Goal: Find specific page/section: Find specific page/section

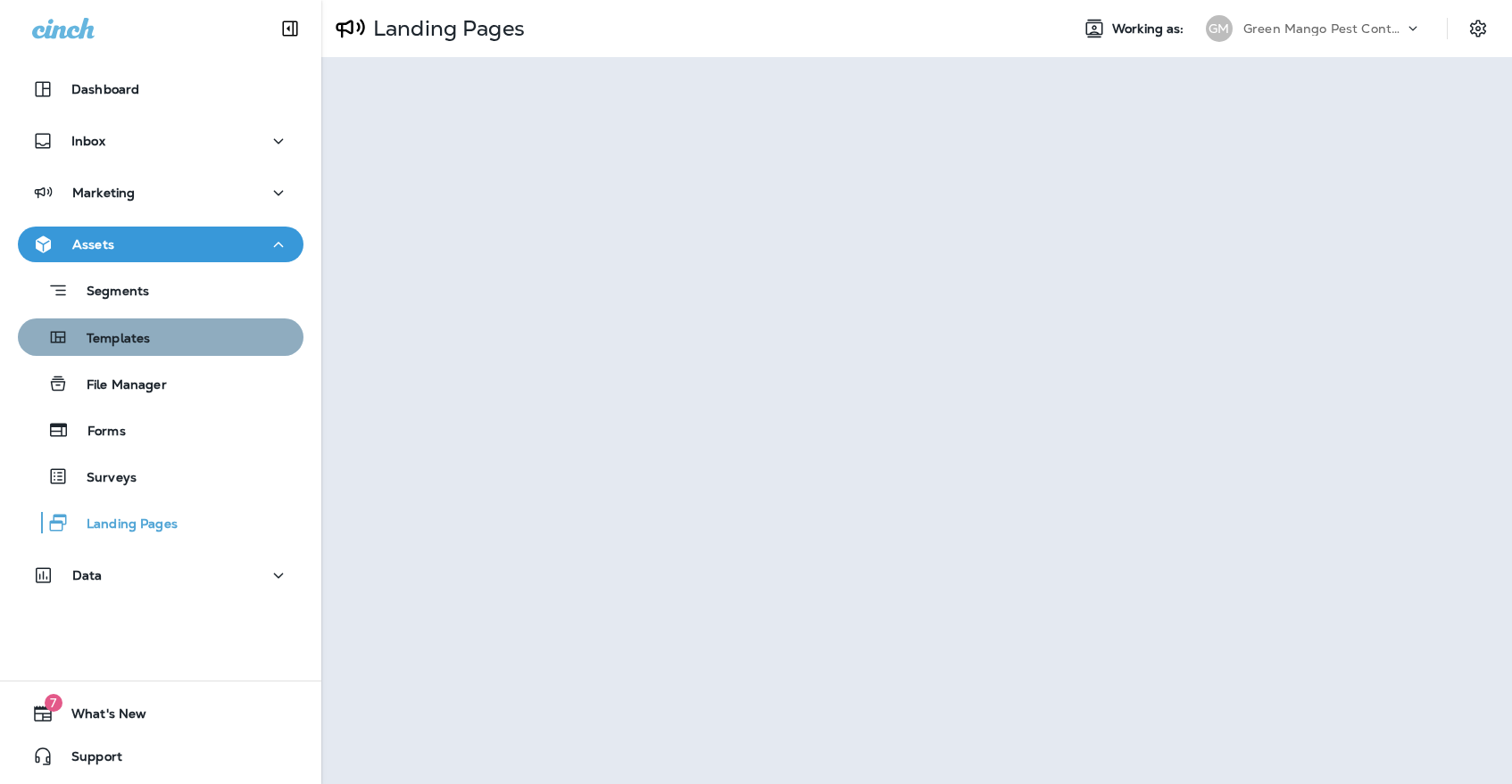
click at [164, 329] on div "Templates" at bounding box center [160, 337] width 271 height 27
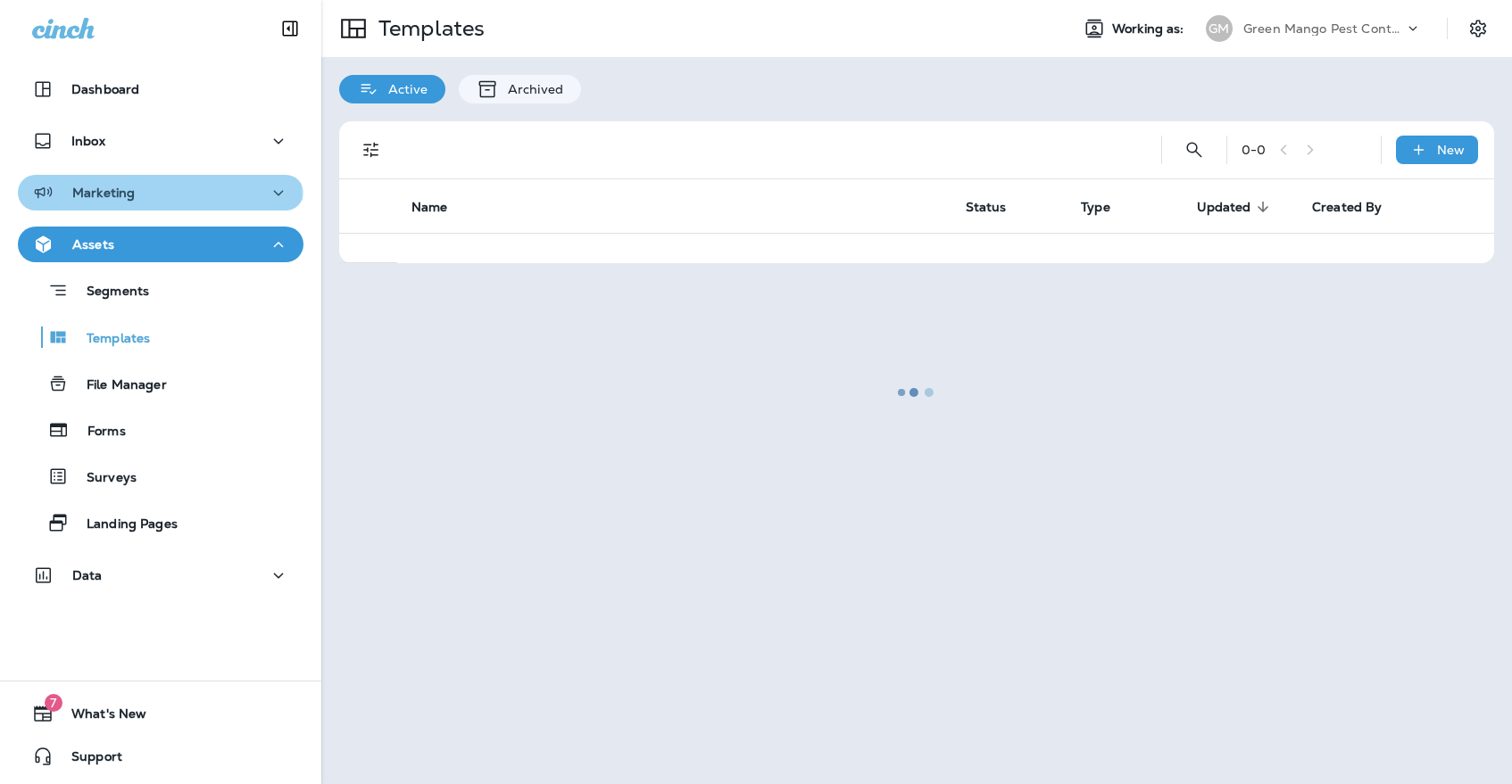
click at [148, 203] on div "Marketing" at bounding box center [160, 193] width 257 height 23
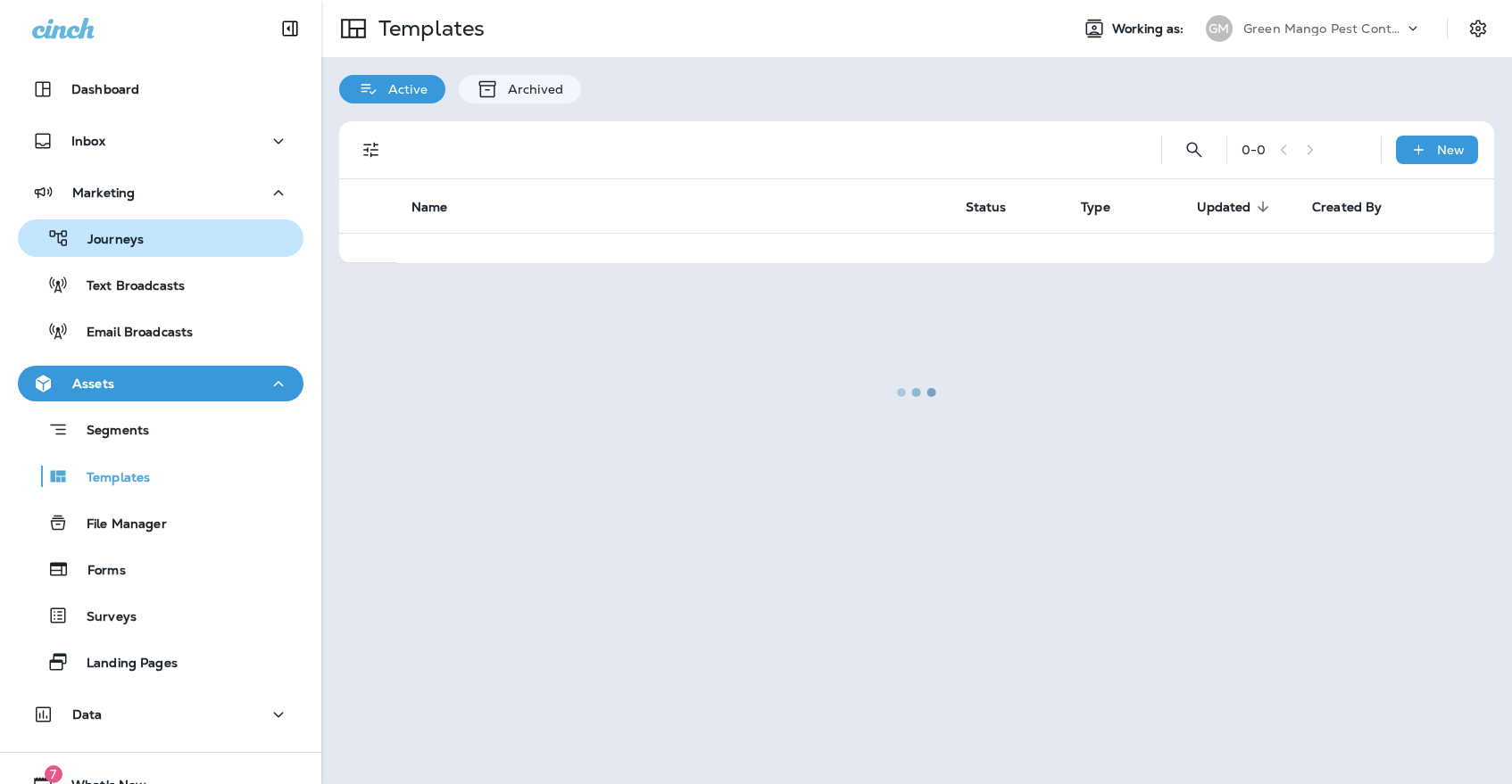
click at [144, 235] on p "Journeys" at bounding box center [106, 240] width 74 height 17
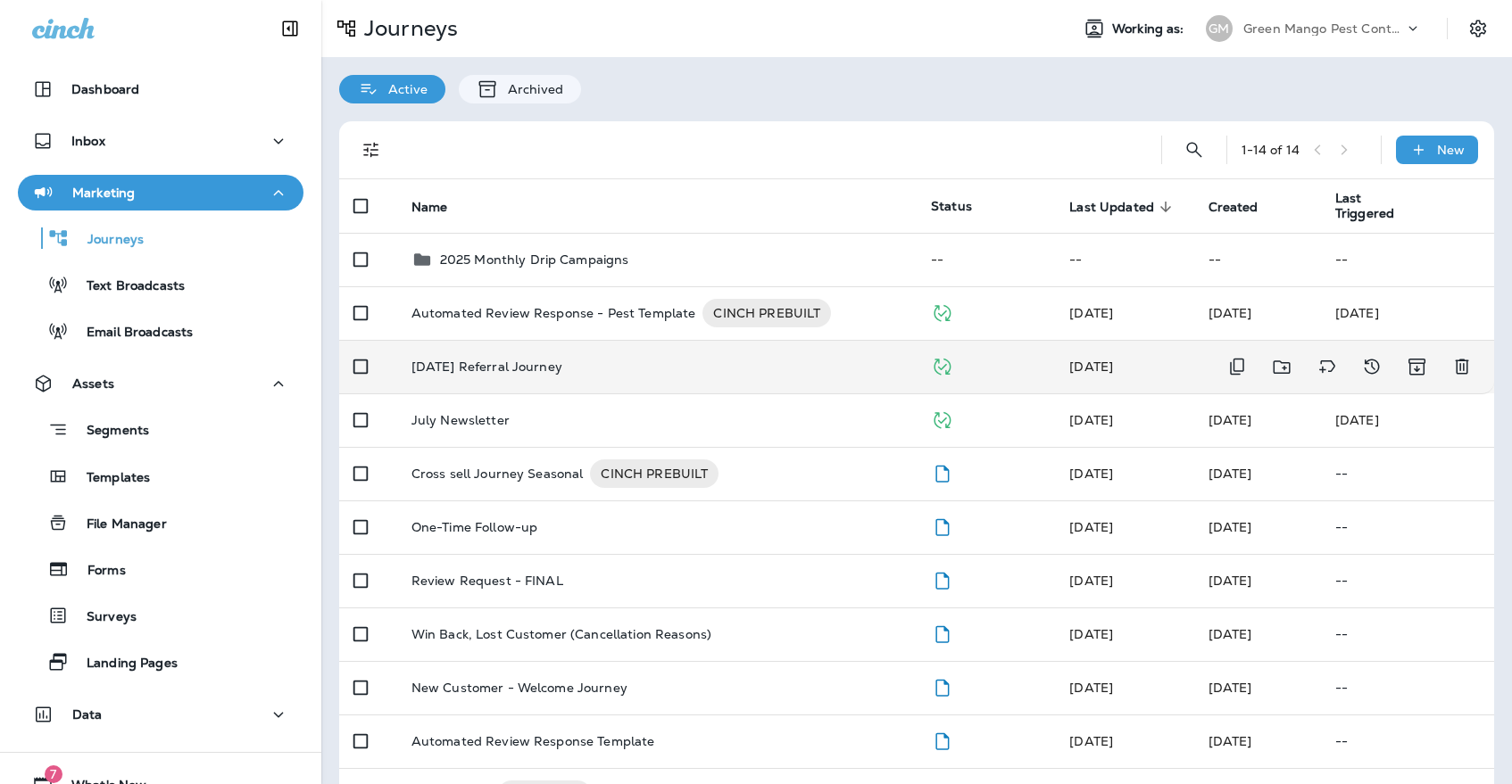
click at [537, 372] on td "[DATE] Referral Journey" at bounding box center [657, 366] width 520 height 53
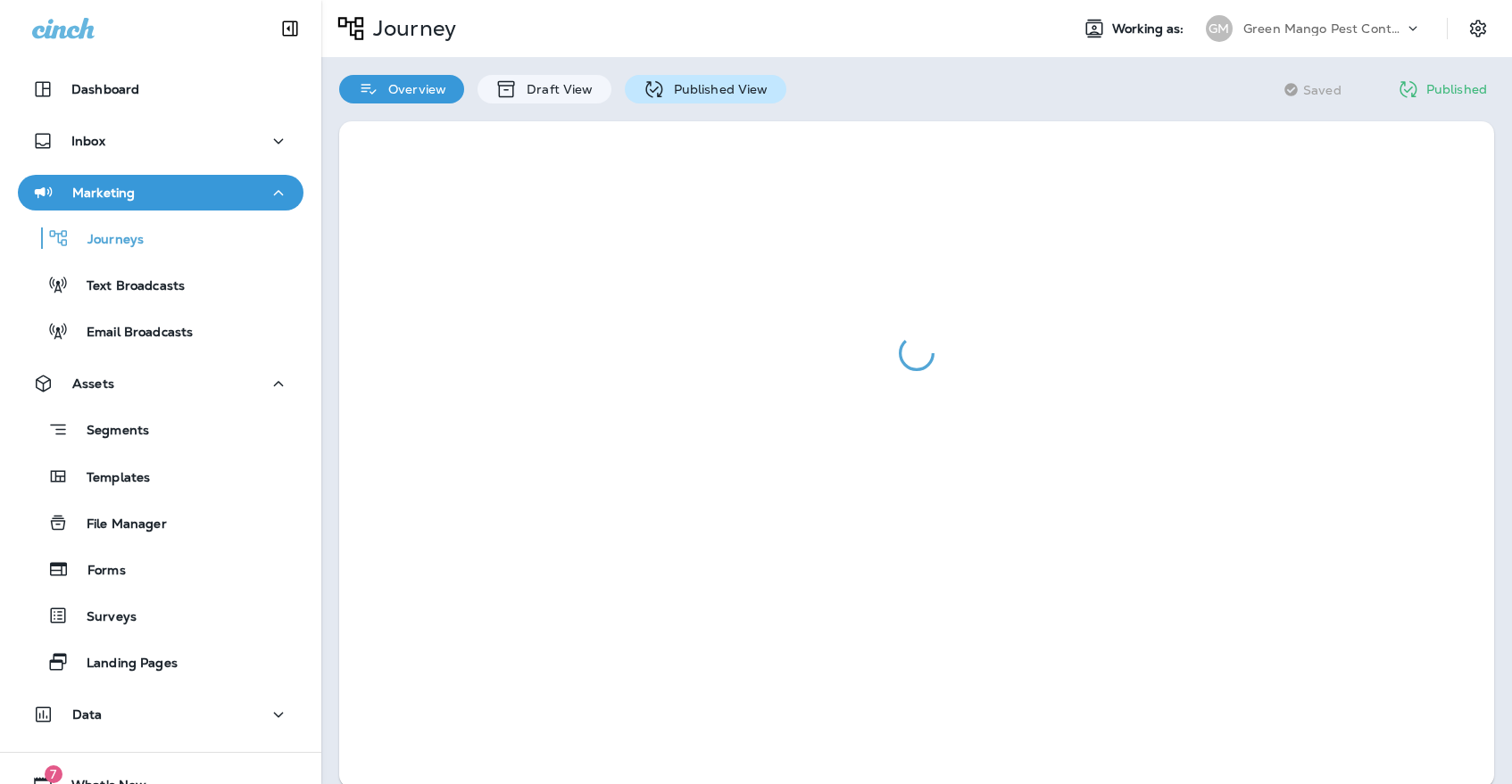
click at [735, 91] on p "Published View" at bounding box center [717, 89] width 103 height 14
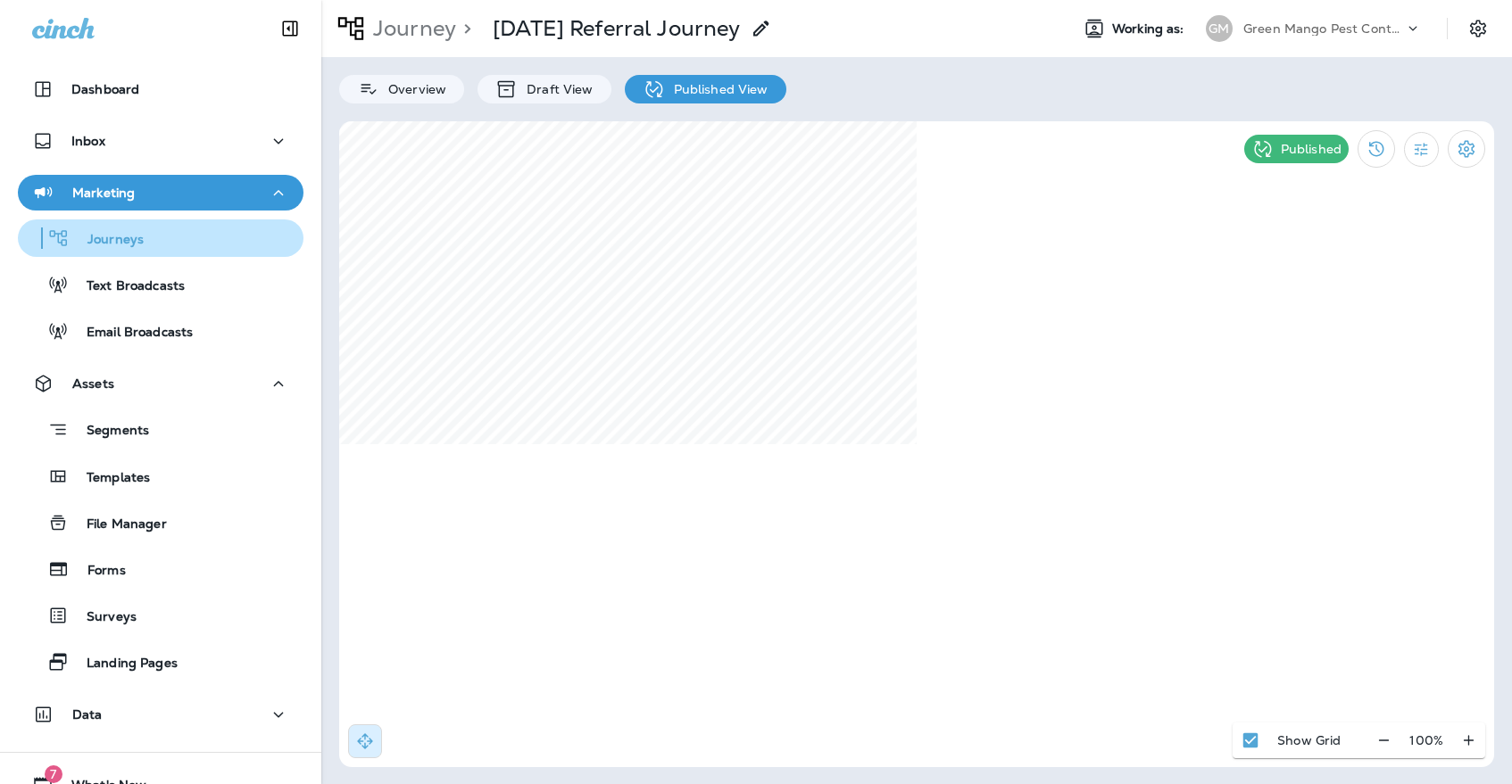
click at [231, 231] on div "Journeys" at bounding box center [160, 238] width 271 height 27
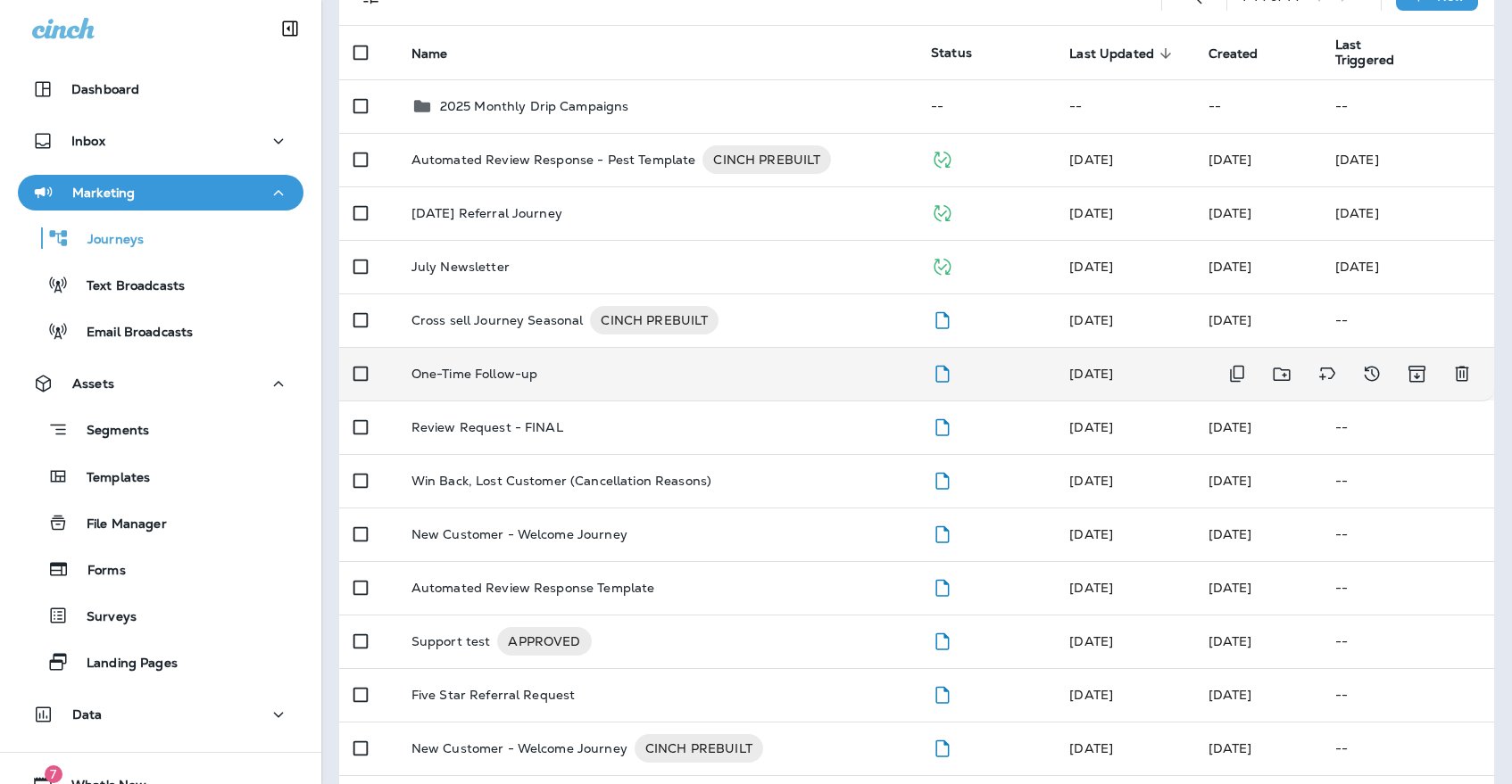
scroll to position [133, 0]
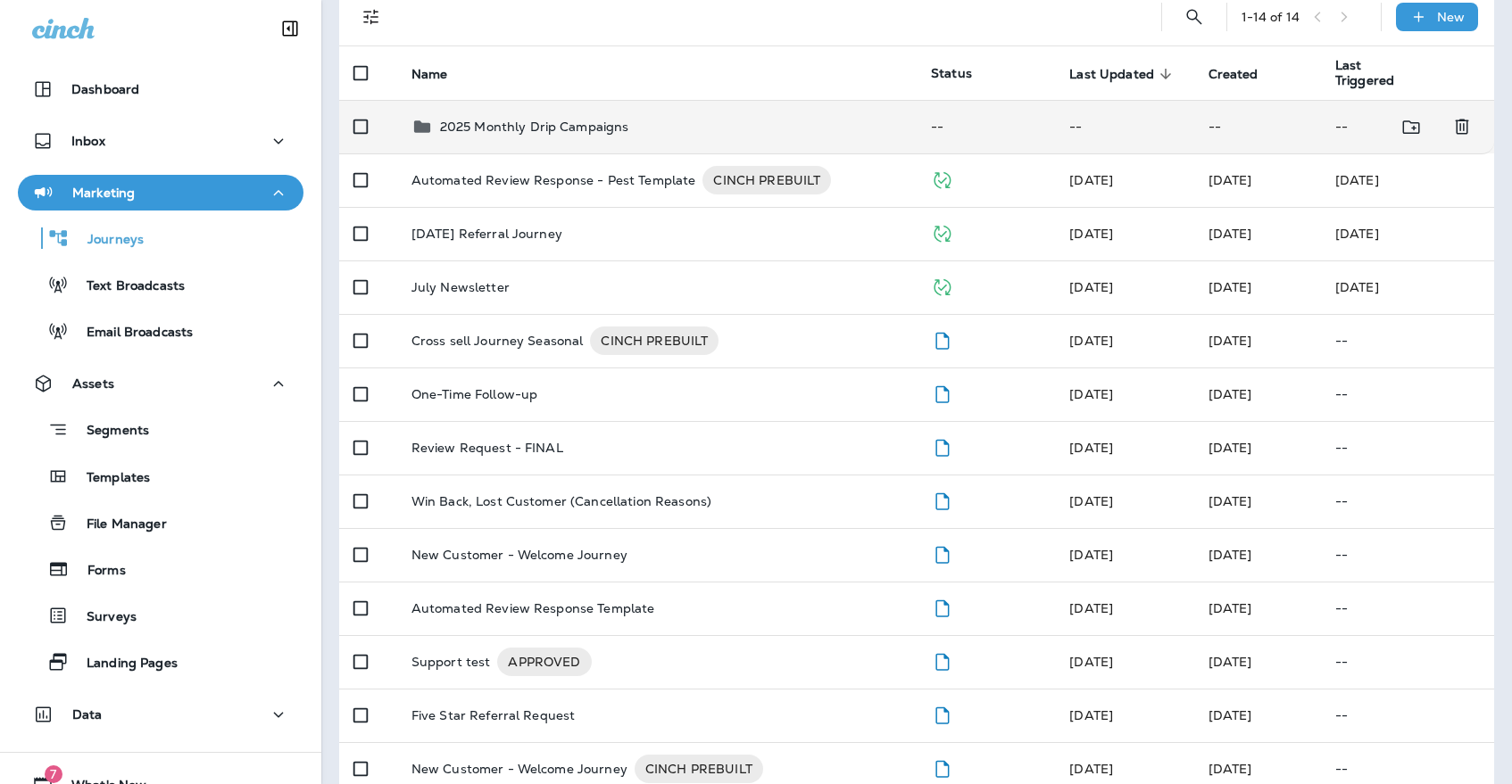
click at [529, 128] on td "2025 Monthly Drip Campaigns" at bounding box center [657, 127] width 520 height 53
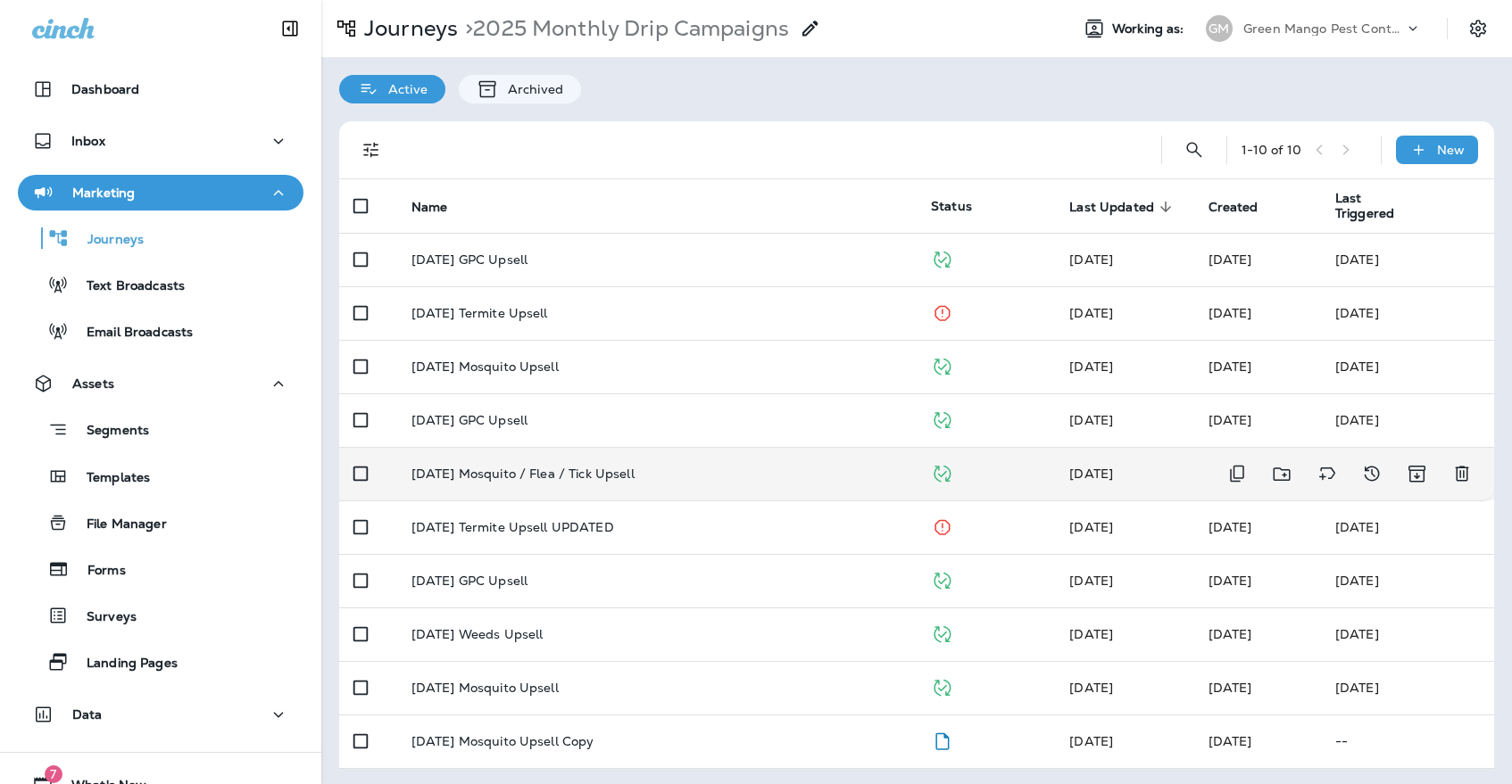
click at [580, 467] on p "[DATE] Mosquito / Flea / Tick Upsell" at bounding box center [523, 474] width 223 height 14
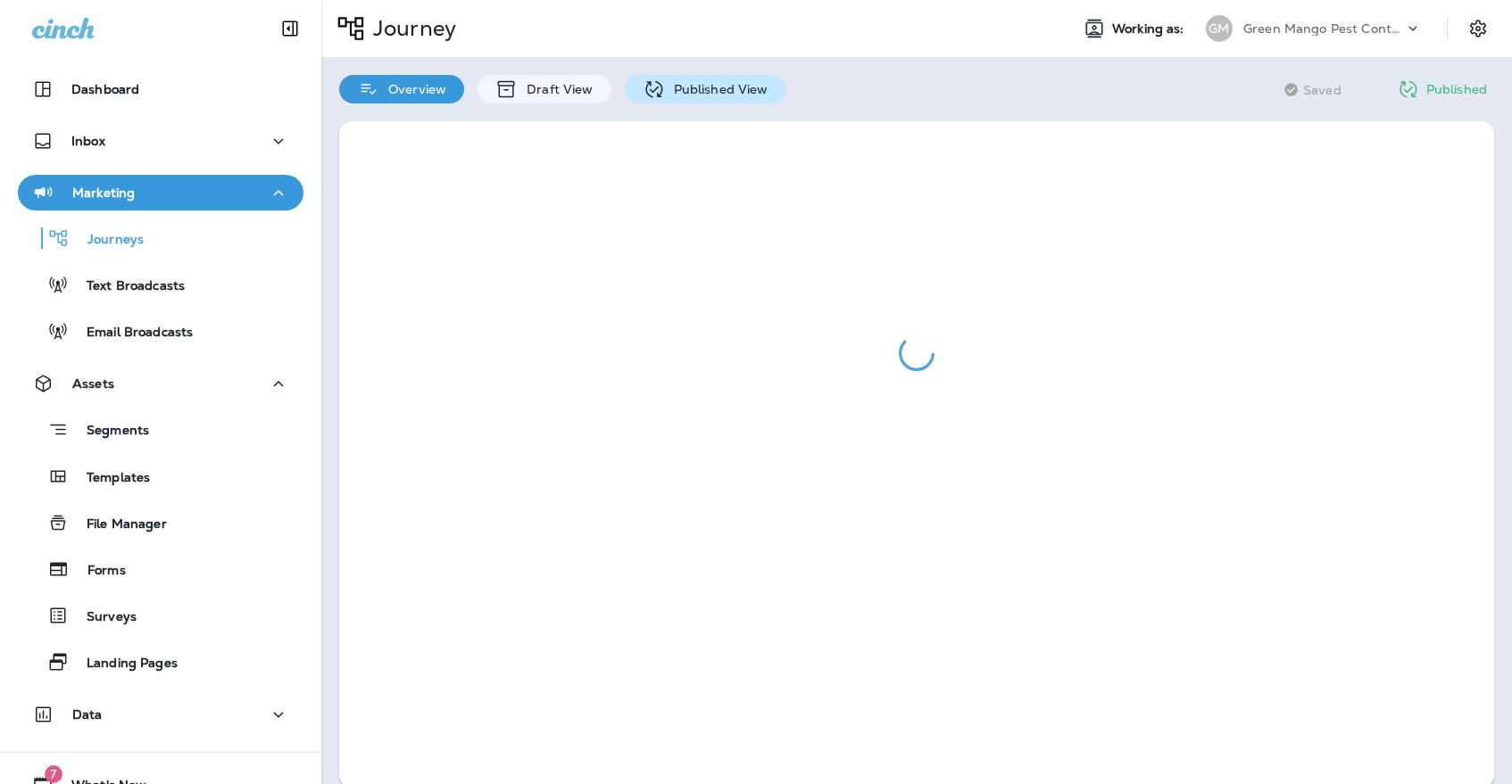
click at [712, 85] on p "Published View" at bounding box center [717, 89] width 103 height 14
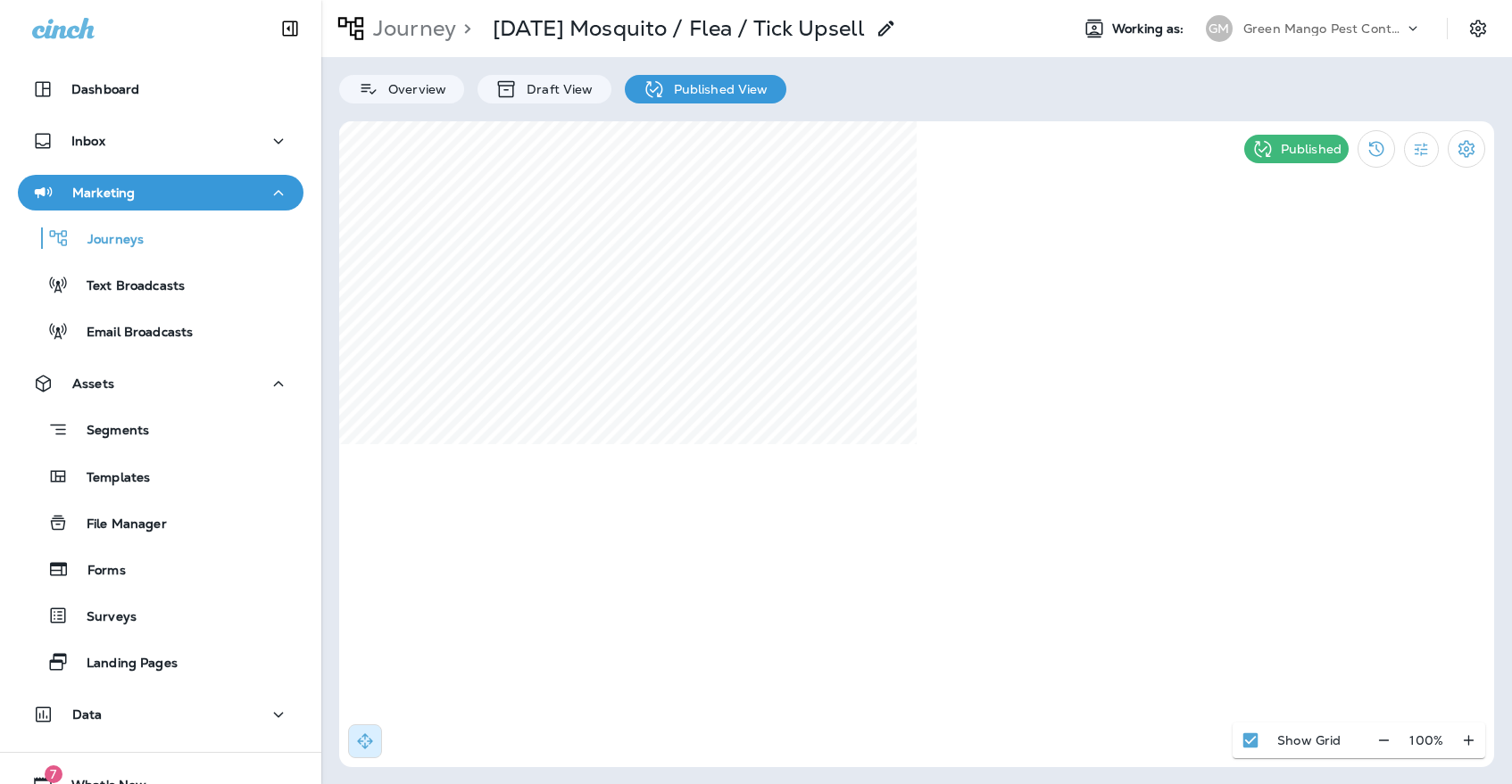
select select "*"
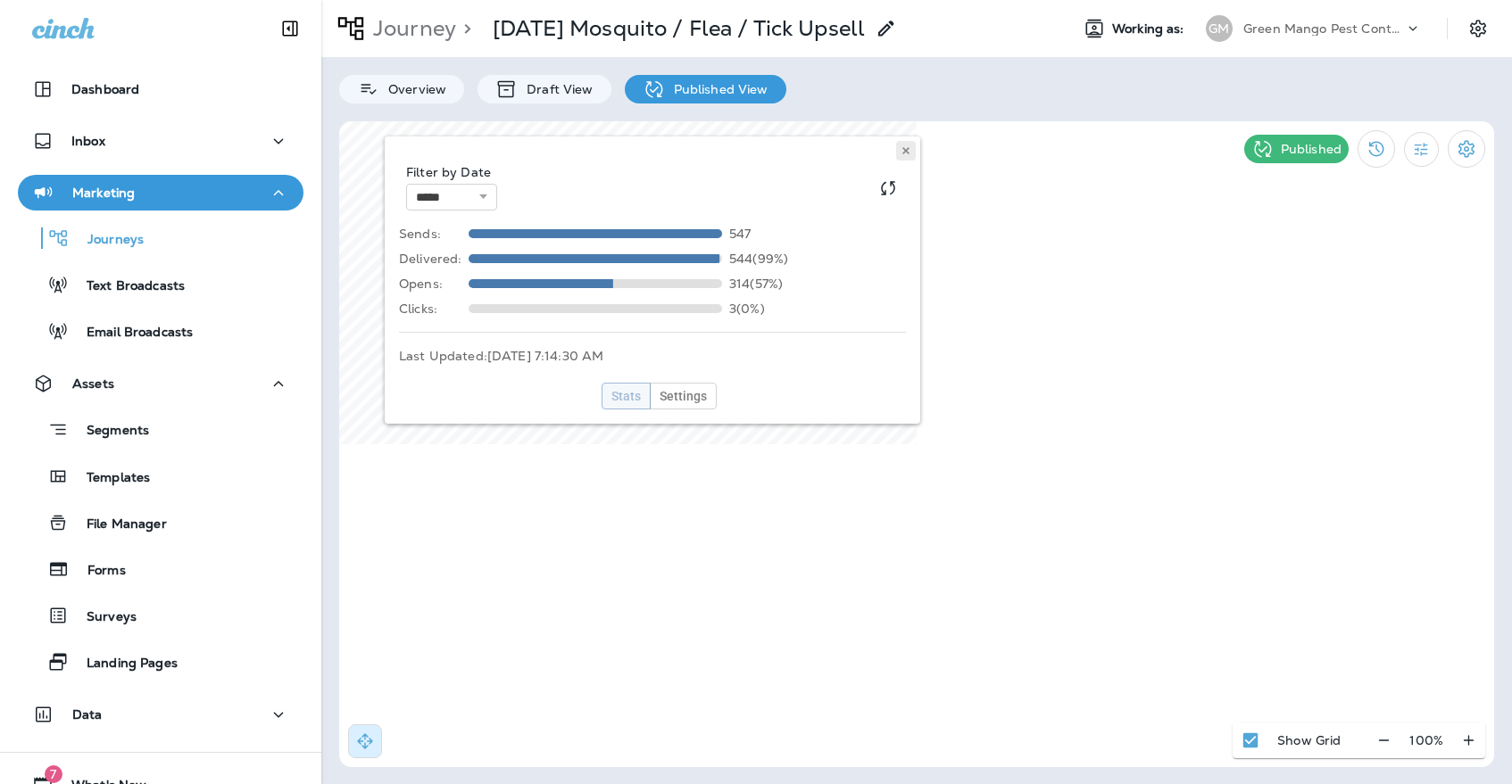
click at [908, 147] on icon at bounding box center [905, 150] width 10 height 10
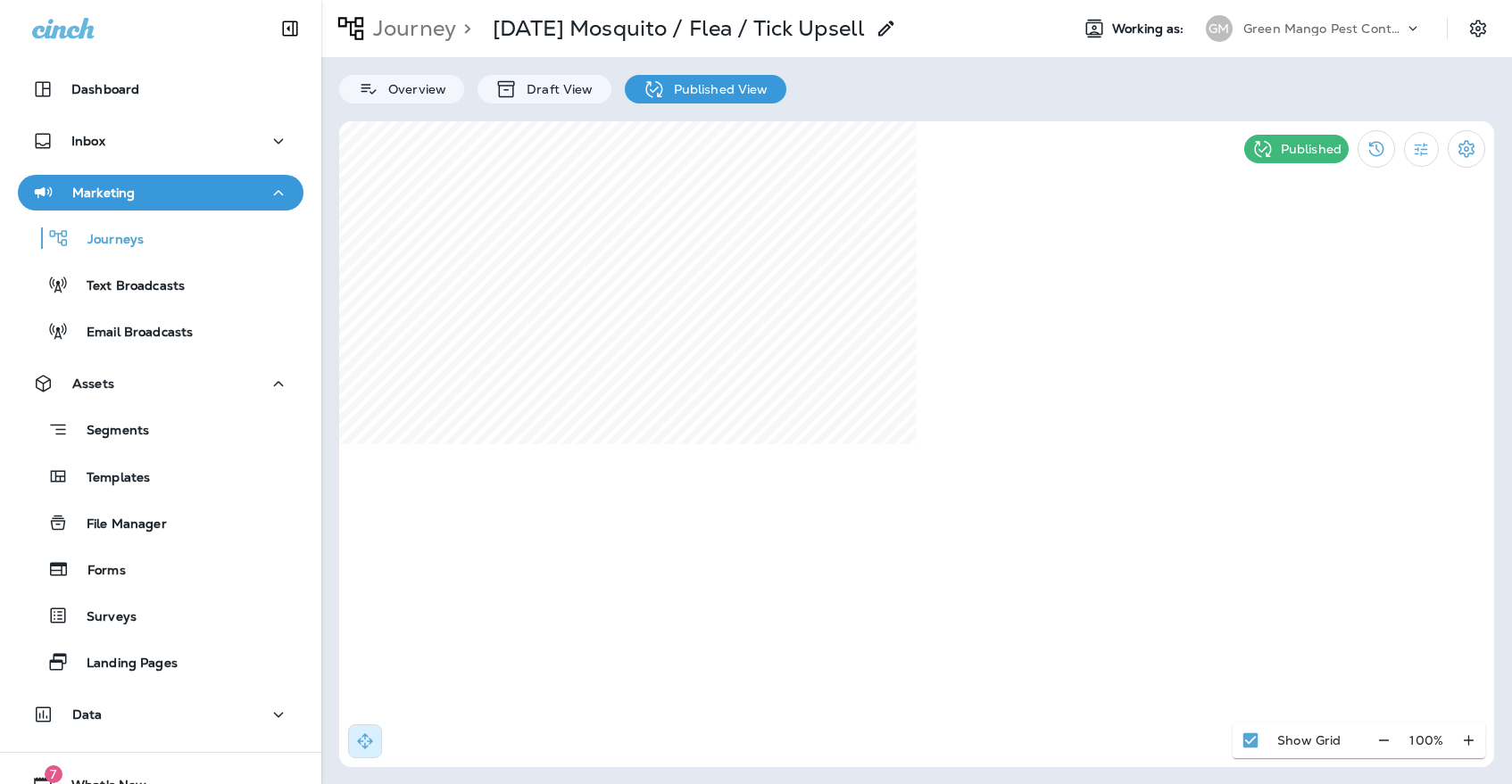
click at [1272, 20] on div "Green Mango Pest Control" at bounding box center [1323, 28] width 160 height 27
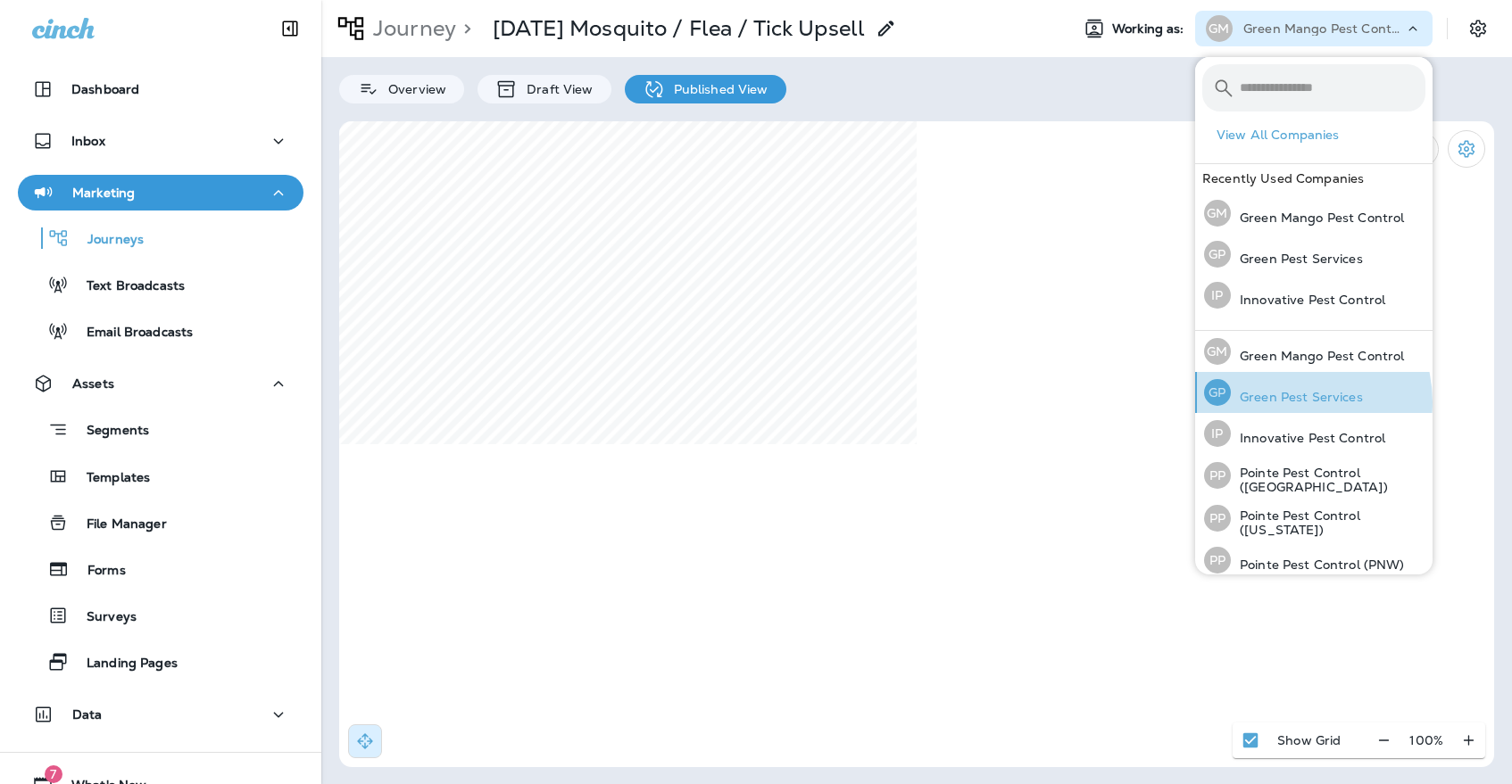
click at [1284, 402] on p "Green Pest Services" at bounding box center [1296, 397] width 132 height 14
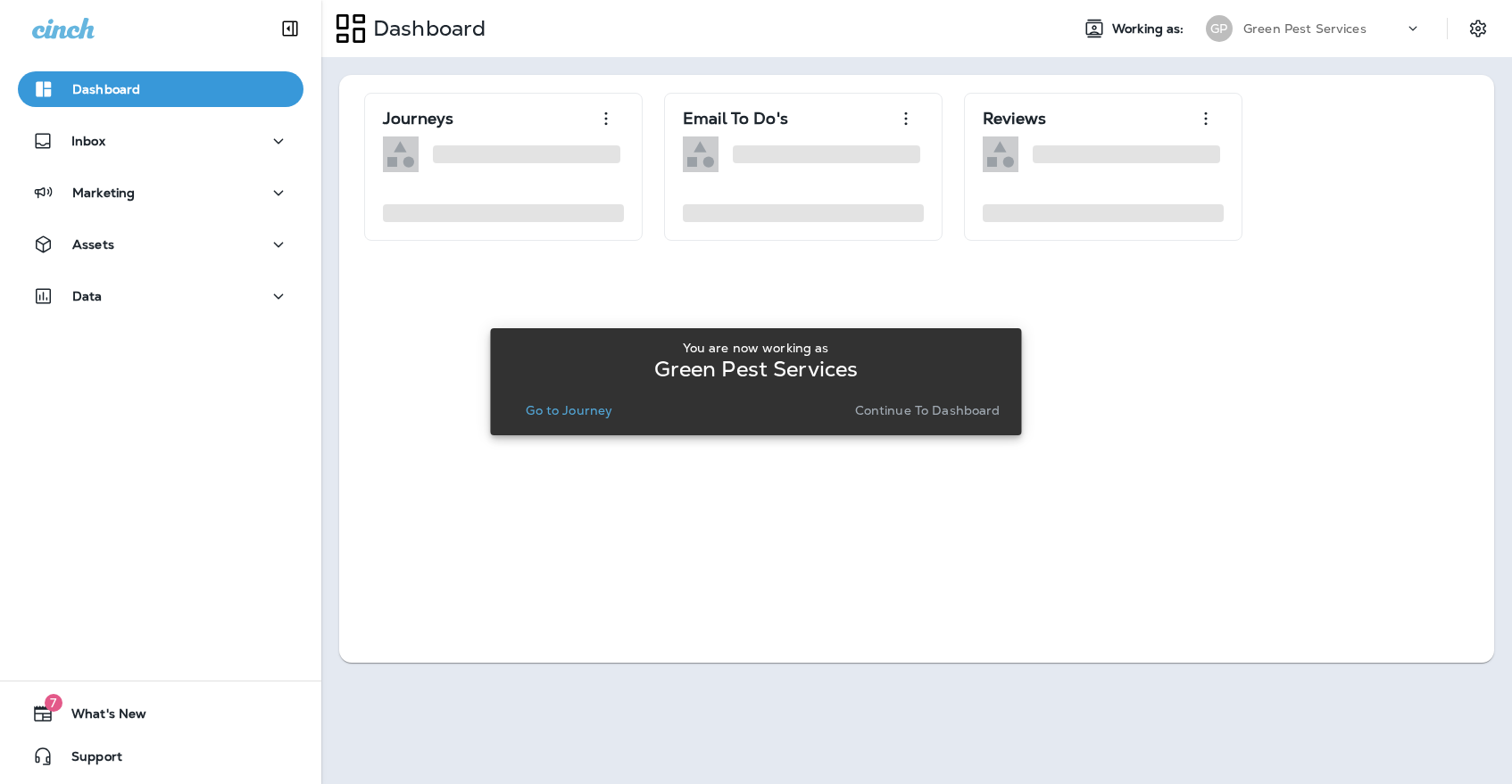
click at [585, 413] on p "Go to Journey" at bounding box center [568, 410] width 86 height 14
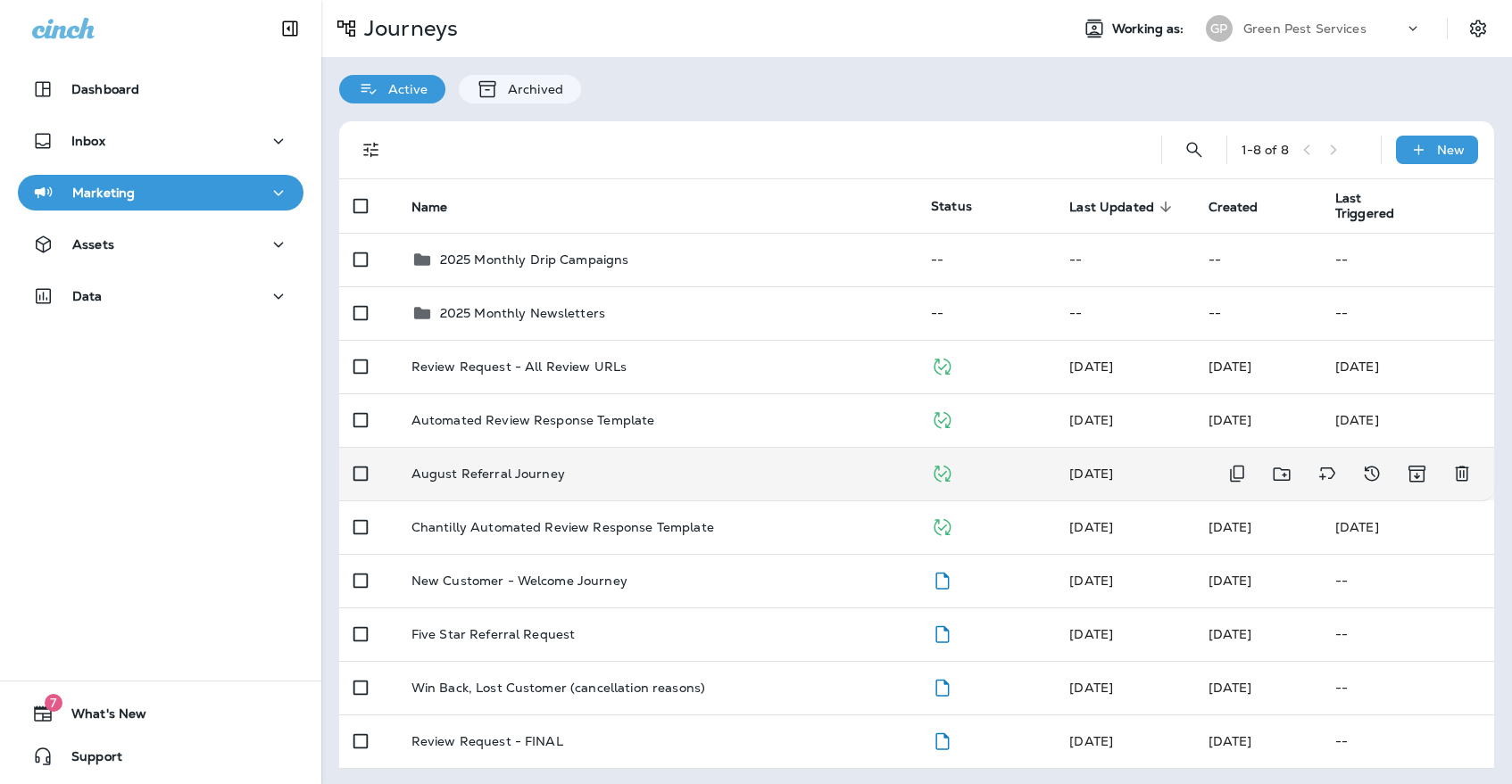
click at [589, 454] on td "August Referral Journey" at bounding box center [657, 474] width 520 height 53
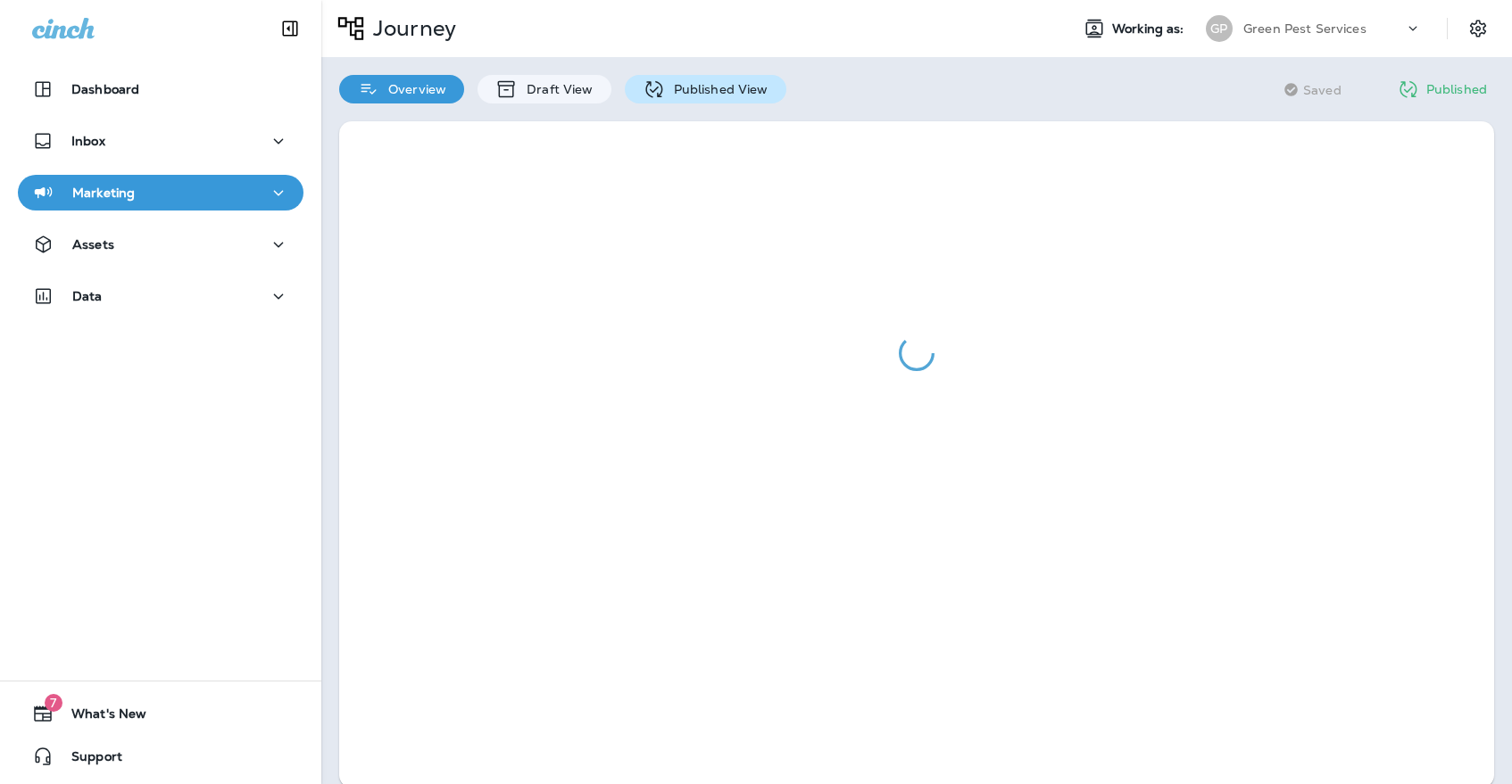
click at [658, 83] on icon at bounding box center [654, 90] width 23 height 23
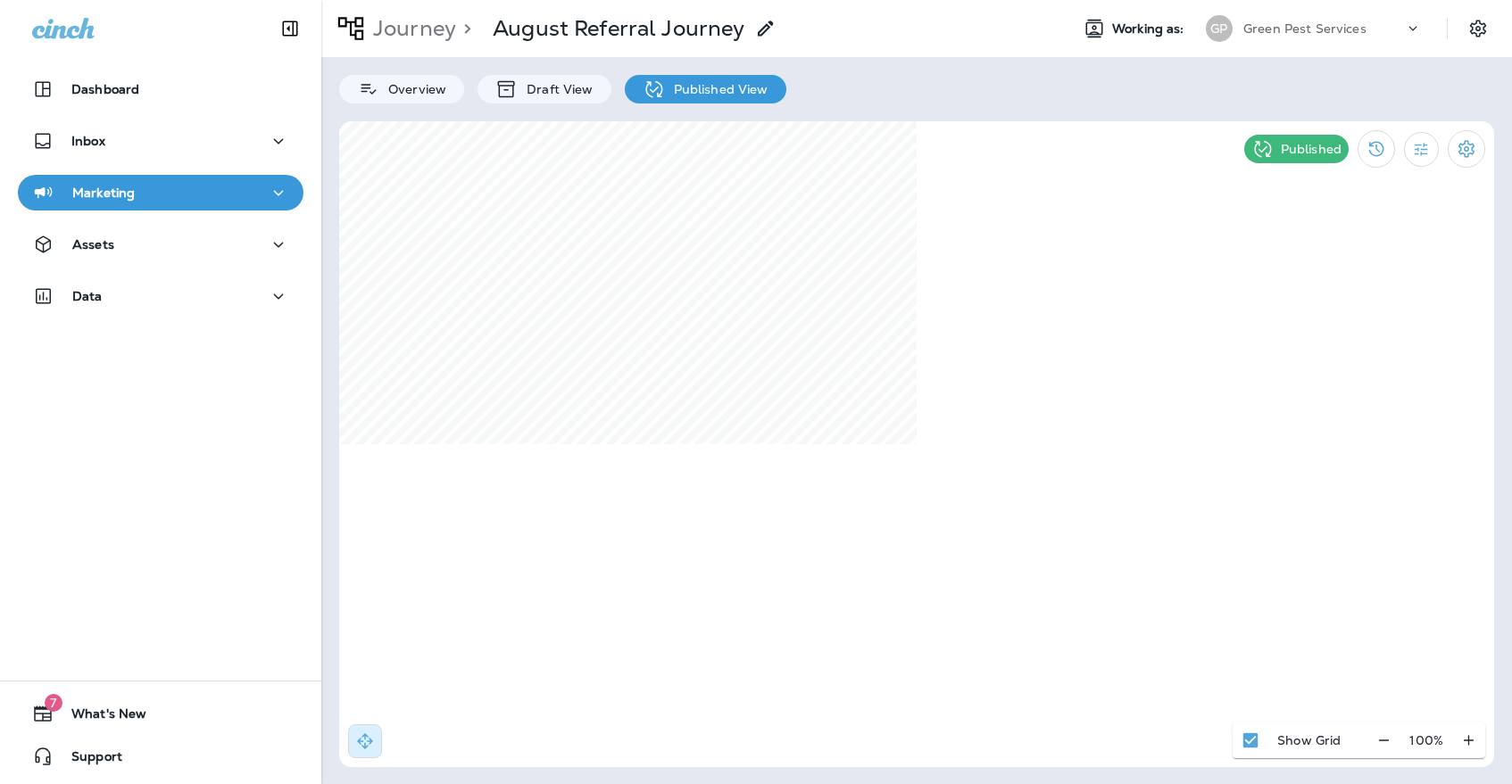
click at [119, 196] on p "Marketing" at bounding box center [103, 192] width 63 height 14
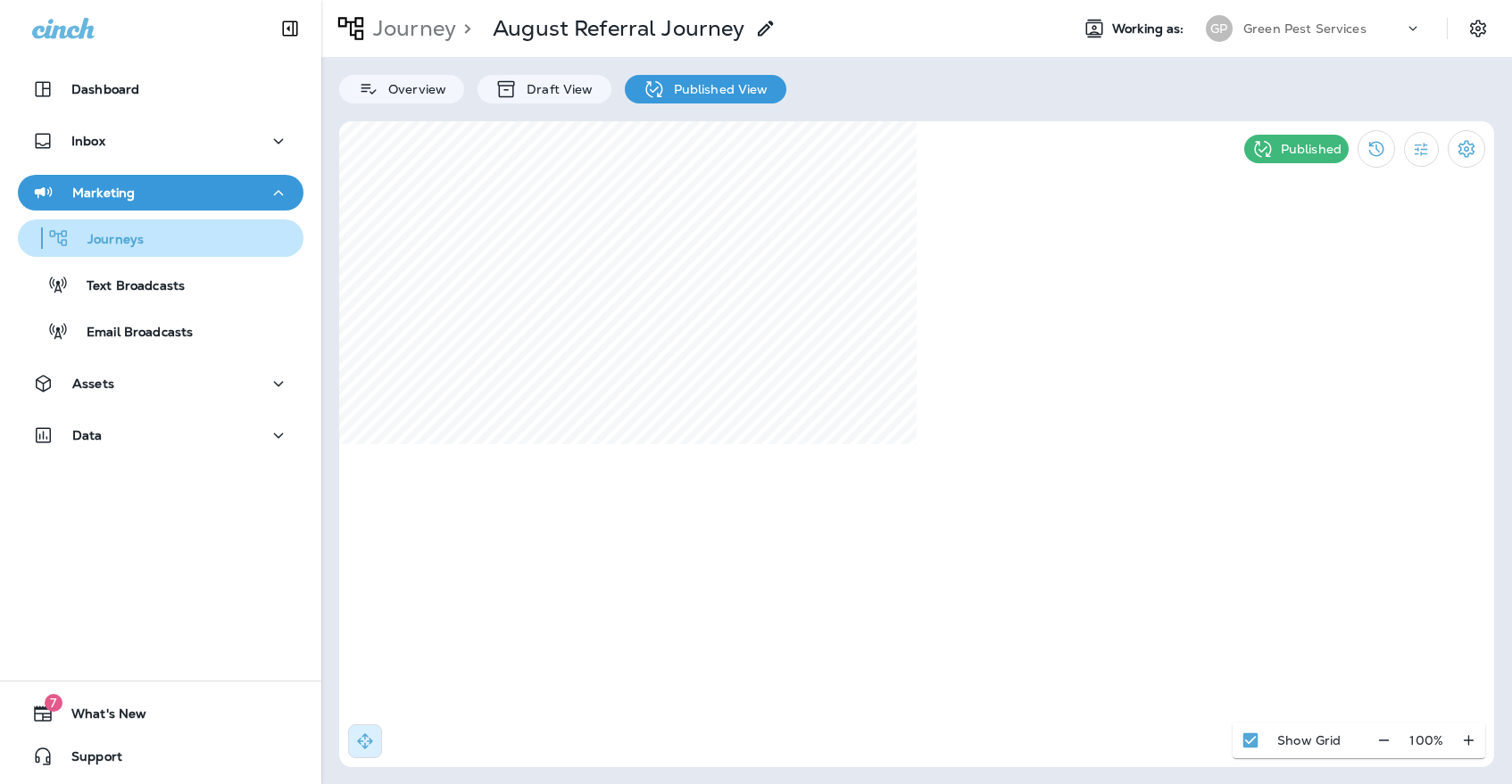
click at [137, 242] on p "Journeys" at bounding box center [106, 240] width 74 height 17
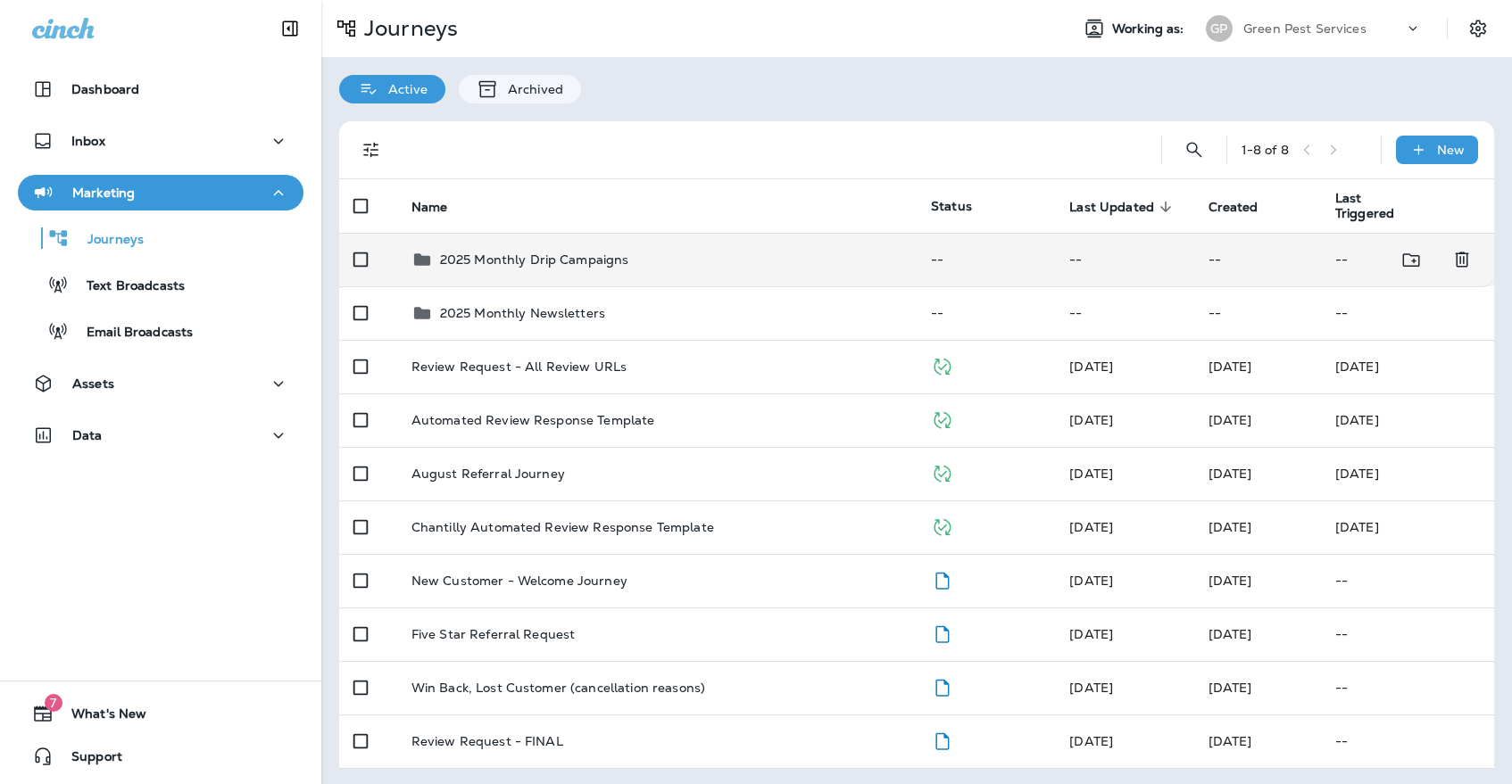
click at [597, 260] on div "2025 Monthly Drip Campaigns" at bounding box center [535, 259] width 189 height 22
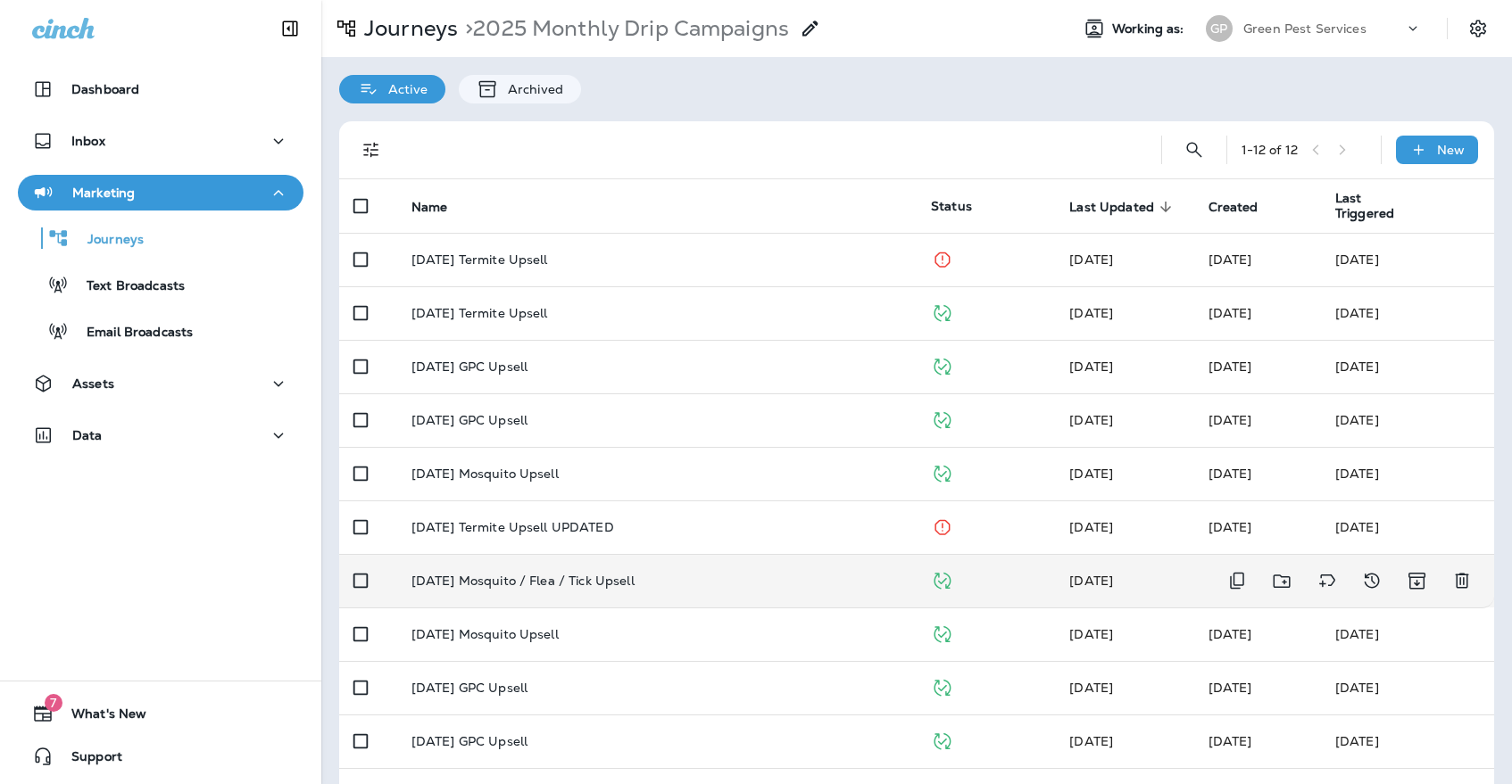
click at [650, 574] on div "[DATE] Mosquito / Flea / Tick Upsell" at bounding box center [657, 580] width 491 height 14
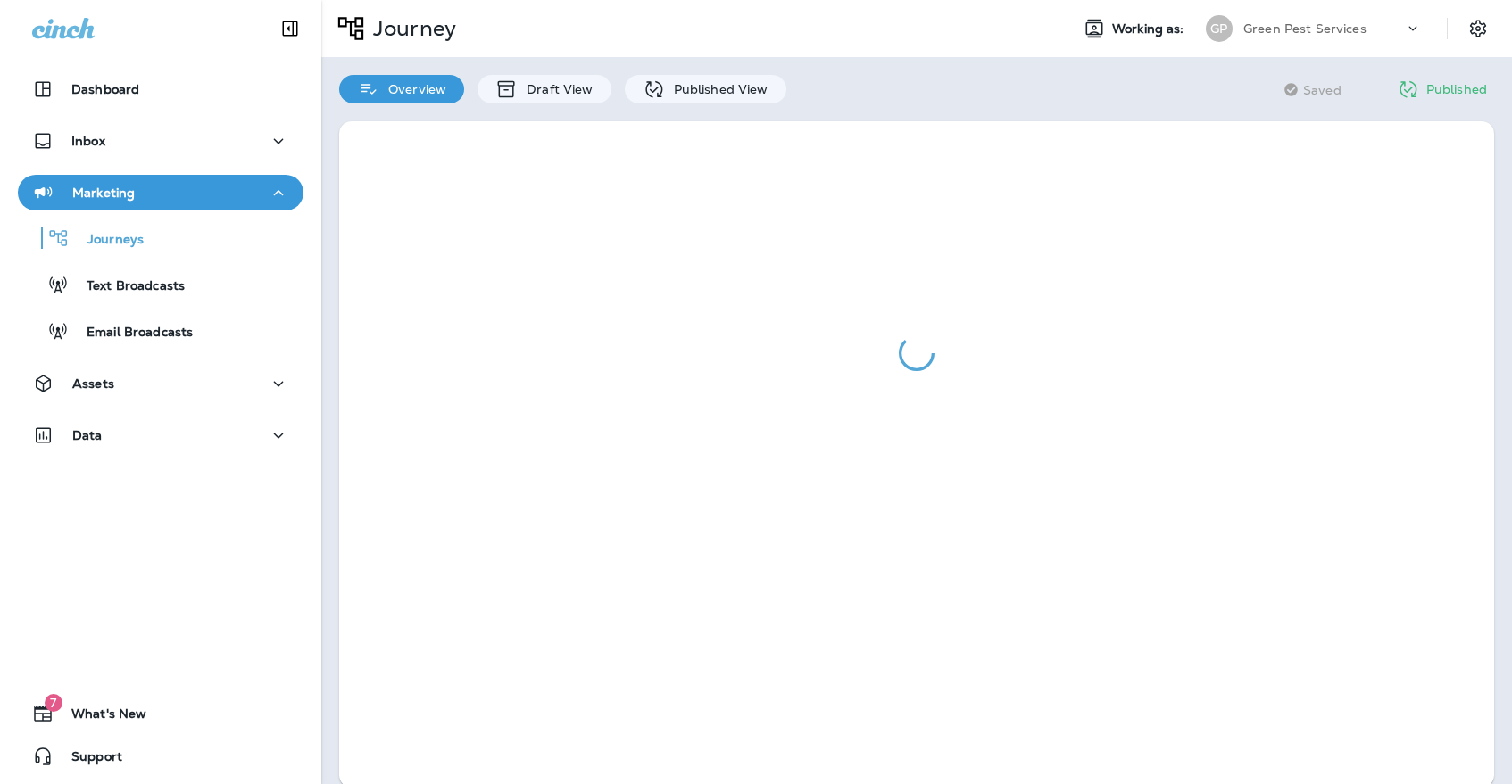
click at [712, 106] on div at bounding box center [915, 454] width 1190 height 702
click at [718, 97] on p "Published View" at bounding box center [717, 89] width 103 height 14
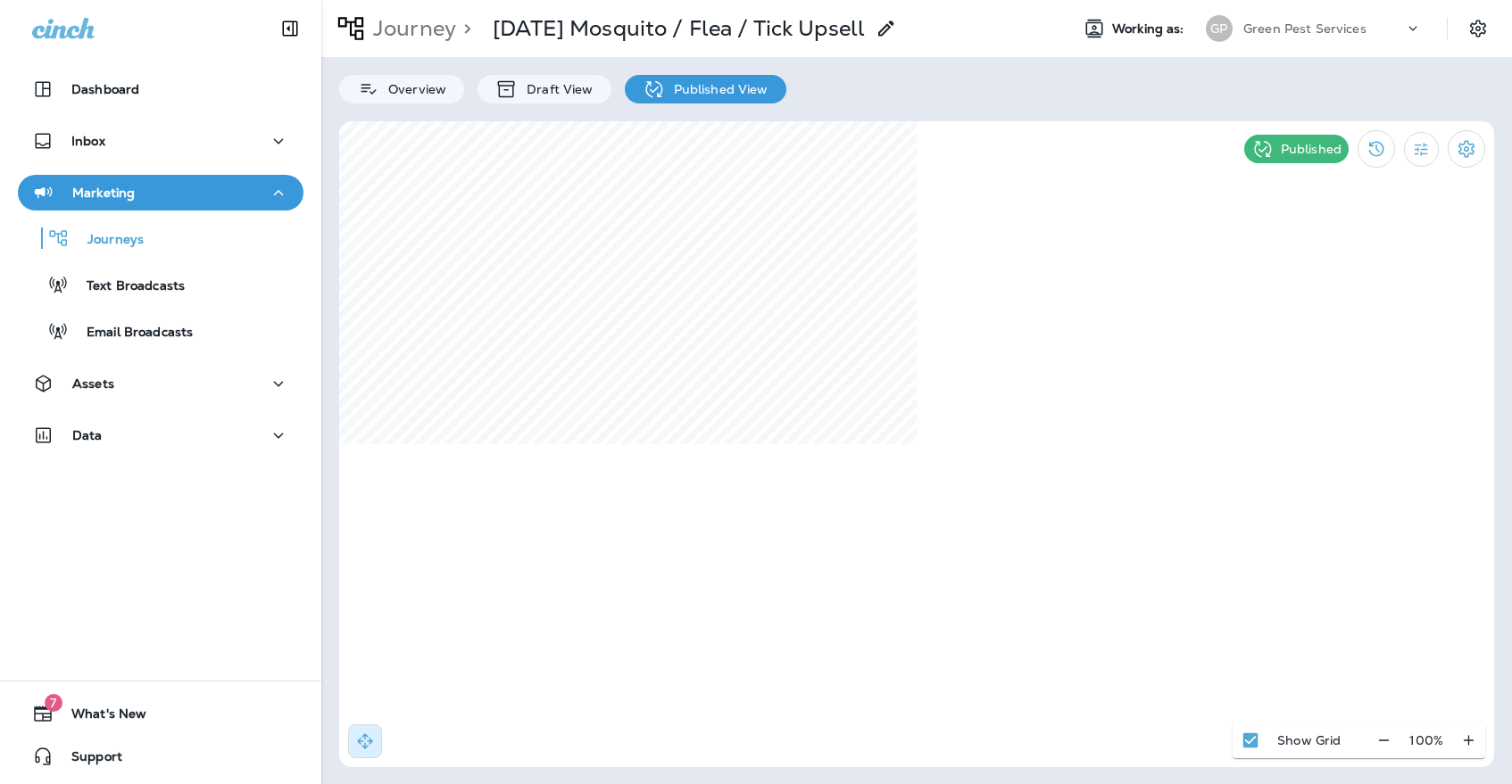
select select "*"
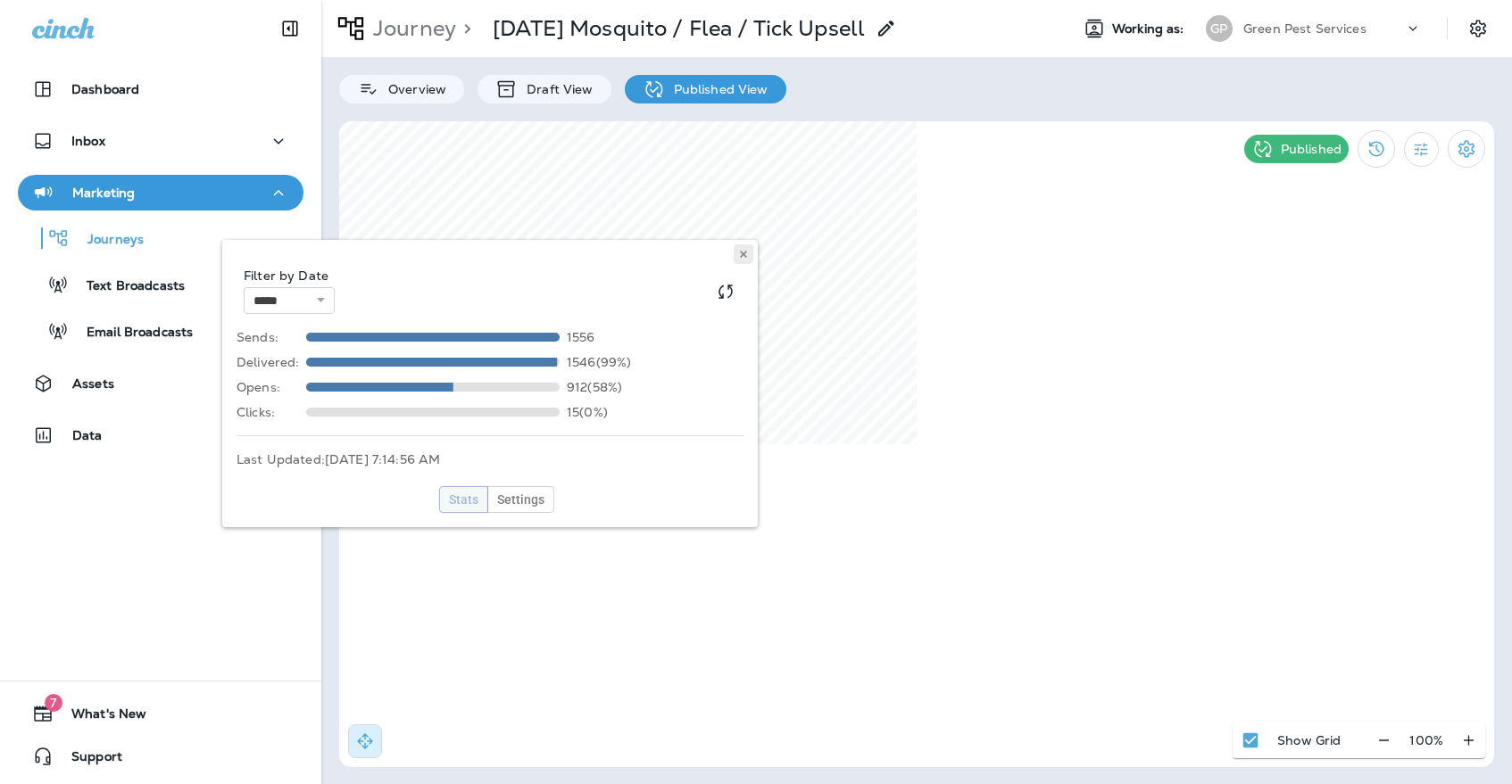
click at [751, 252] on button at bounding box center [743, 254] width 20 height 20
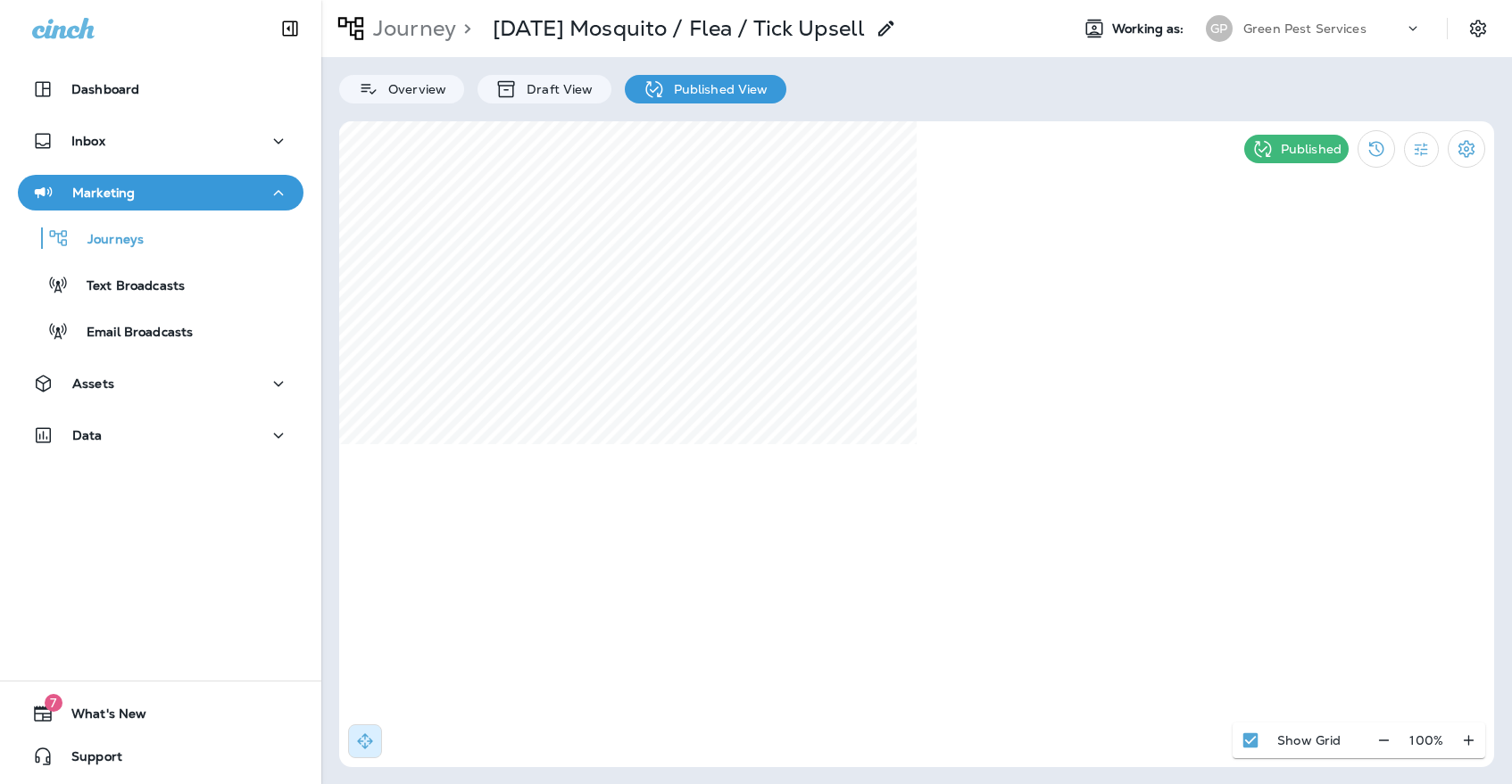
click at [1359, 43] on div "[PERSON_NAME] Pest Services" at bounding box center [1313, 28] width 237 height 36
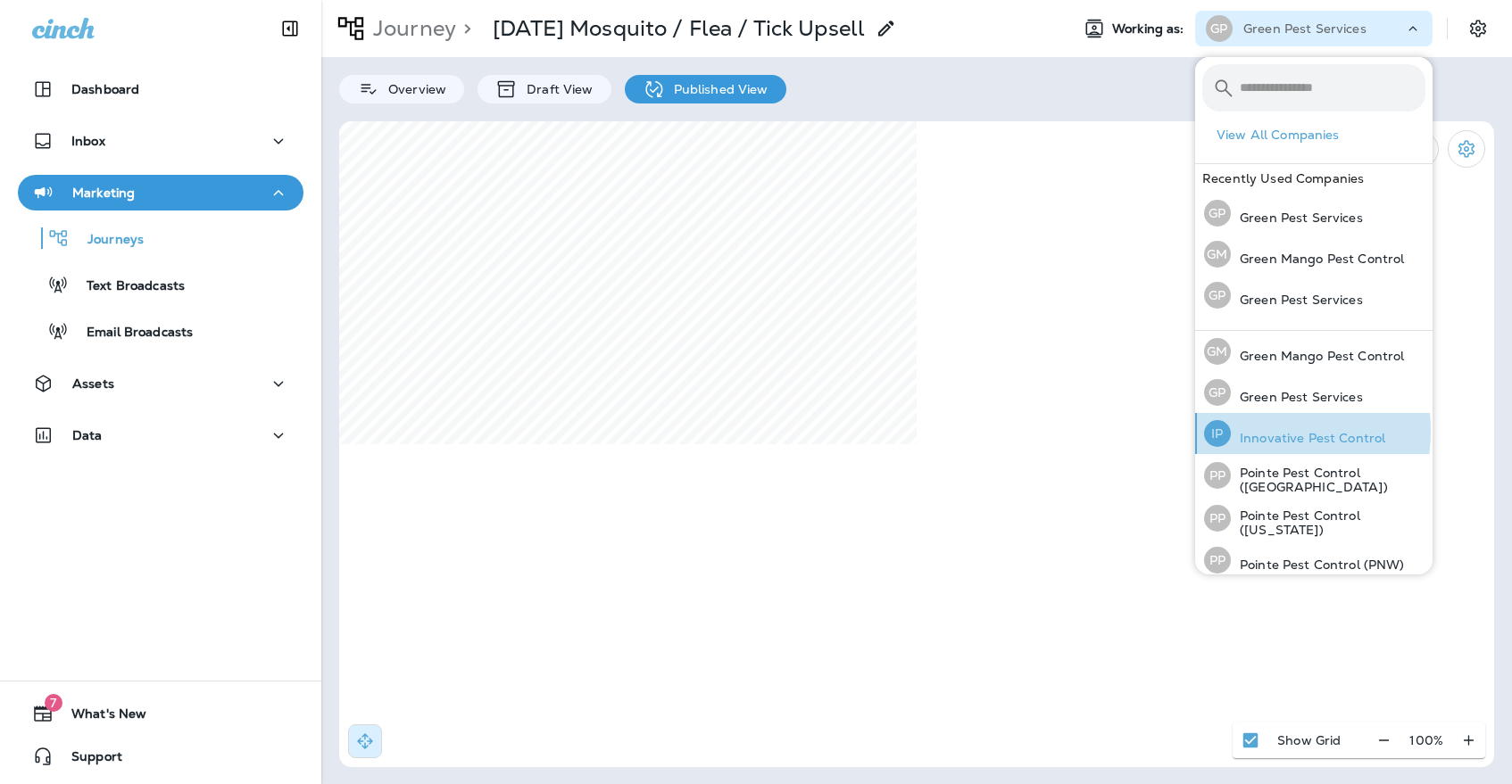
click at [1243, 430] on p "Innovative Pest Control" at bounding box center [1308, 437] width 155 height 14
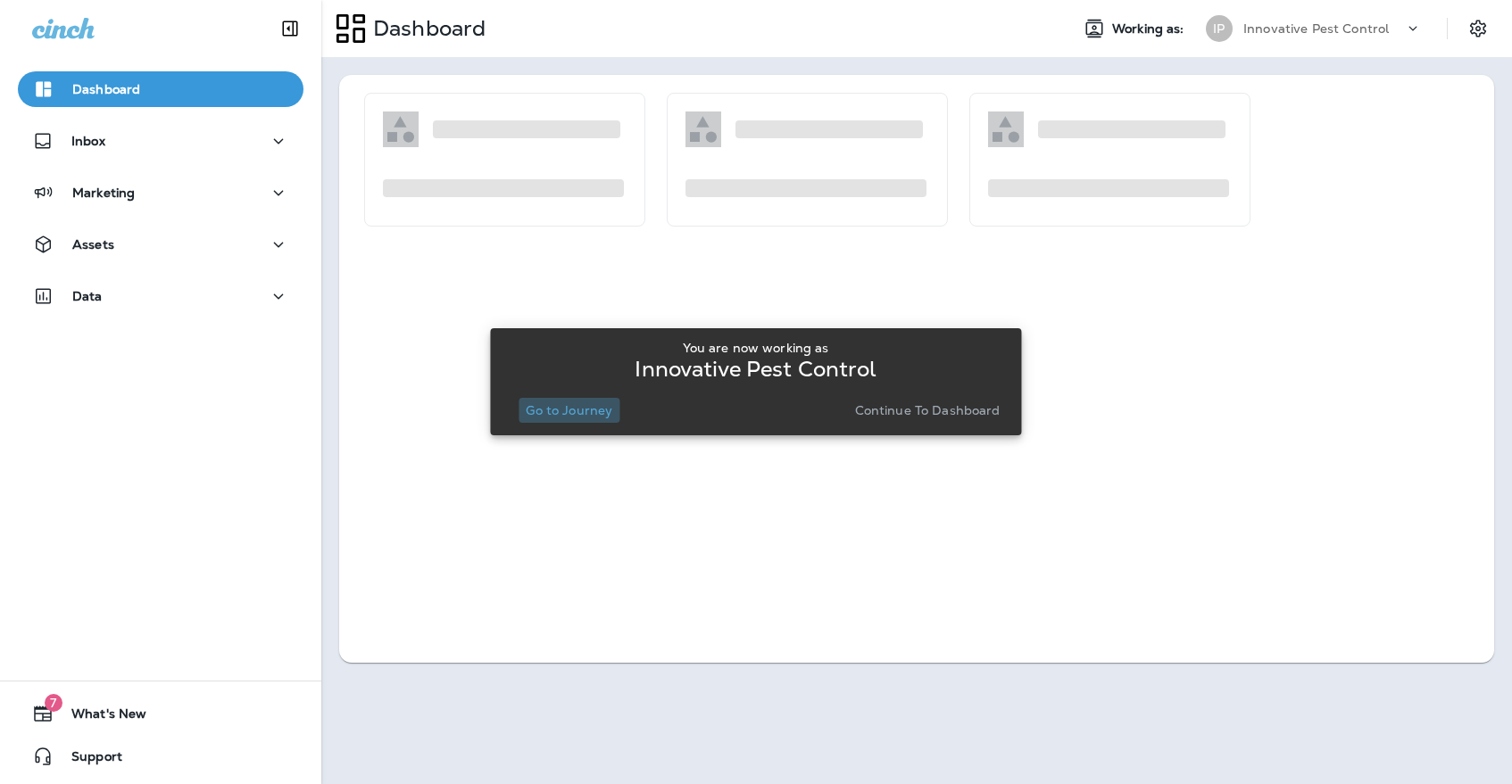
click at [580, 417] on p "Go to Journey" at bounding box center [568, 410] width 86 height 14
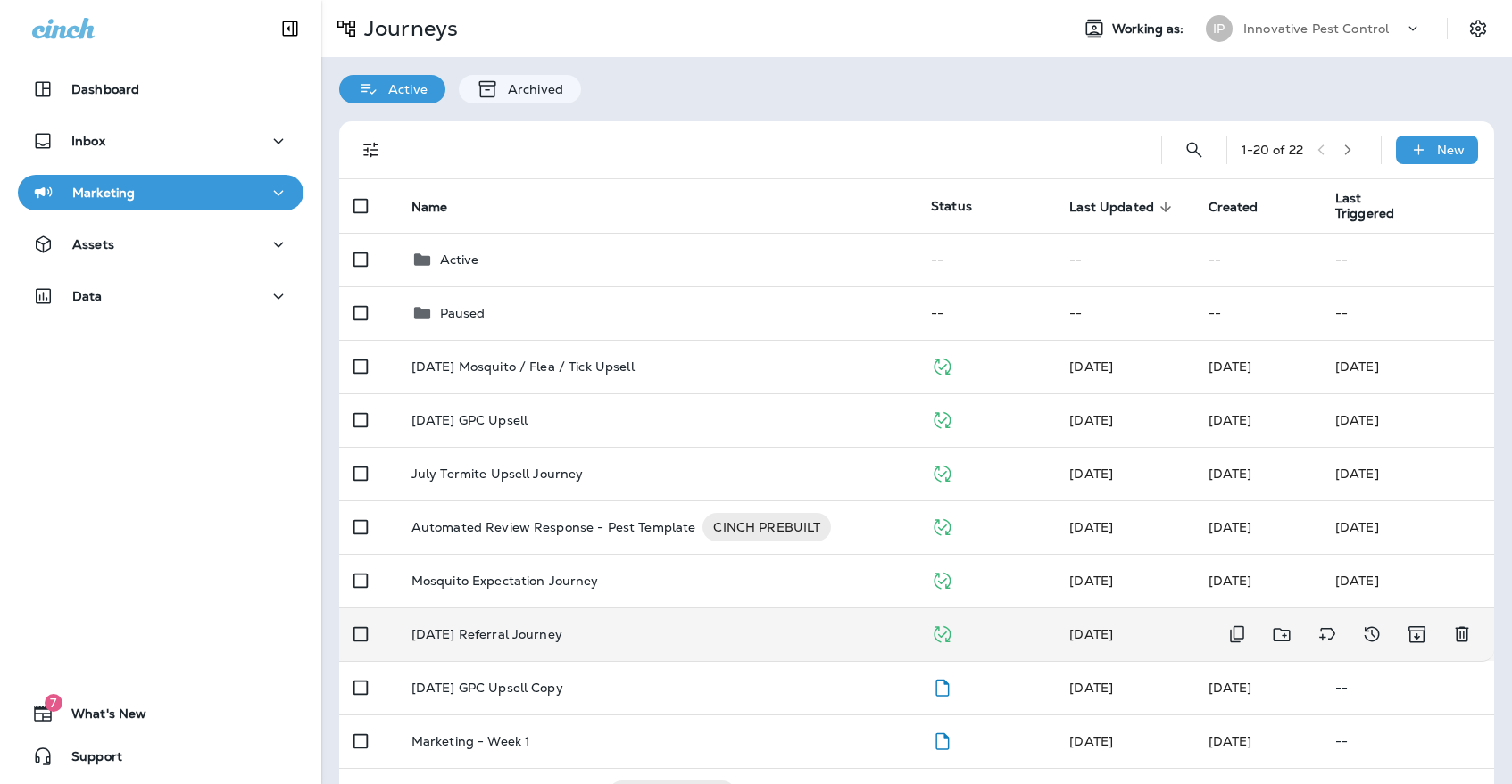
click at [576, 627] on div "[DATE] Referral Journey" at bounding box center [657, 634] width 491 height 14
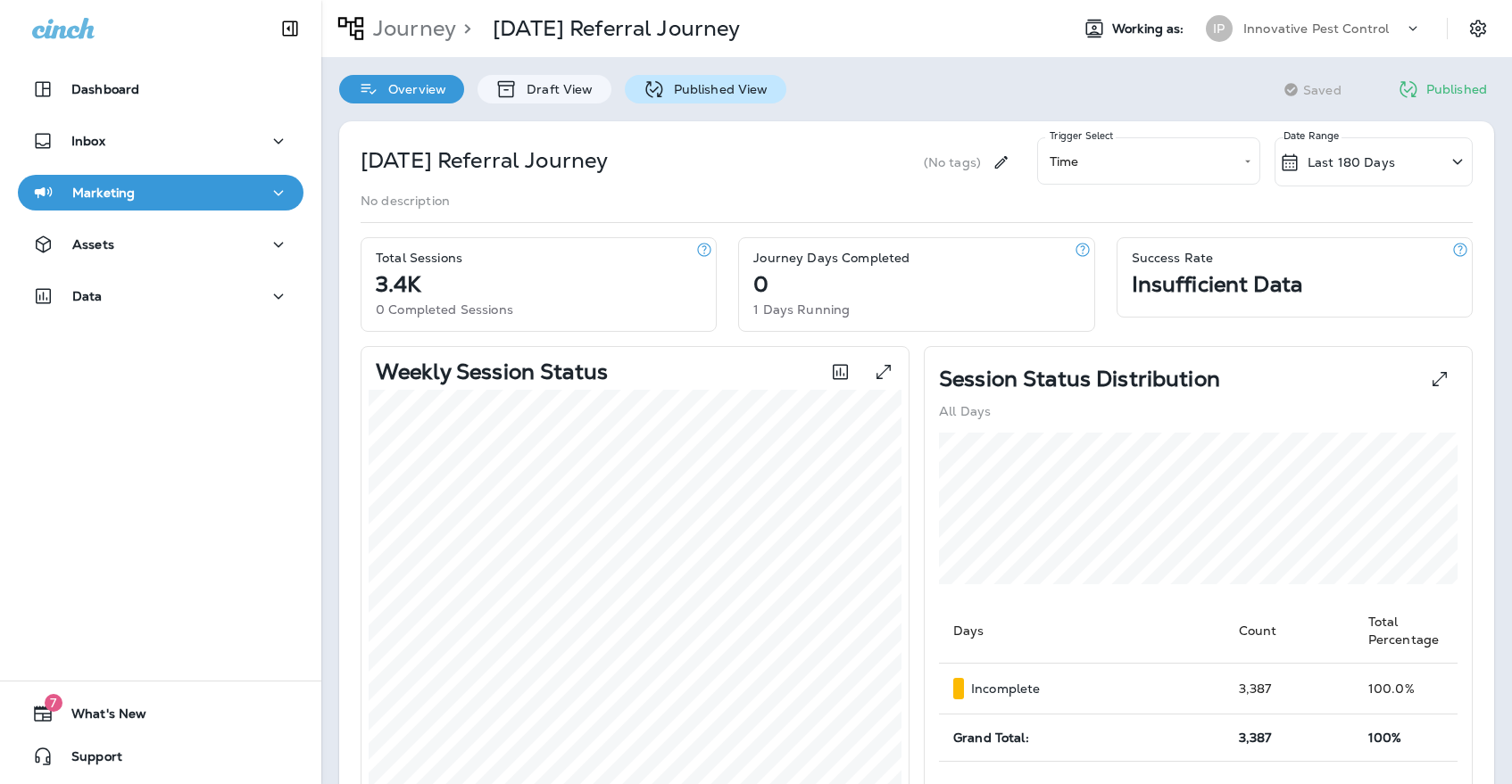
click at [701, 98] on div "Published View" at bounding box center [705, 89] width 161 height 28
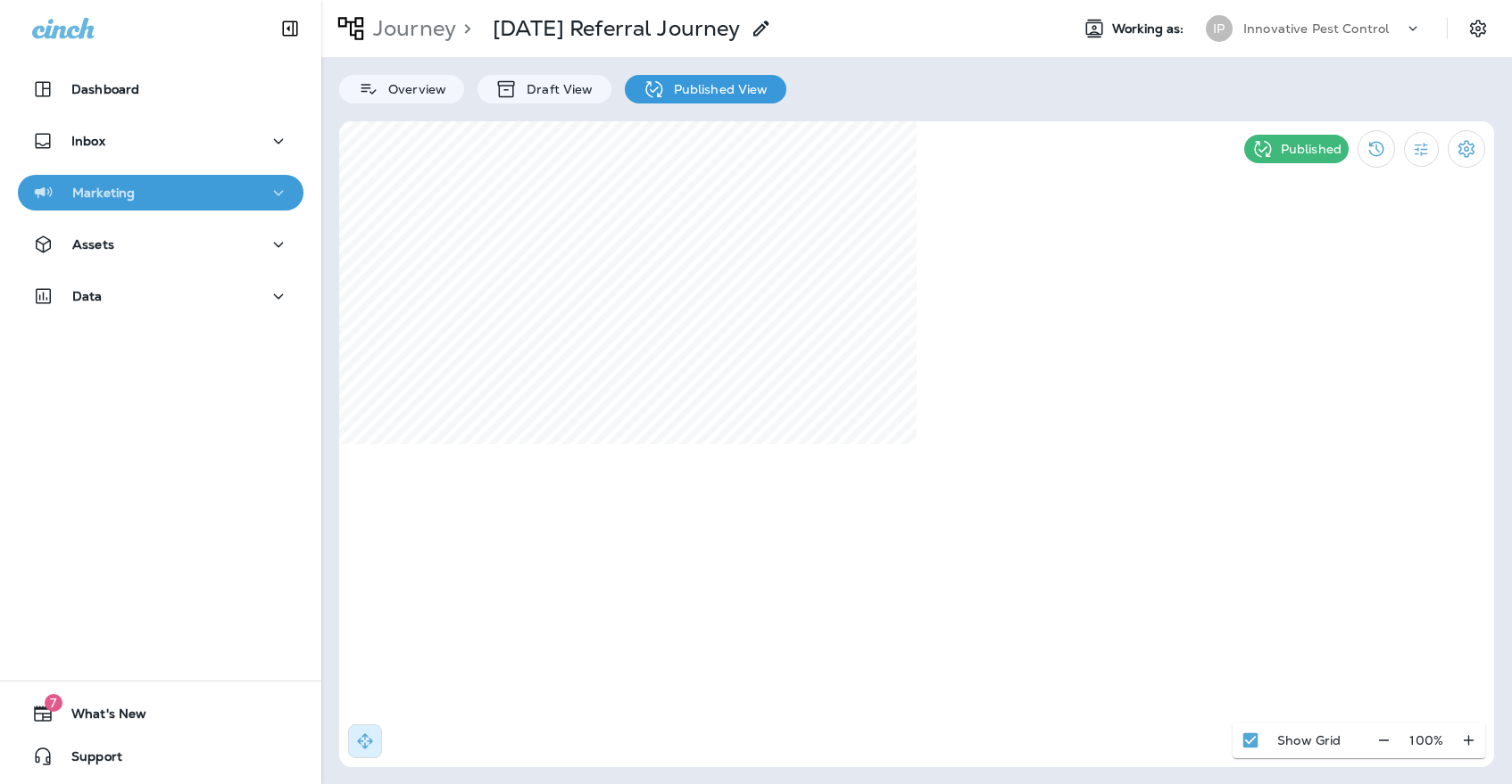
click at [156, 185] on div "Marketing" at bounding box center [160, 193] width 257 height 23
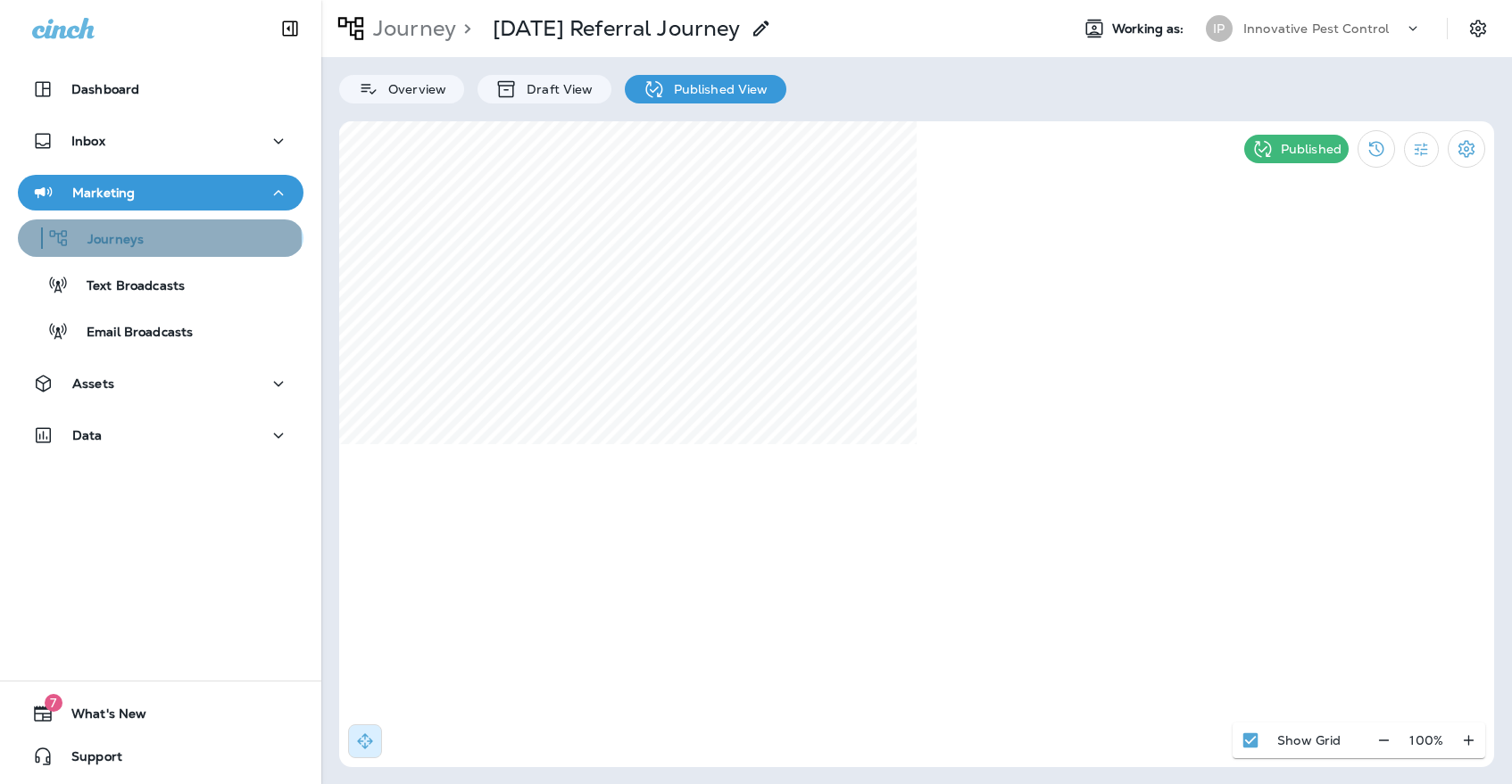
click at [144, 241] on p "Journeys" at bounding box center [106, 240] width 74 height 17
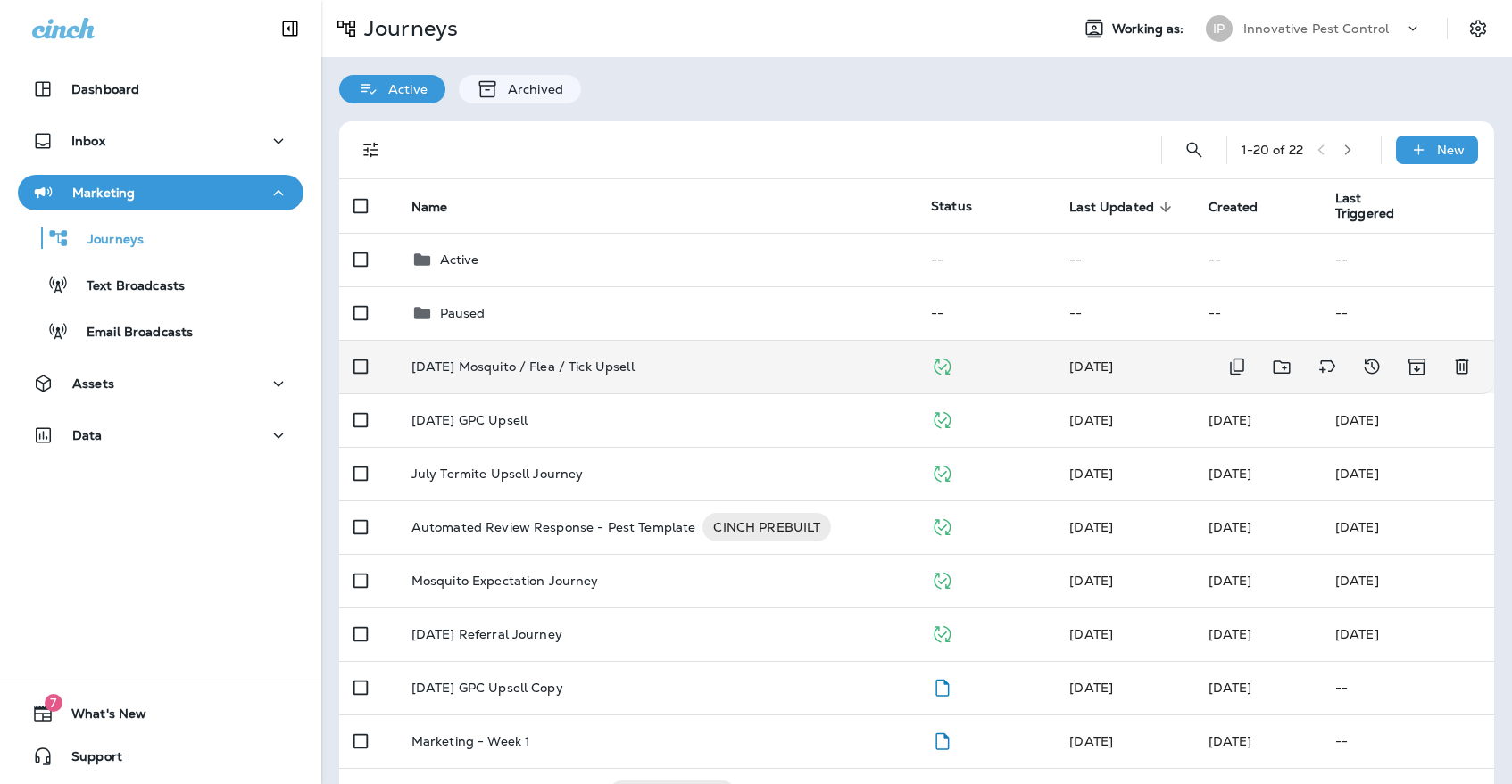
click at [524, 372] on td "[DATE] Mosquito / Flea / Tick Upsell" at bounding box center [657, 366] width 520 height 53
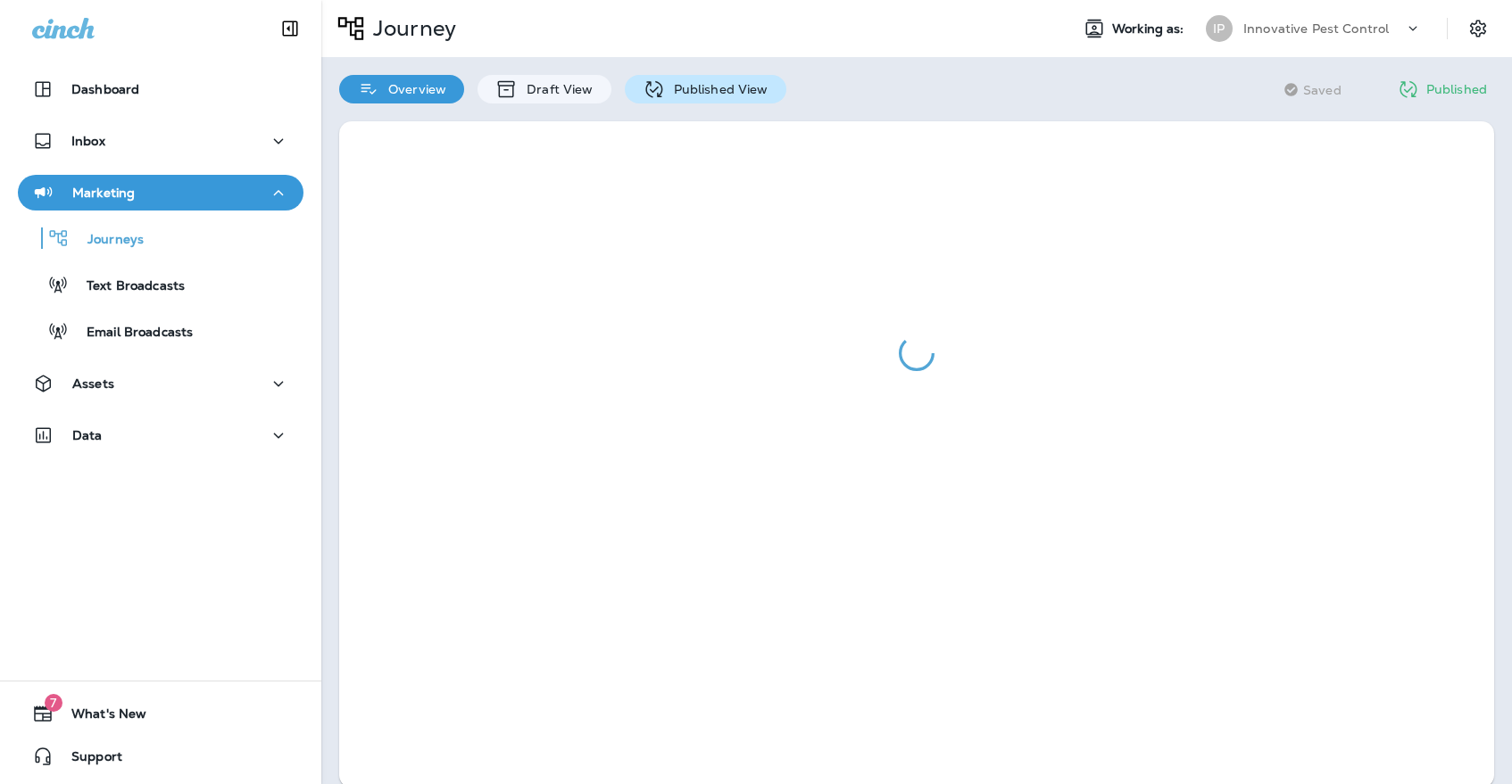
click at [706, 100] on div "Published View" at bounding box center [705, 89] width 161 height 28
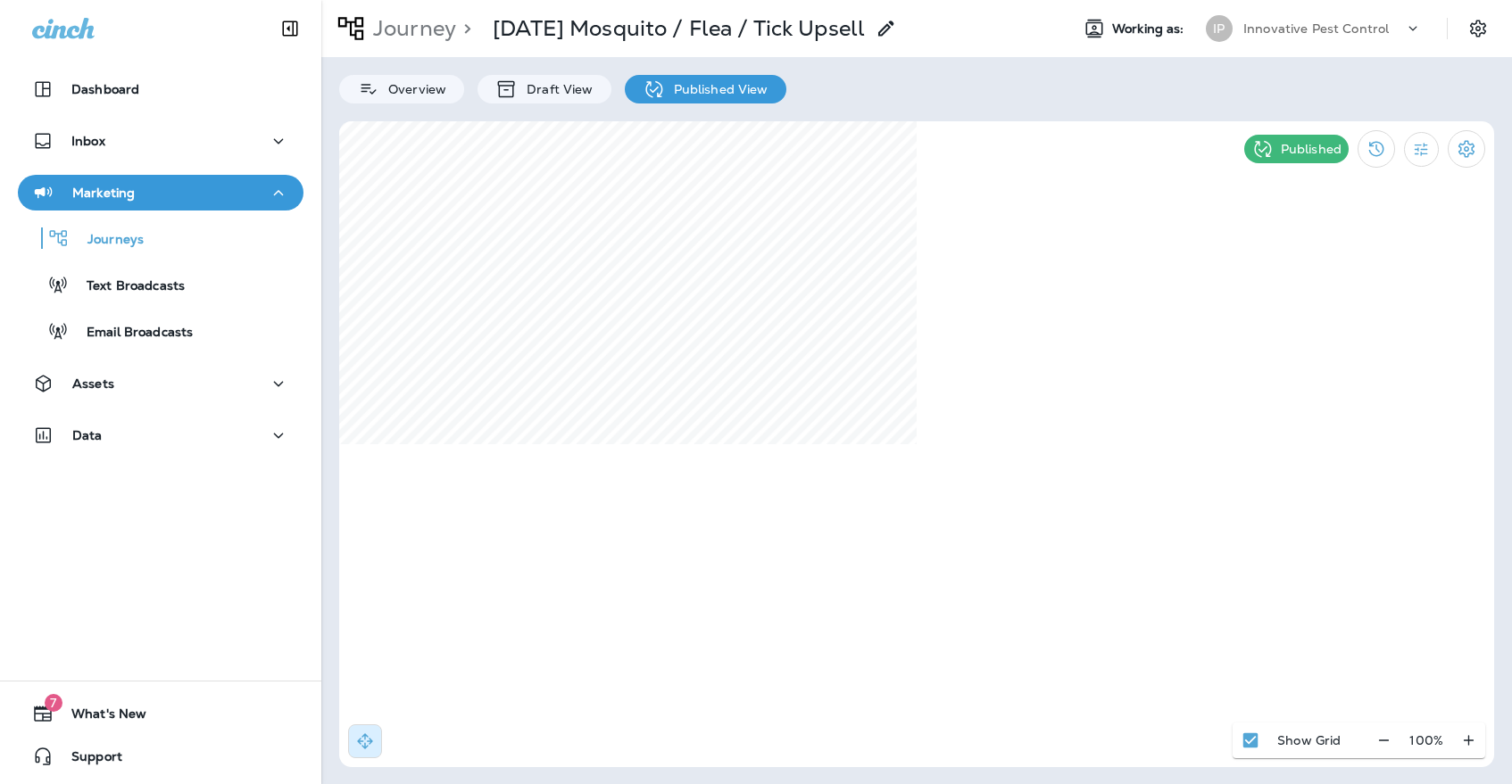
select select "*"
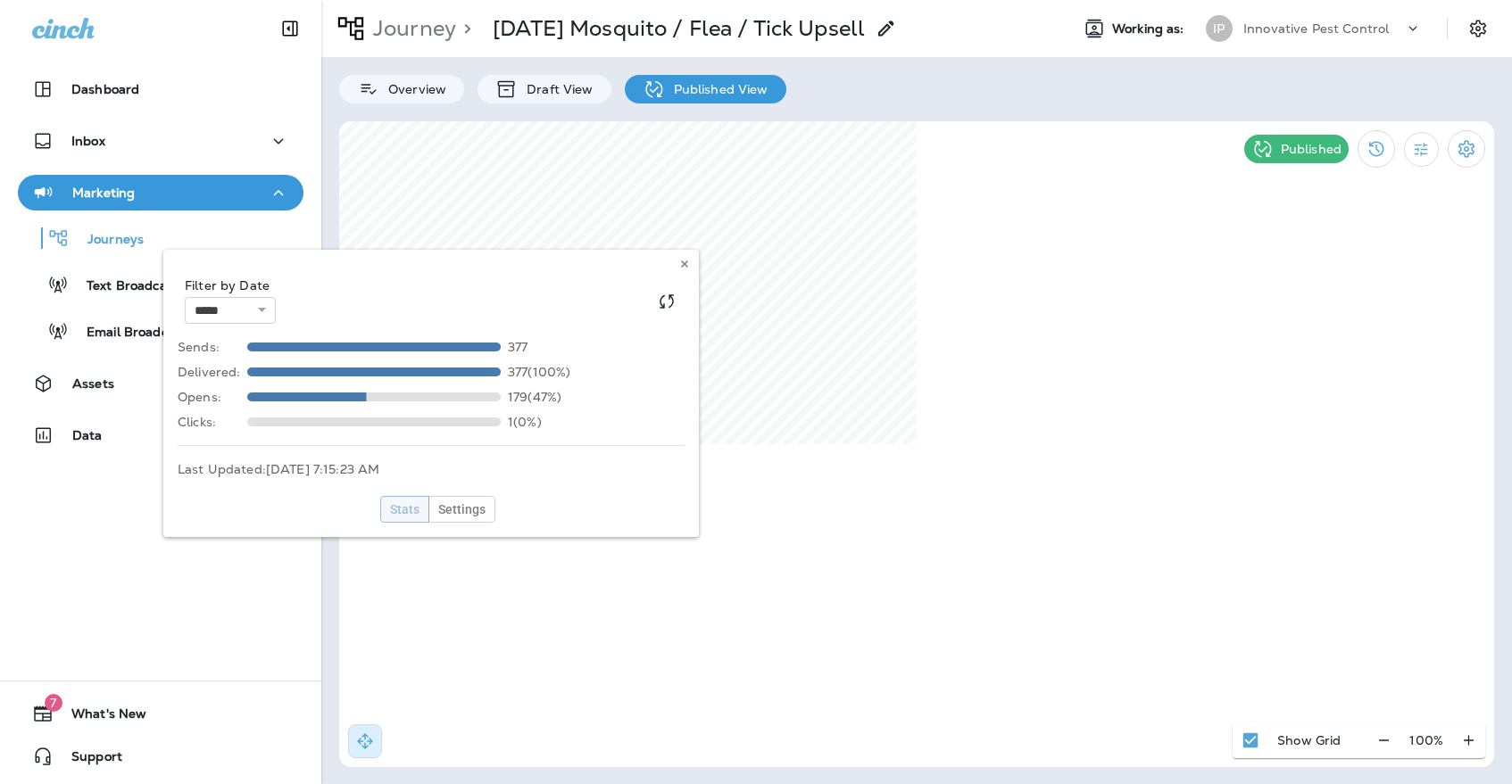
click at [695, 264] on div "**********" at bounding box center [431, 393] width 536 height 287
click at [693, 264] on button at bounding box center [684, 264] width 20 height 20
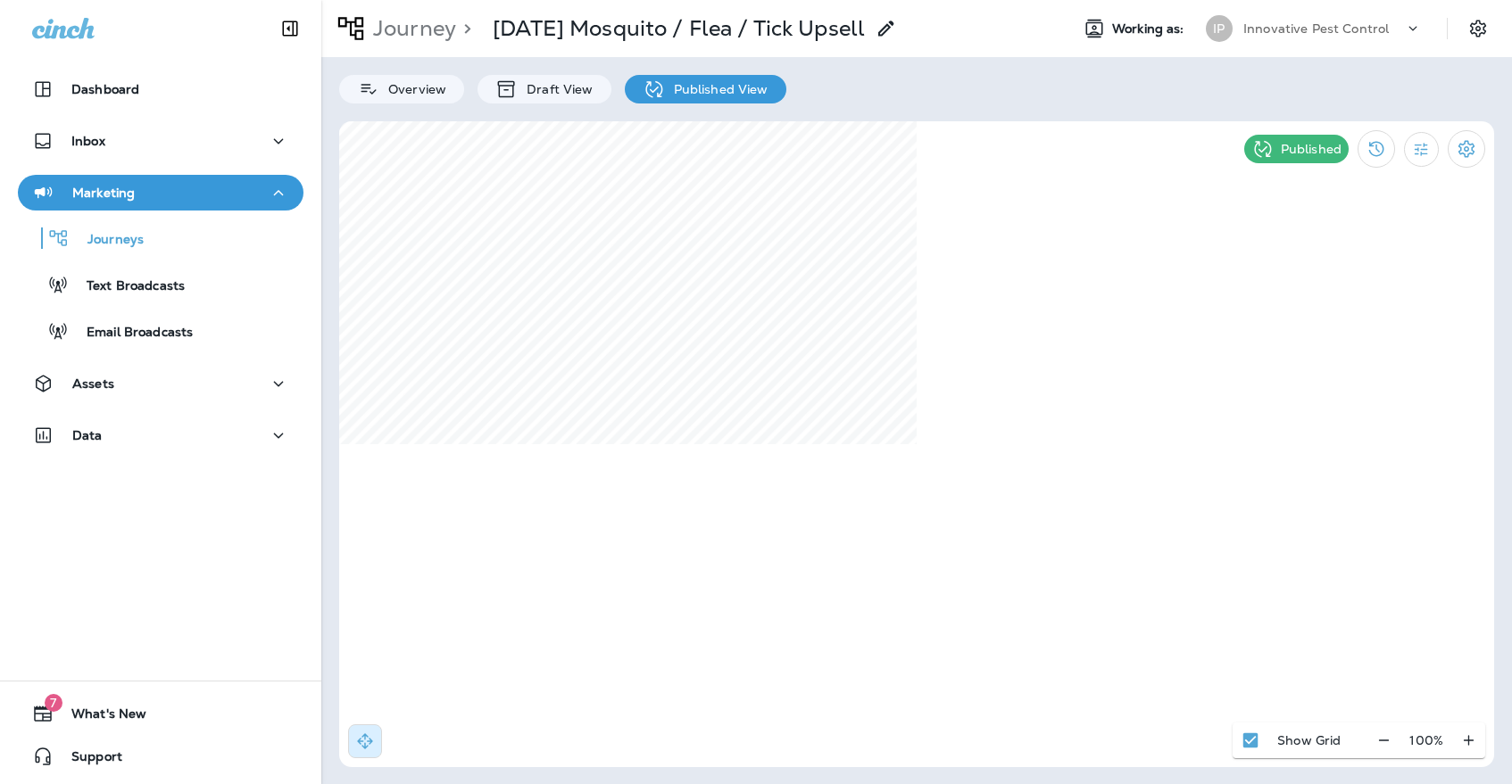
click at [1320, 42] on div "IP Innovative Pest Control" at bounding box center [1313, 28] width 237 height 36
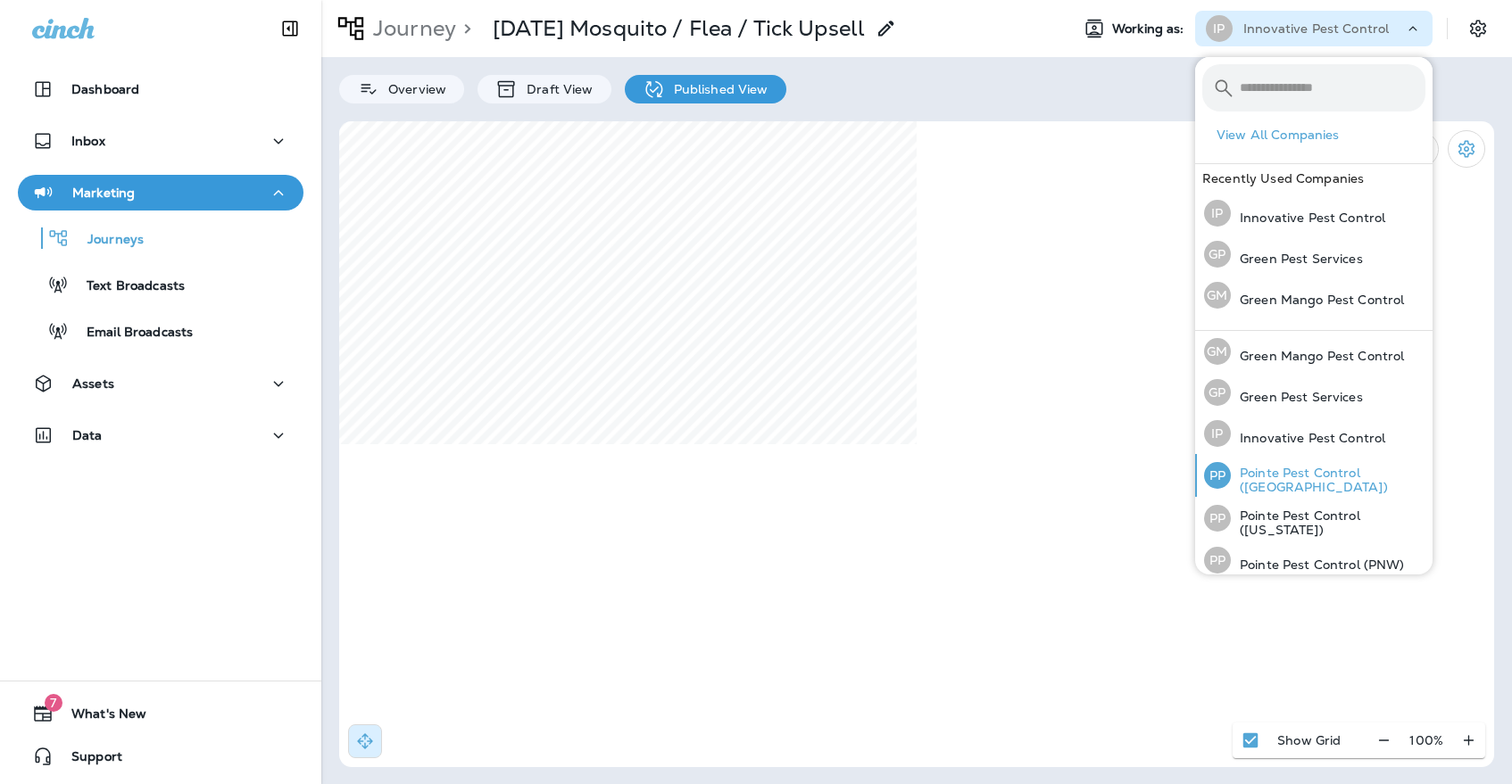
click at [1297, 473] on p "Pointe Pest Control ([GEOGRAPHIC_DATA])" at bounding box center [1327, 480] width 194 height 28
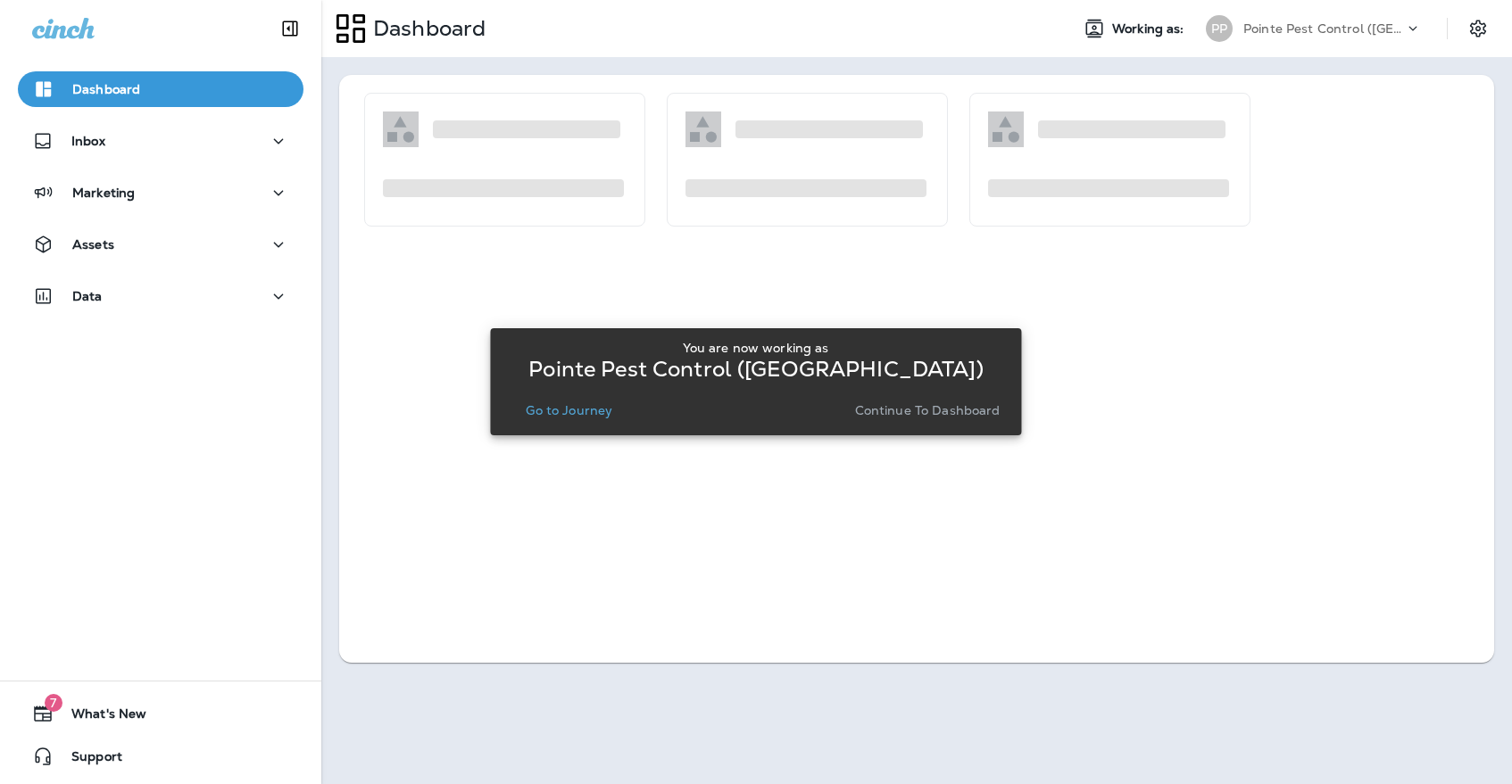
click at [577, 416] on p "Go to Journey" at bounding box center [568, 410] width 86 height 14
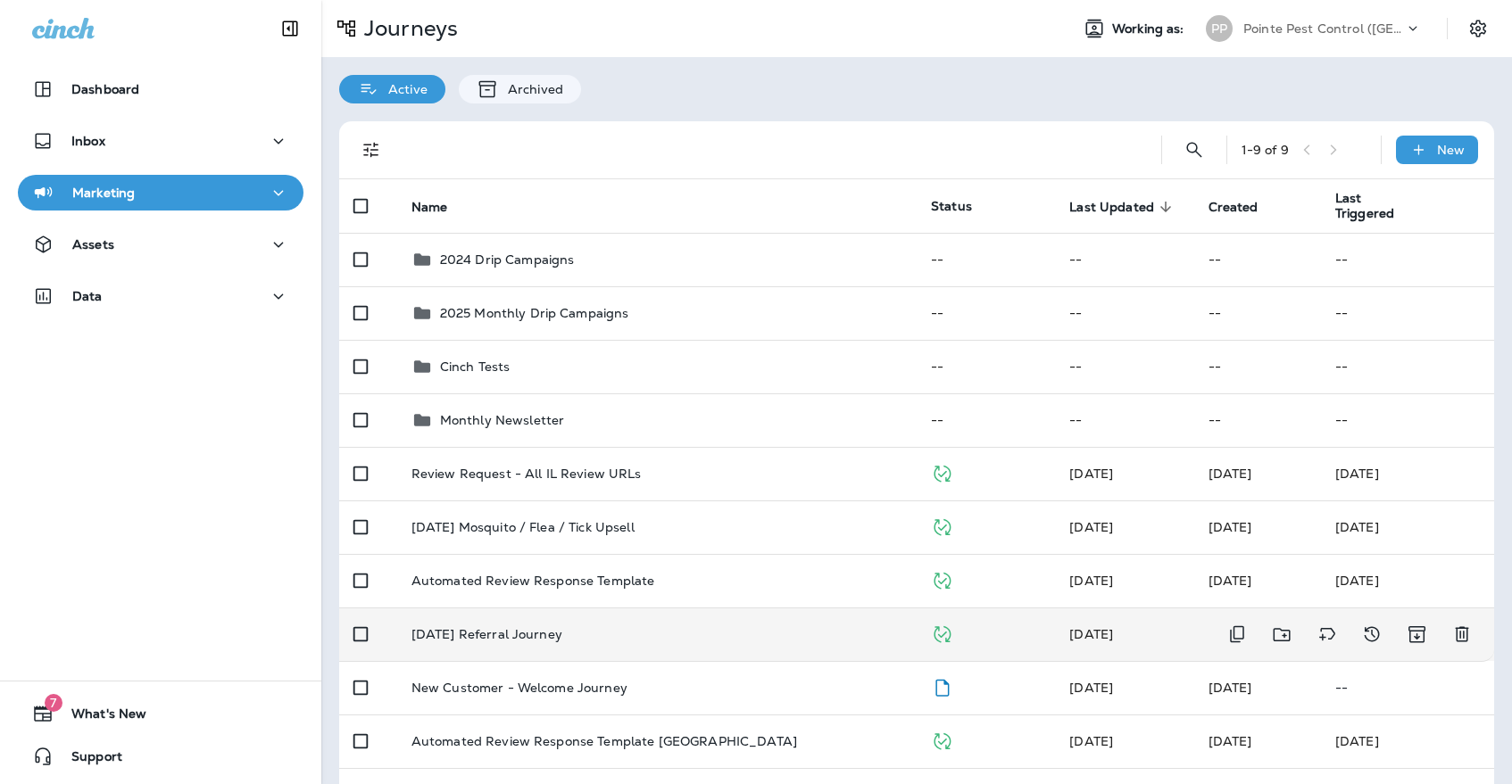
click at [548, 627] on p "[DATE] Referral Journey" at bounding box center [487, 634] width 151 height 14
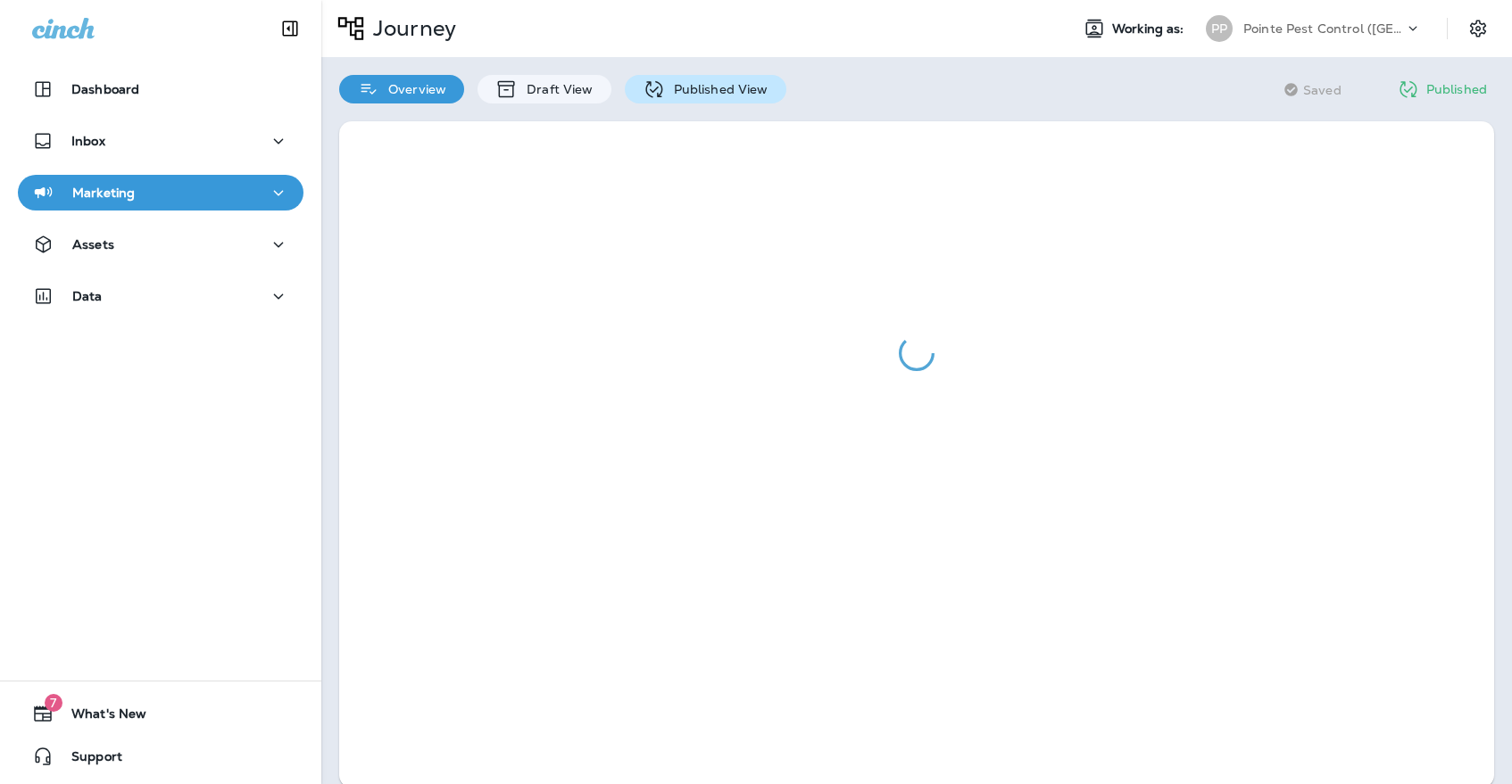
click at [680, 88] on p "Published View" at bounding box center [717, 89] width 103 height 14
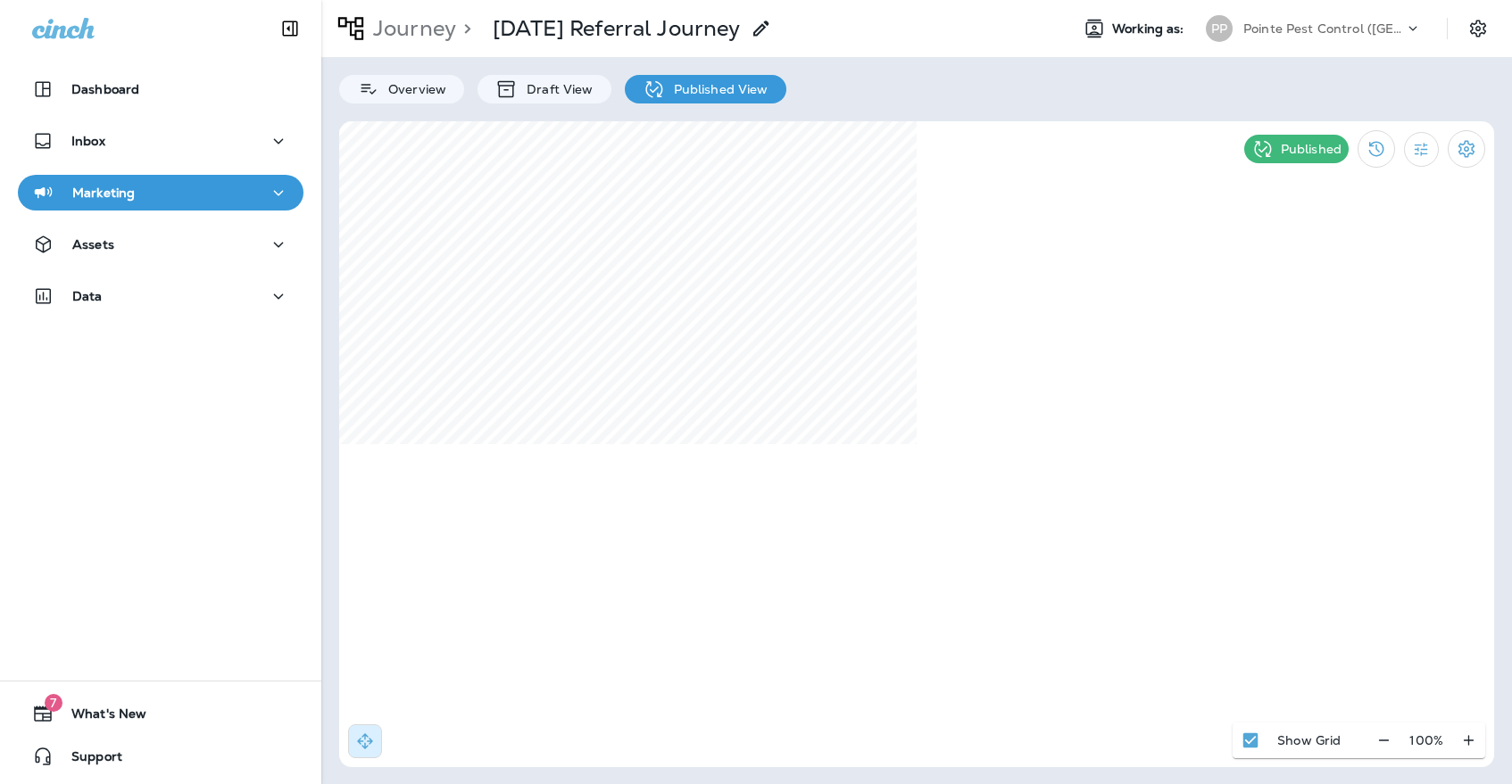
click at [236, 200] on div "Marketing" at bounding box center [160, 193] width 257 height 23
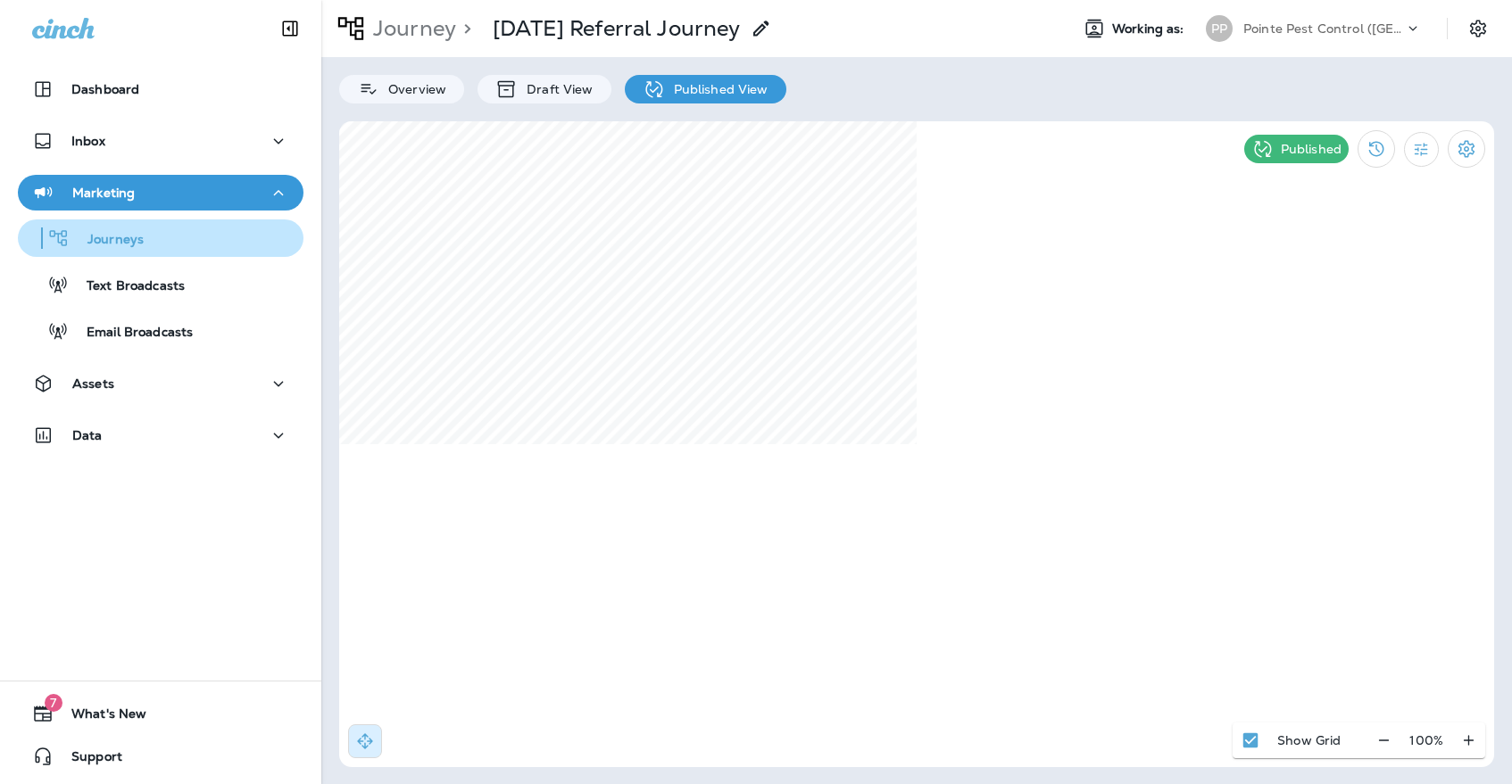
click at [226, 230] on div "Journeys" at bounding box center [160, 238] width 271 height 27
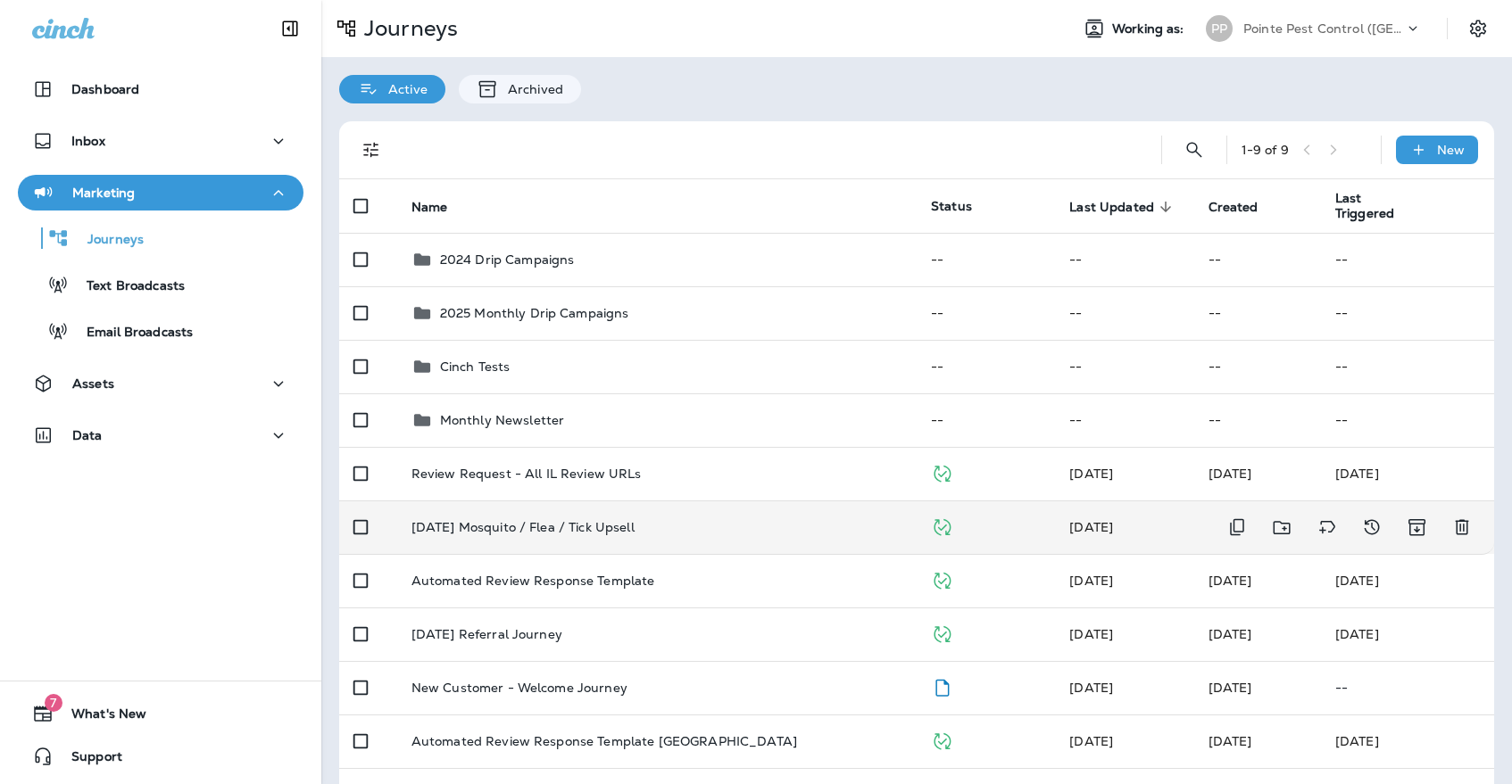
click at [622, 520] on p "[DATE] Mosquito / Flea / Tick Upsell" at bounding box center [523, 527] width 223 height 14
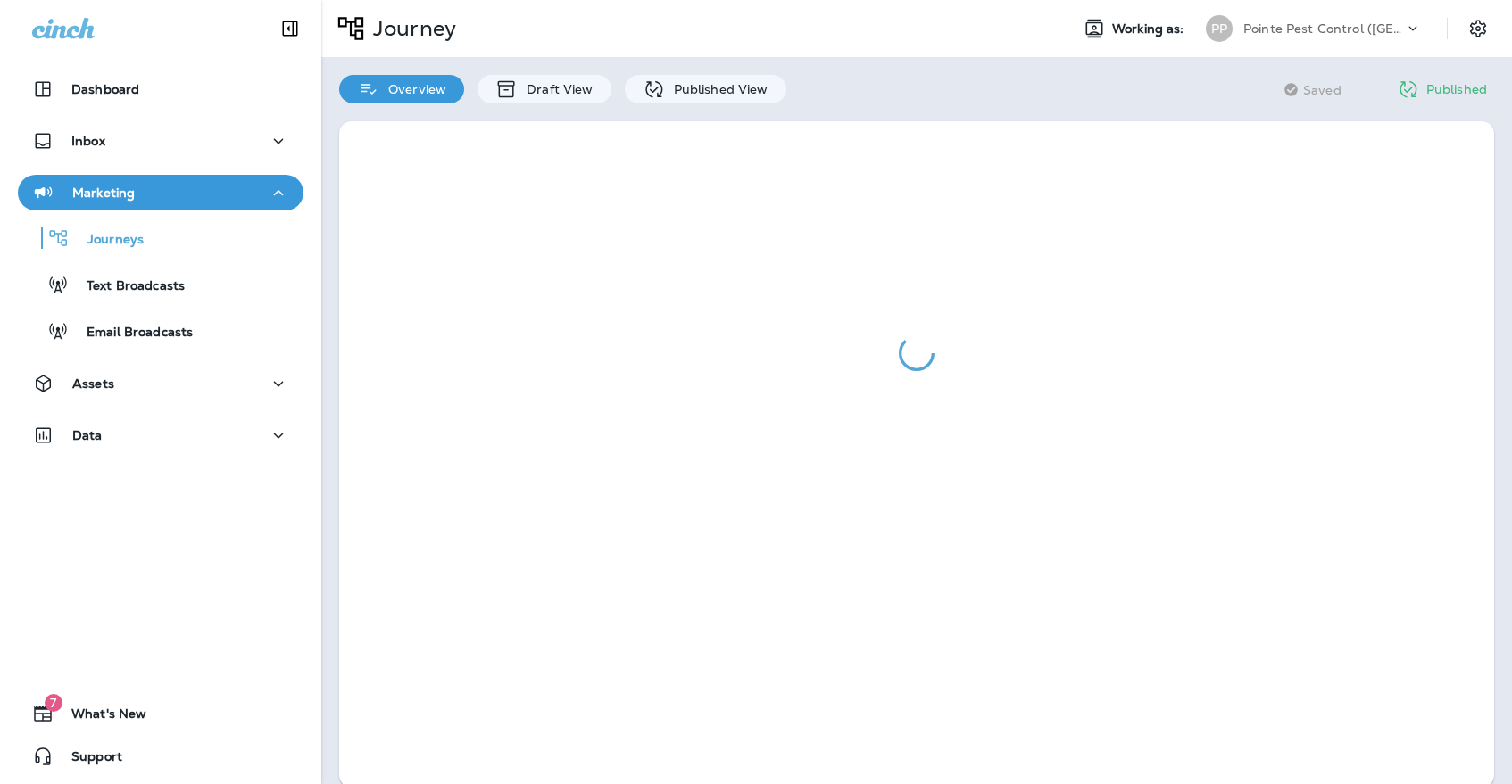
click at [673, 104] on div at bounding box center [915, 454] width 1190 height 702
click at [673, 83] on p "Published View" at bounding box center [717, 89] width 103 height 14
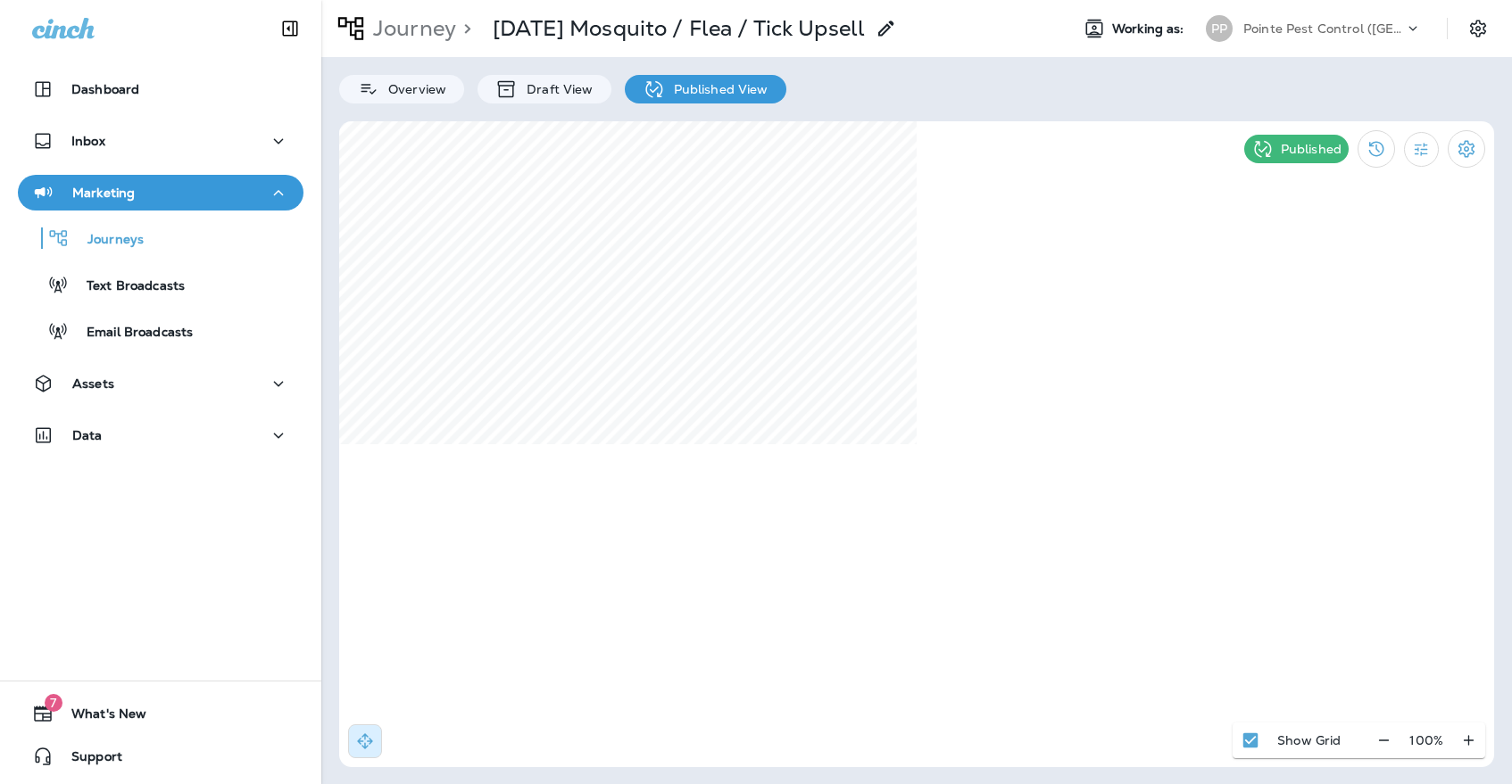
select select "*"
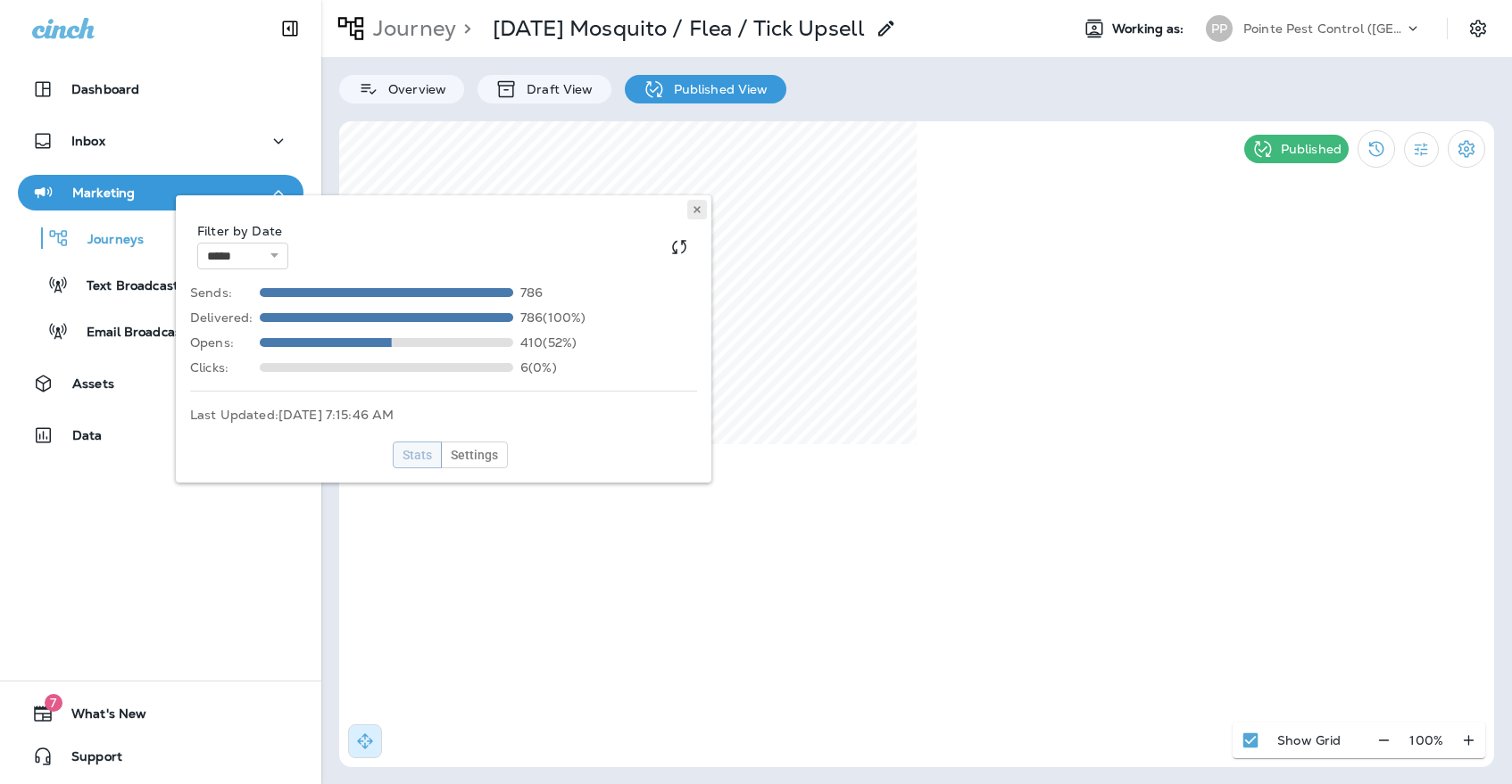
click at [706, 203] on button at bounding box center [697, 209] width 20 height 20
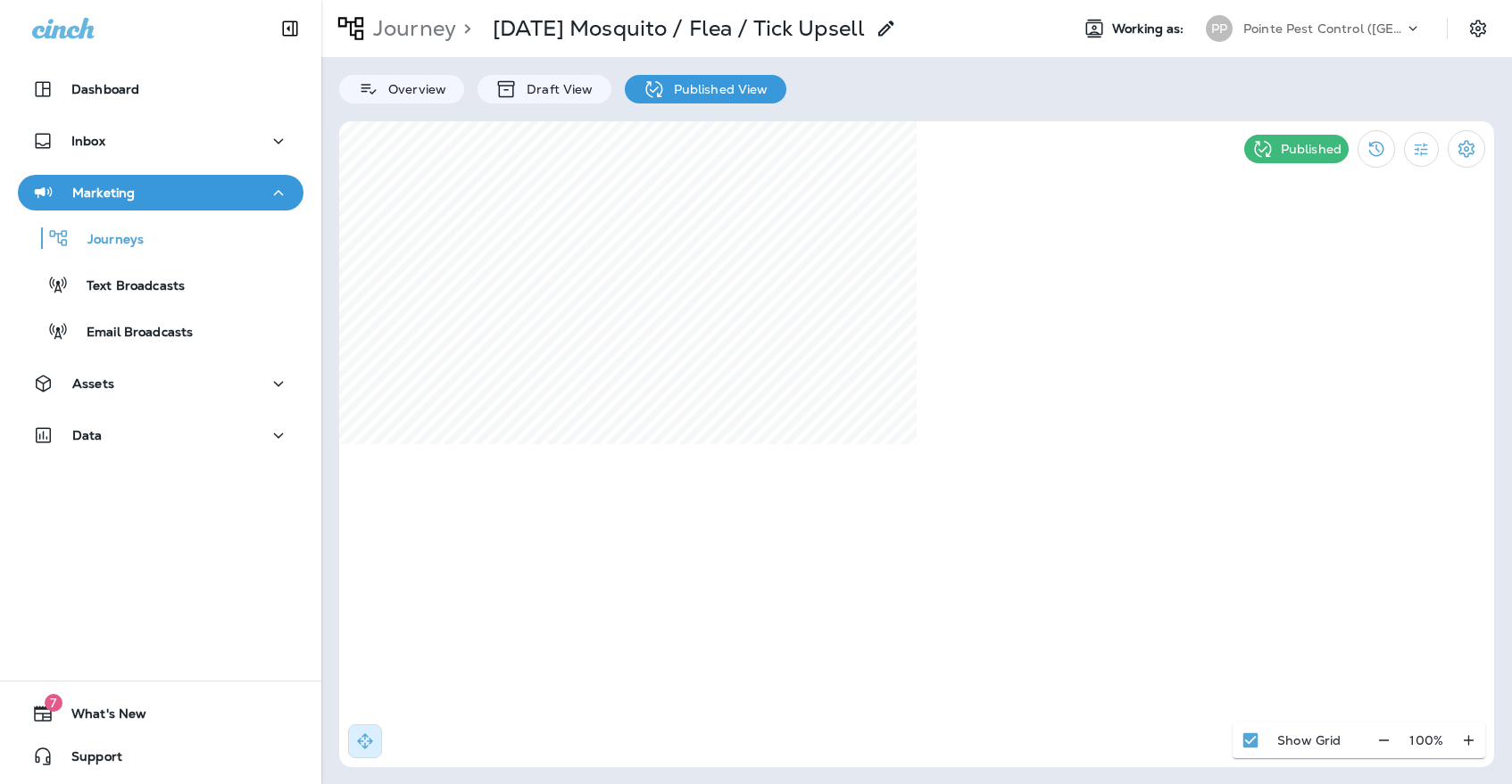
click at [1329, 38] on div "Pointe Pest Control ([GEOGRAPHIC_DATA])" at bounding box center [1323, 28] width 160 height 27
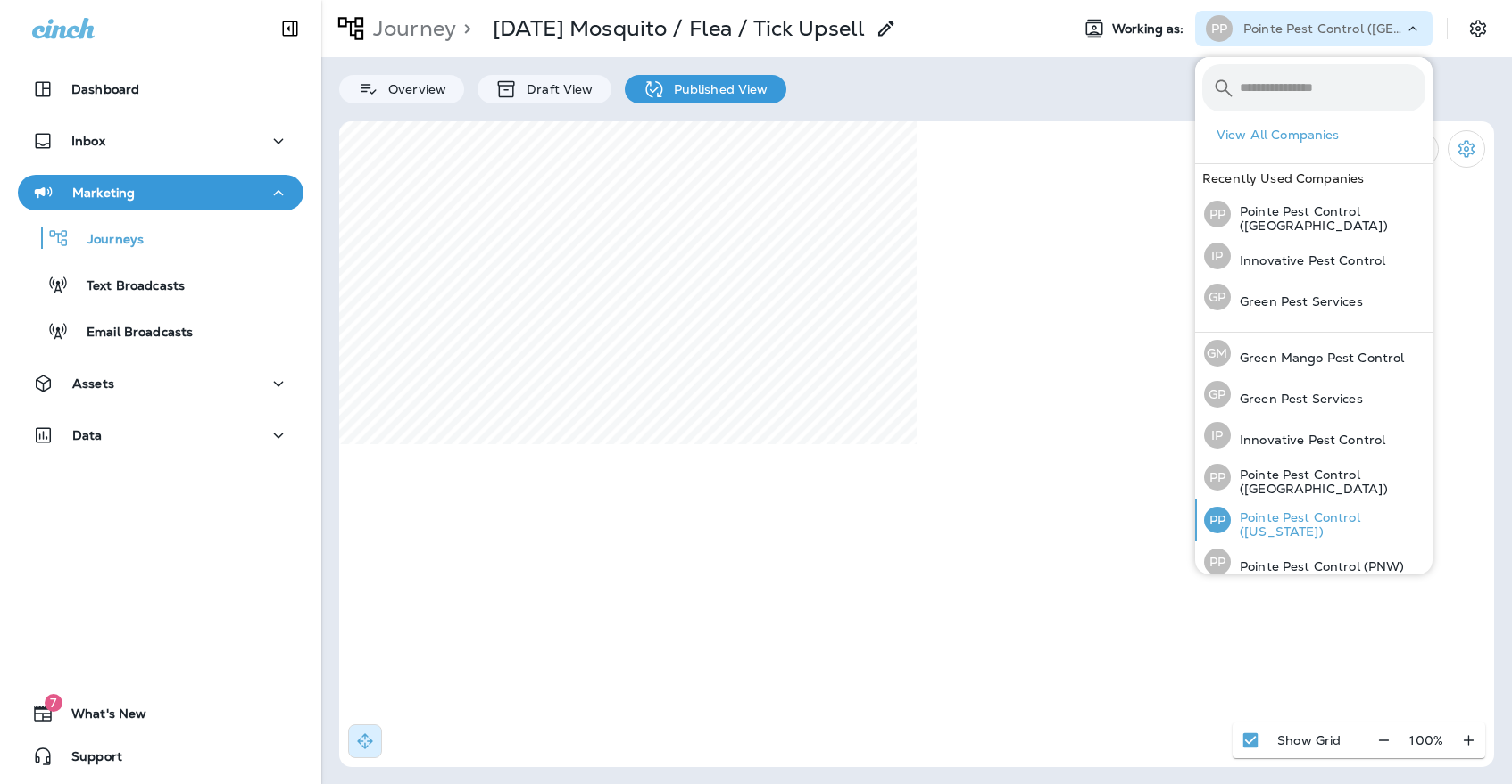
click at [1311, 519] on p "Pointe Pest Control ([US_STATE])" at bounding box center [1327, 524] width 194 height 28
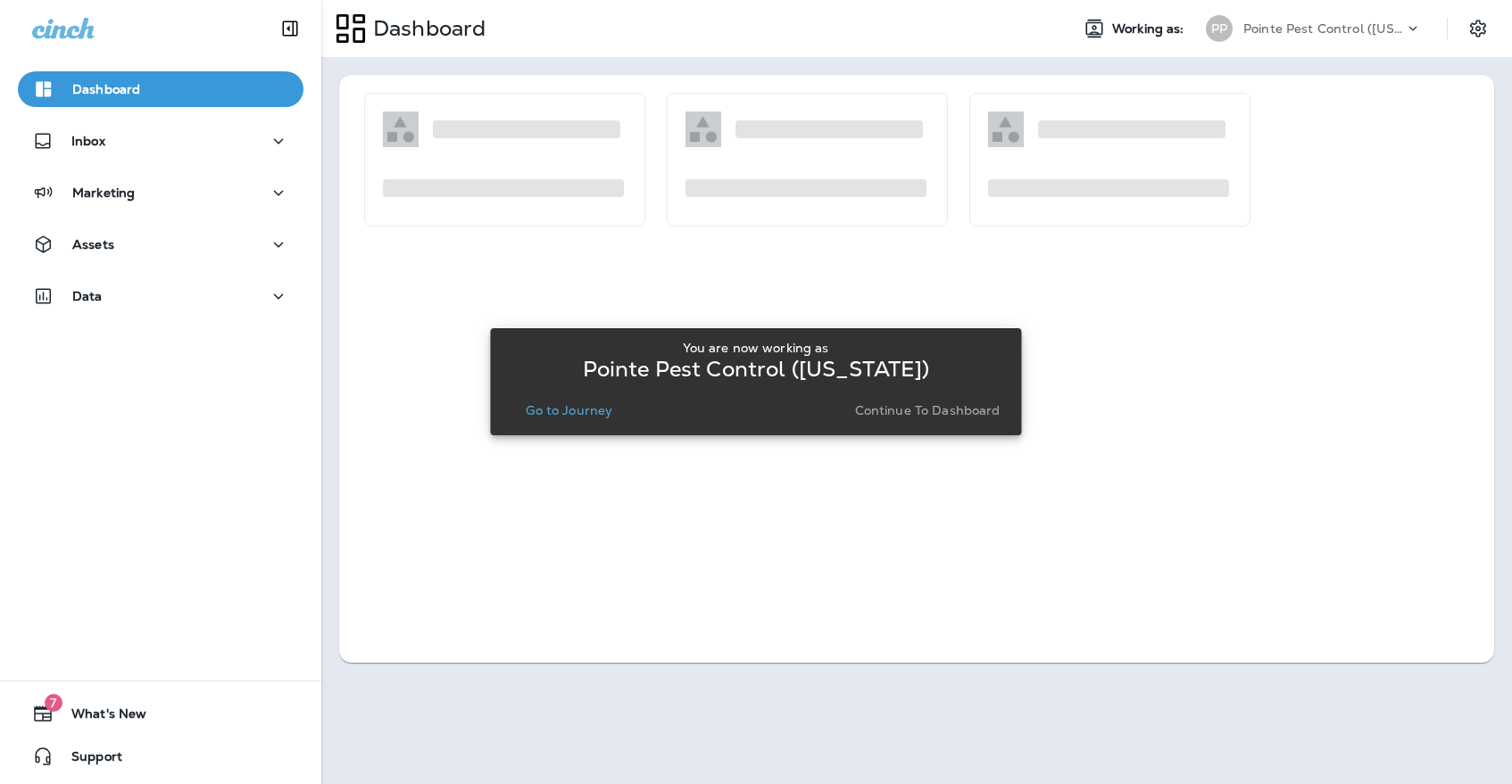
click at [535, 410] on p "Go to Journey" at bounding box center [568, 410] width 86 height 14
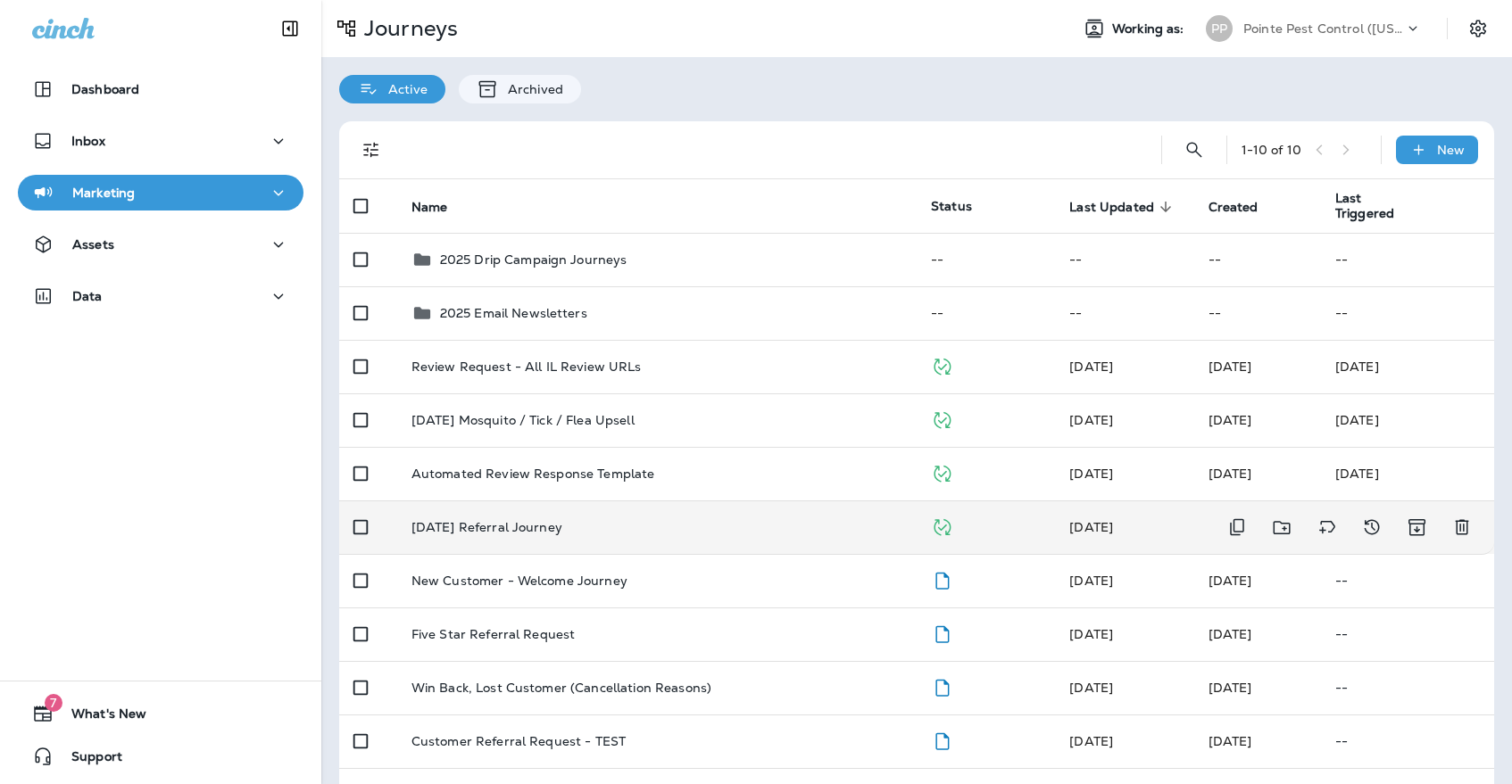
click at [541, 526] on td "[DATE] Referral Journey" at bounding box center [657, 527] width 520 height 53
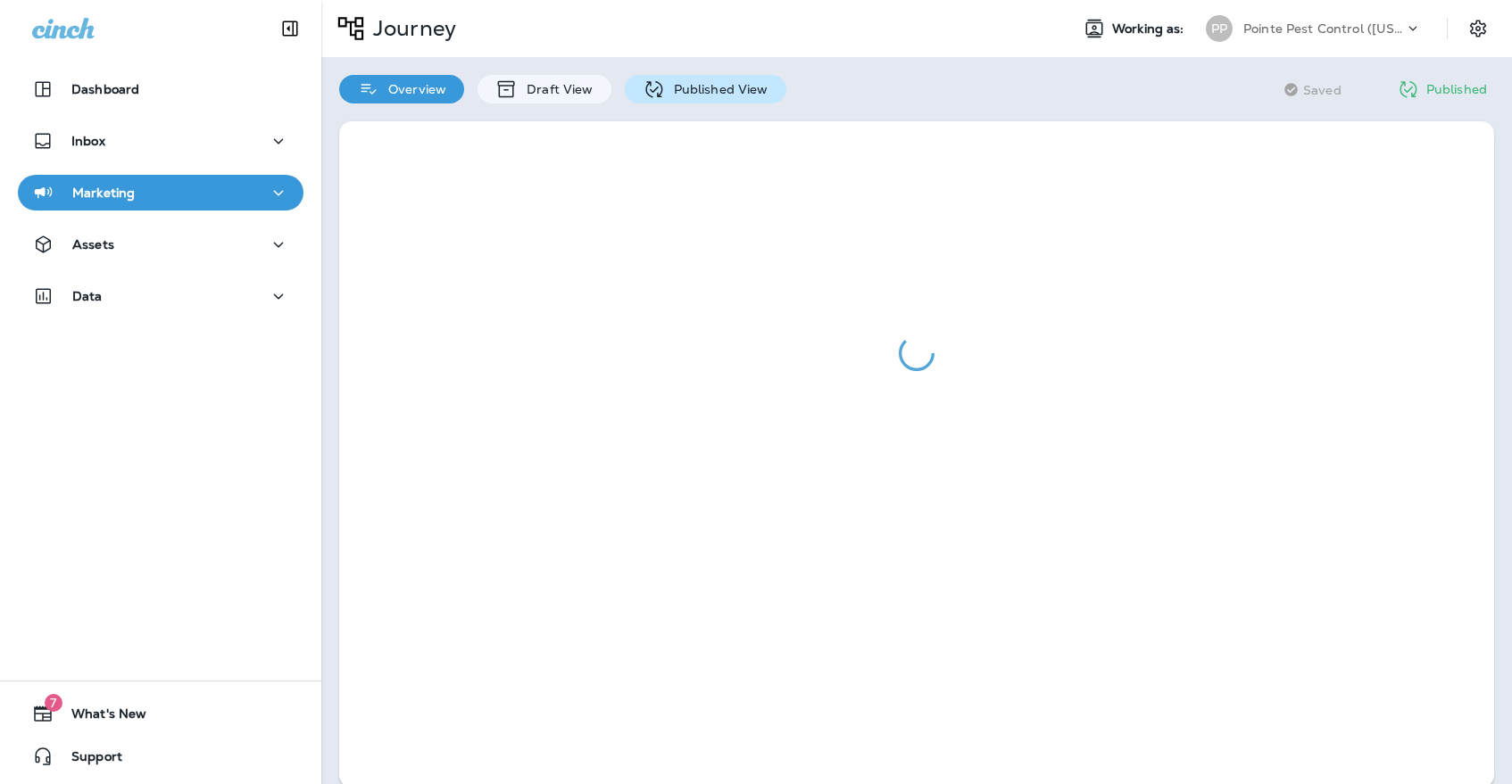
click at [673, 89] on p "Published View" at bounding box center [717, 89] width 103 height 14
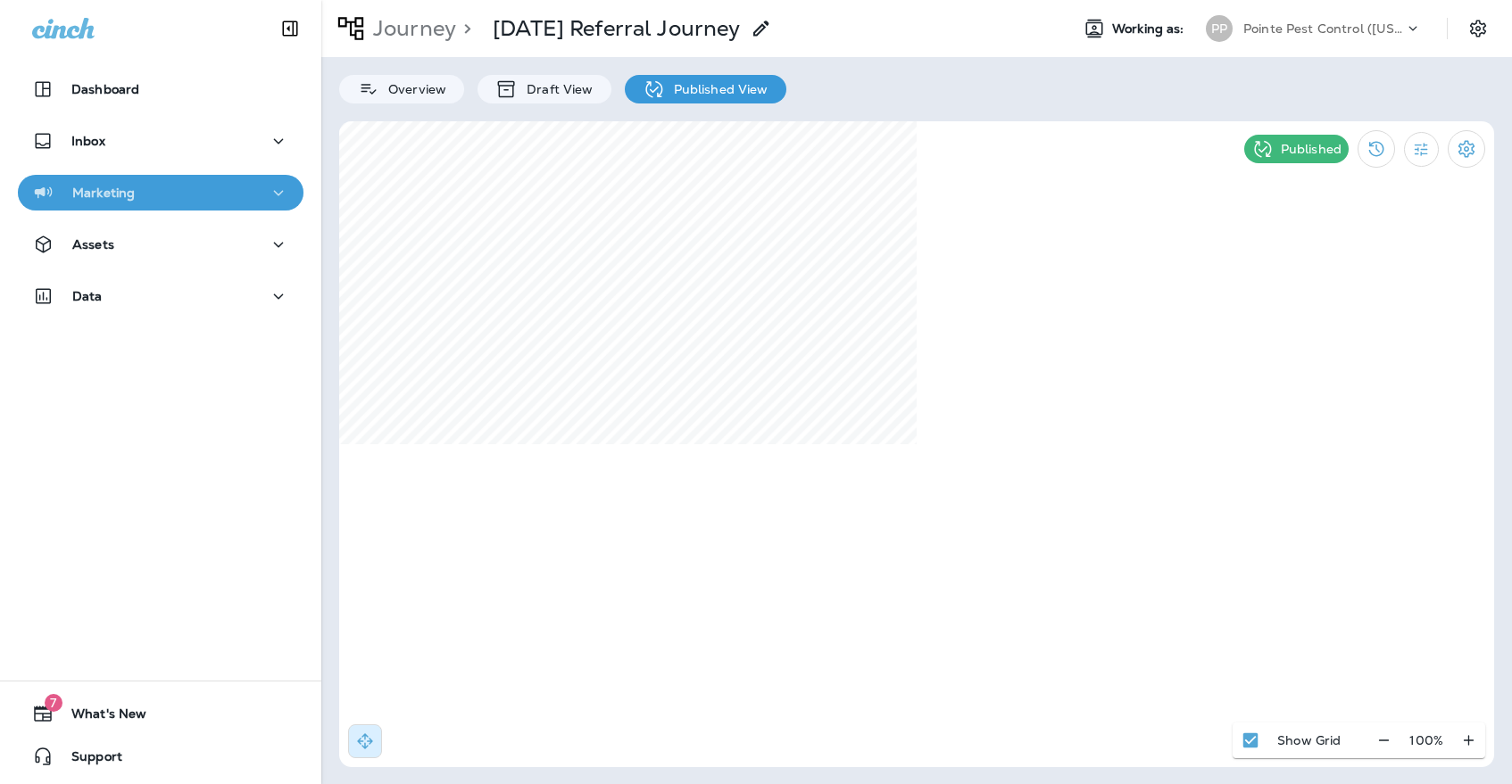
click at [273, 186] on icon "button" at bounding box center [278, 193] width 22 height 23
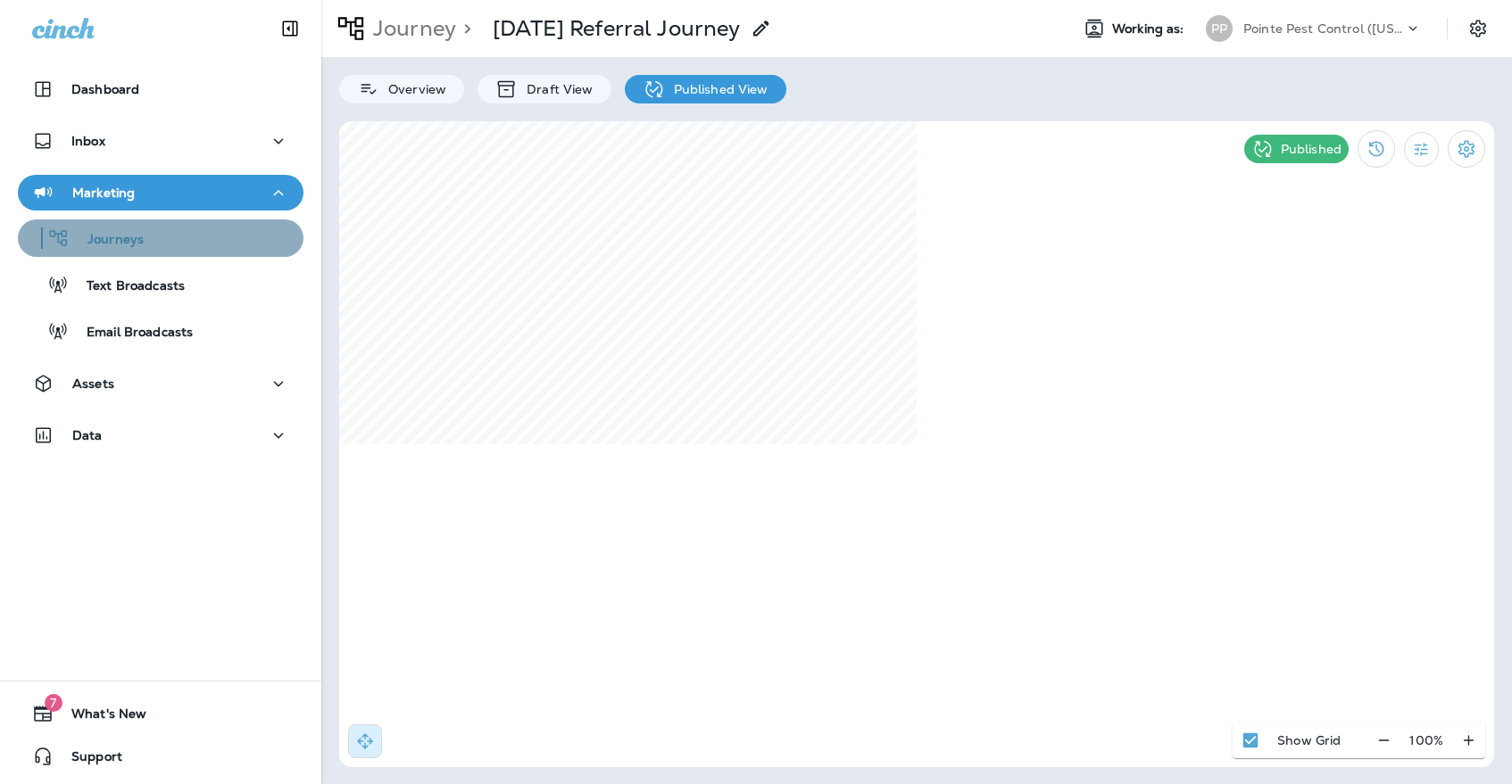
click at [250, 246] on div "Journeys" at bounding box center [160, 238] width 271 height 27
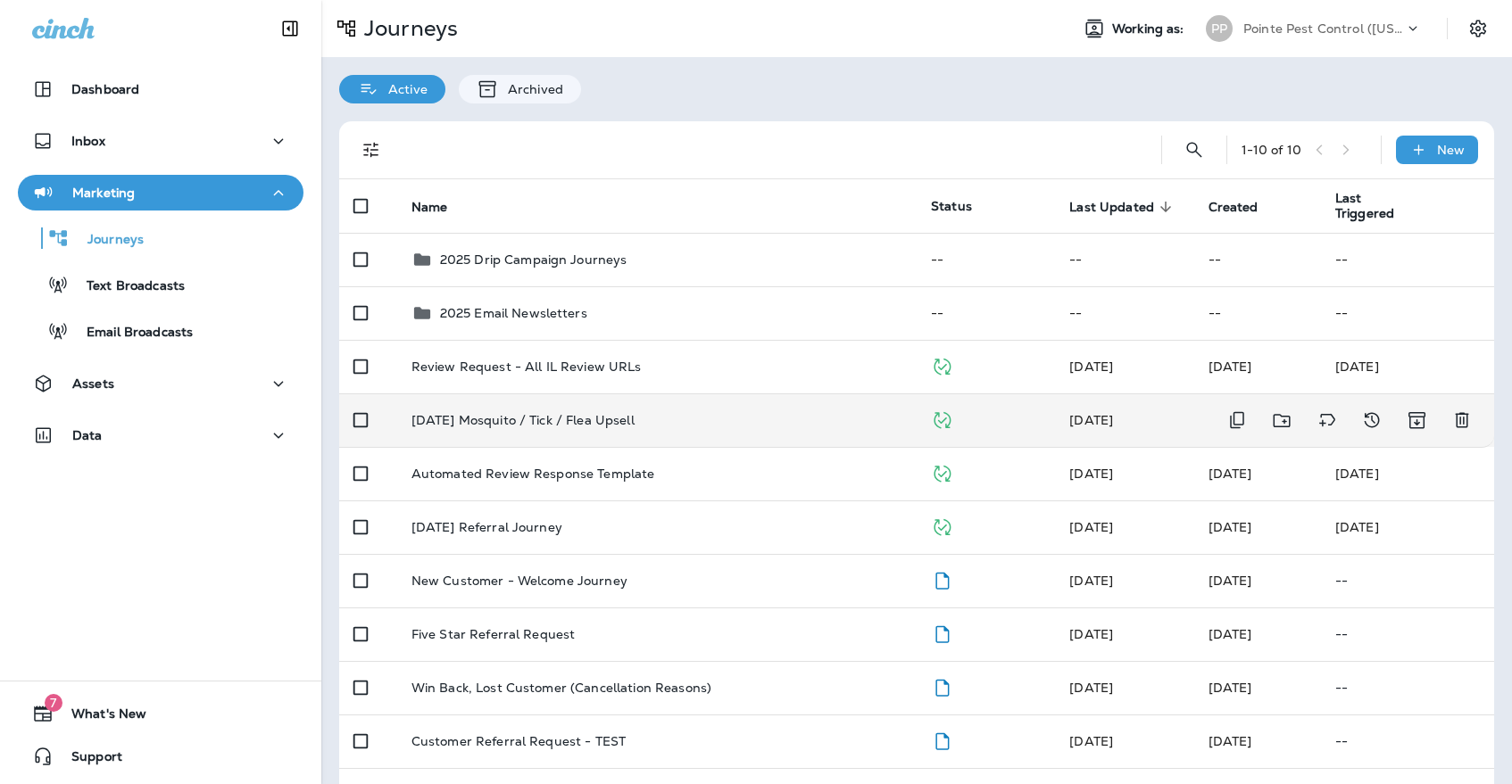
click at [553, 395] on td "[DATE] Mosquito / Tick / Flea Upsell" at bounding box center [657, 420] width 520 height 53
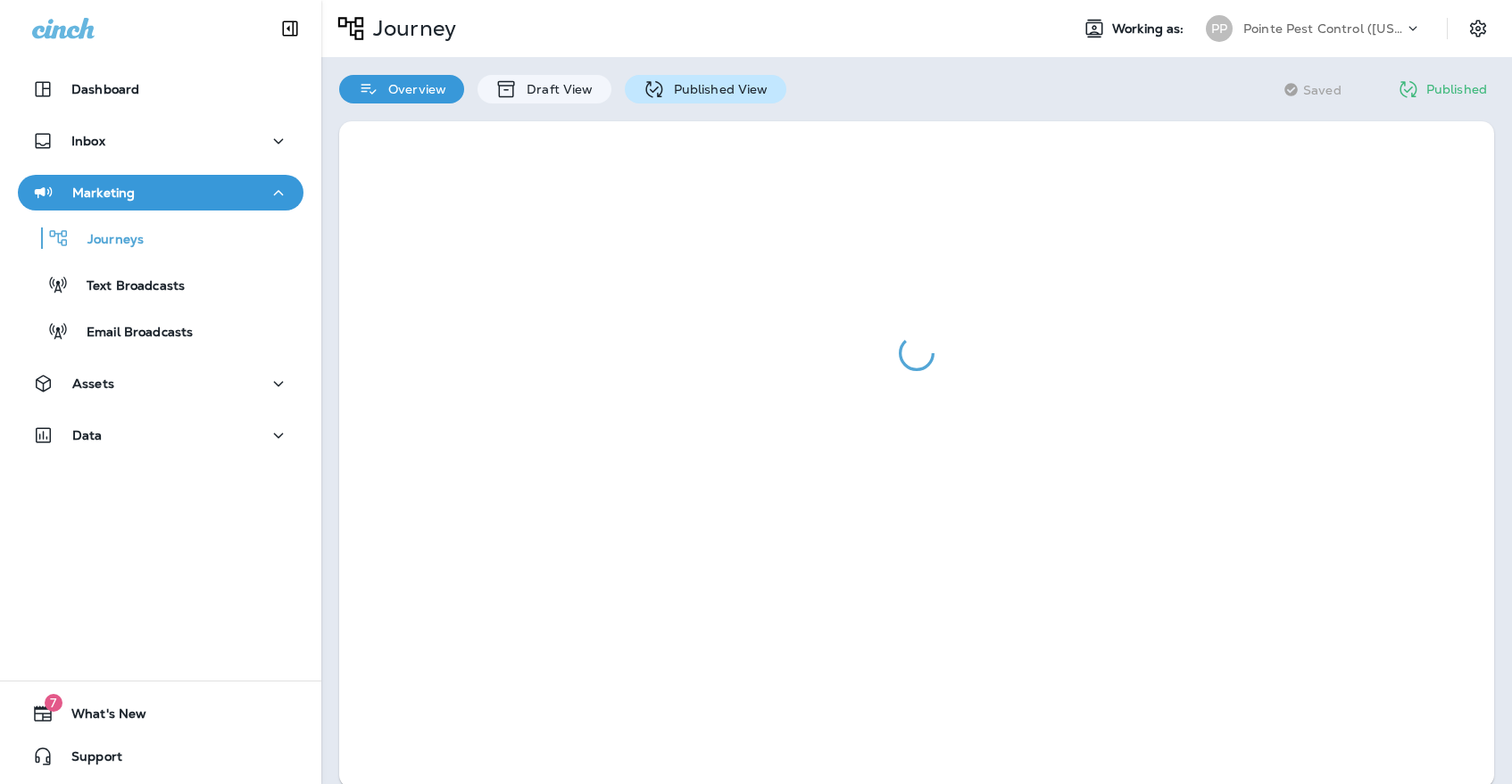
click at [672, 94] on p "Published View" at bounding box center [717, 89] width 103 height 14
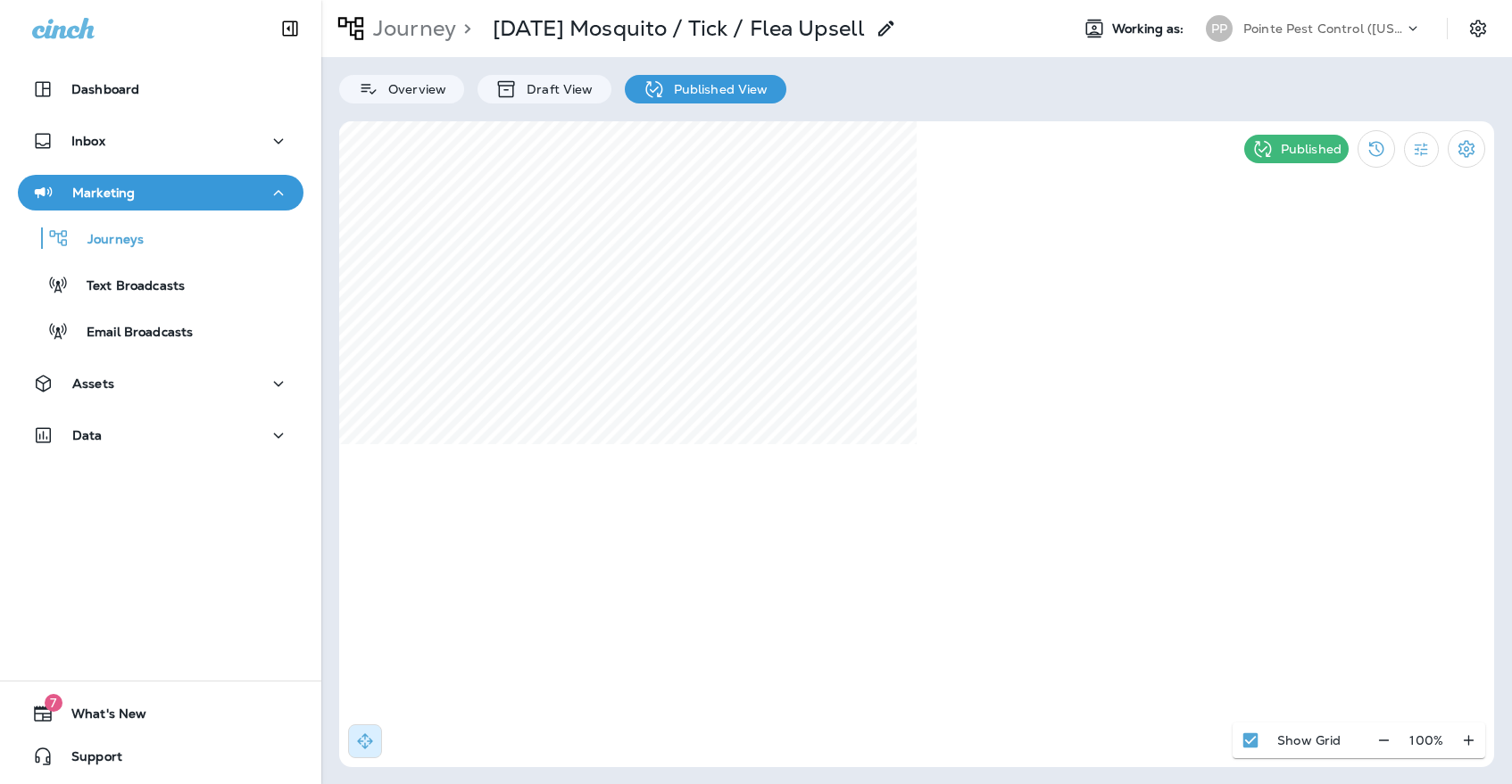
select select "*"
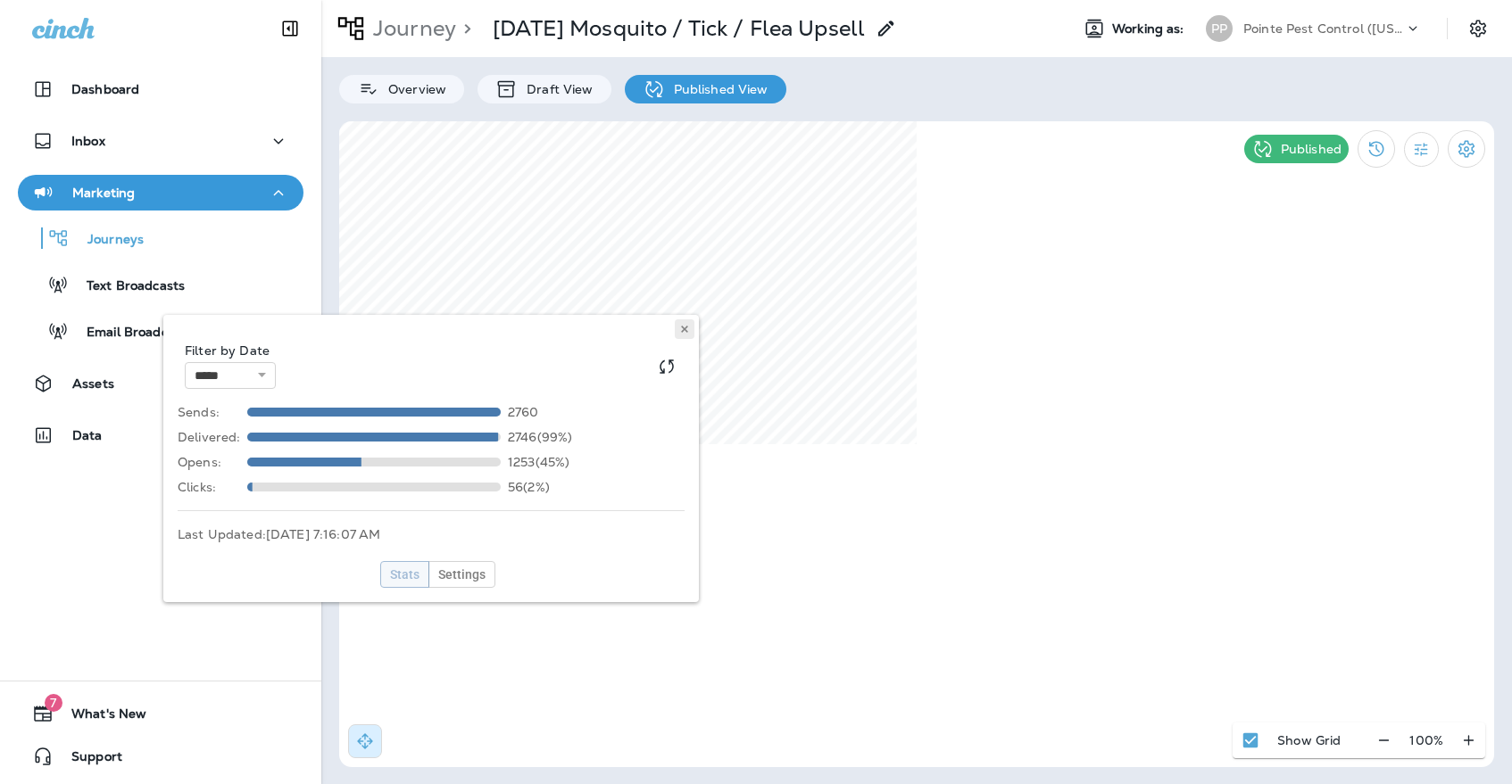
click at [688, 322] on button at bounding box center [684, 329] width 20 height 20
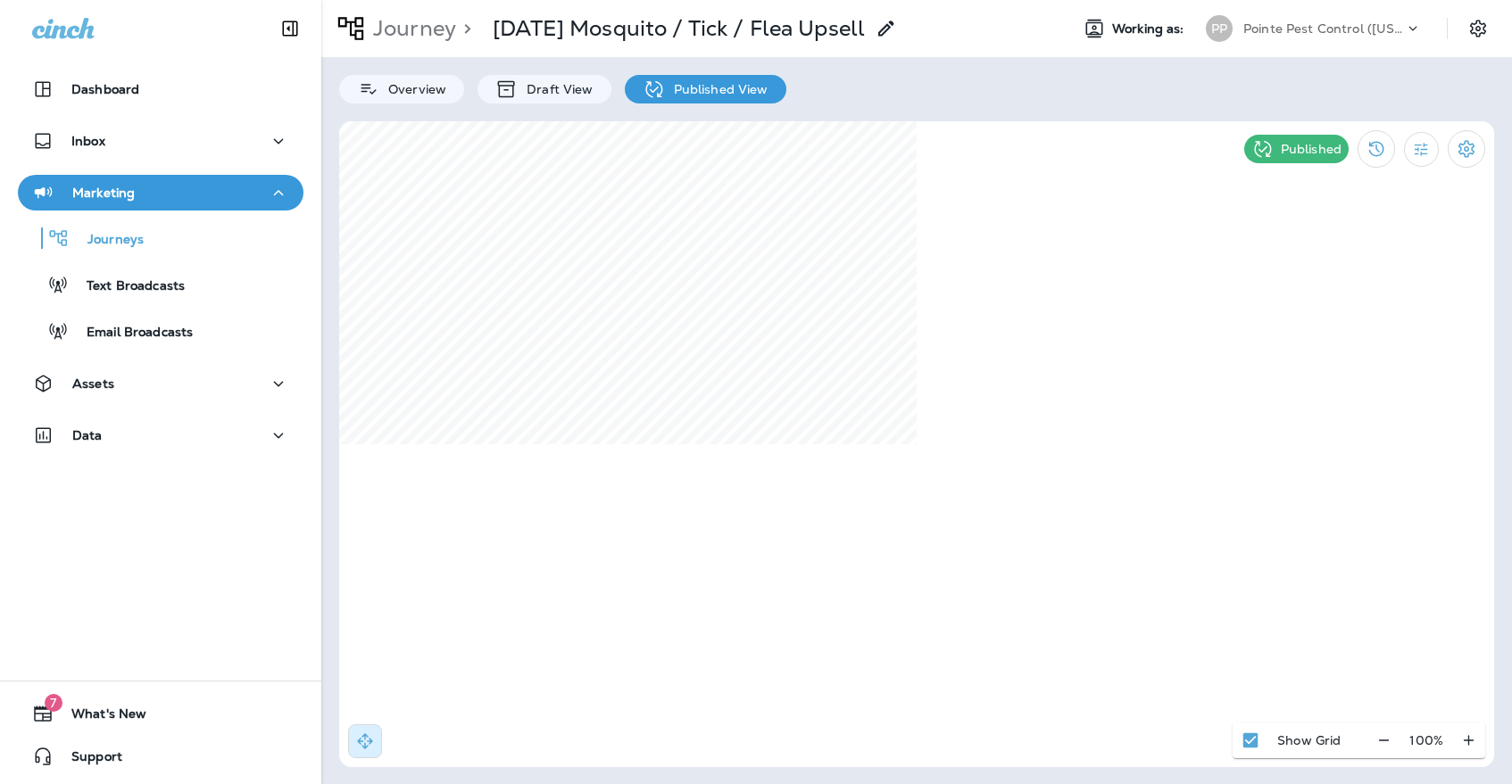
click at [1340, 37] on div "Pointe Pest Control ([US_STATE])" at bounding box center [1323, 28] width 160 height 27
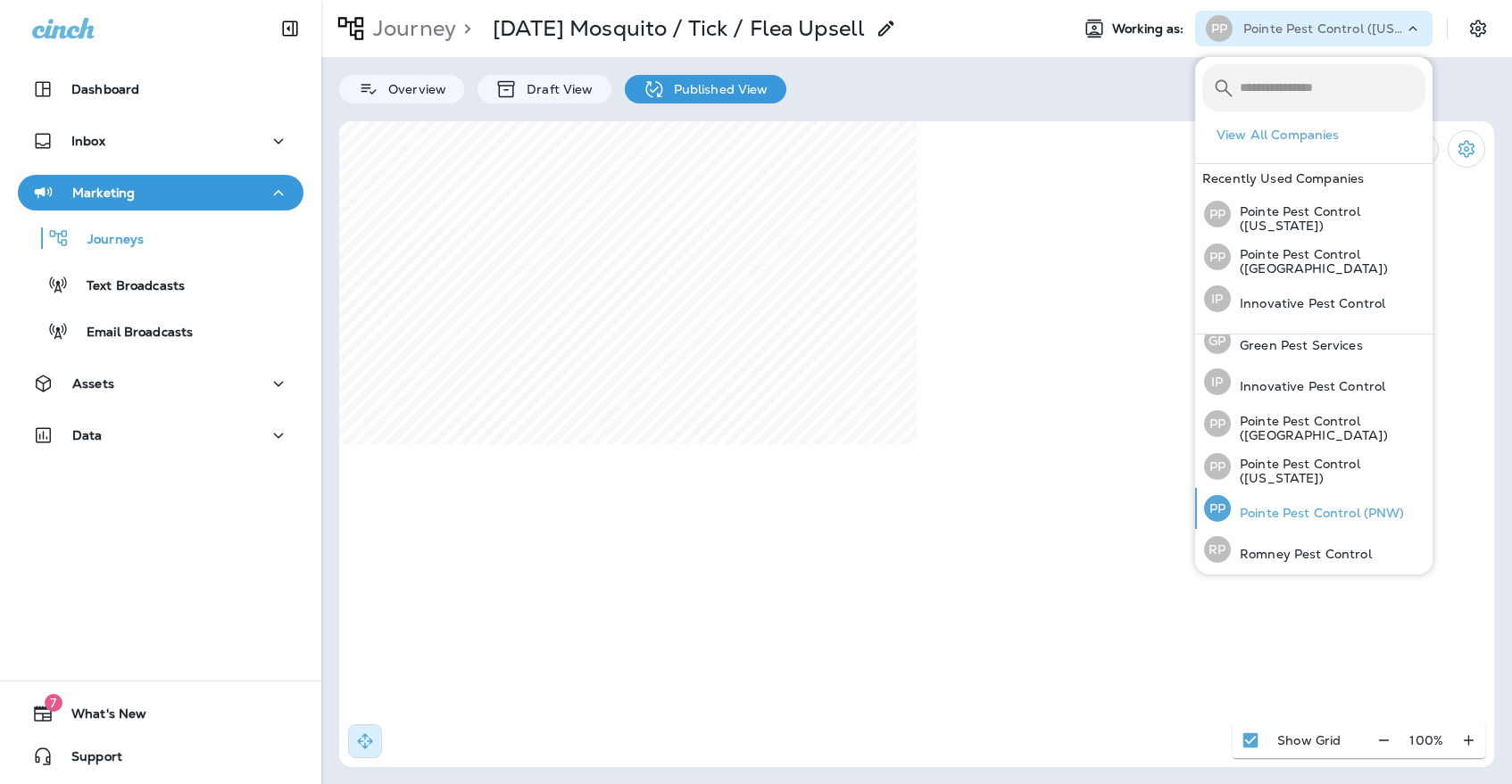
scroll to position [54, 0]
click at [1290, 515] on p "Pointe Pest Control (PNW)" at bounding box center [1318, 513] width 174 height 14
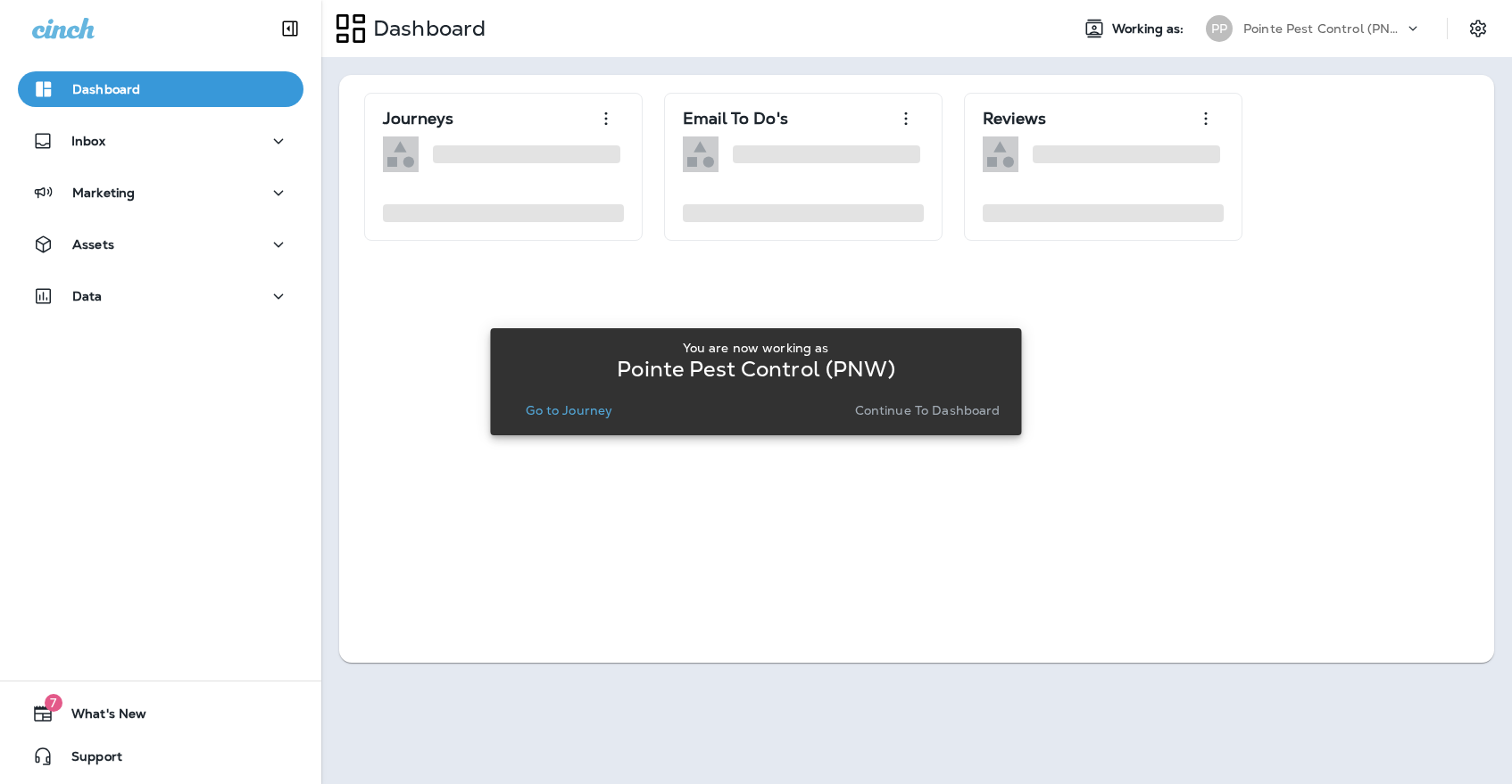
click at [560, 430] on div "You are now working as Pointe Pest Control (PNW) Go to Journey Continue to Dash…" at bounding box center [755, 382] width 531 height 107
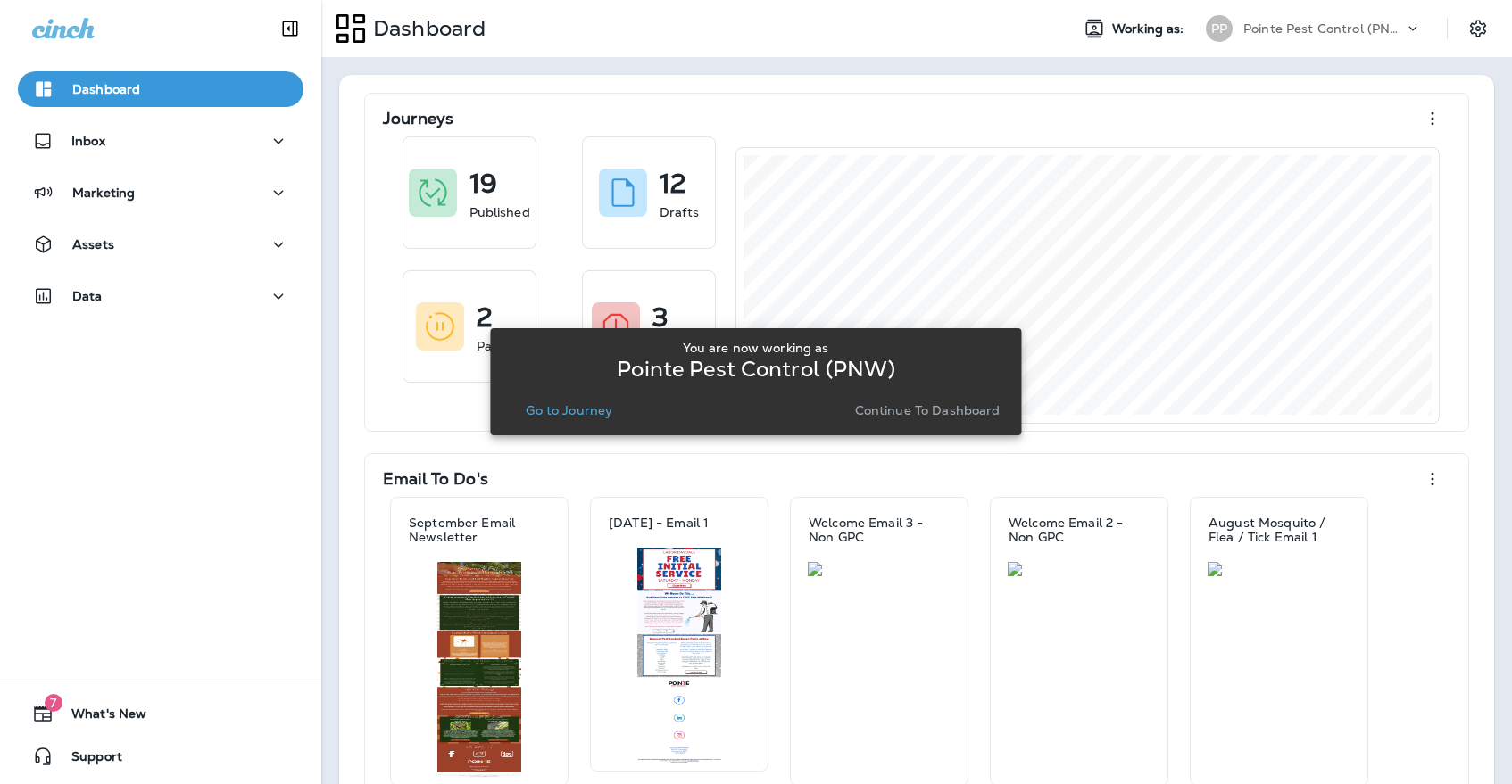
click at [564, 415] on p "Go to Journey" at bounding box center [568, 410] width 86 height 14
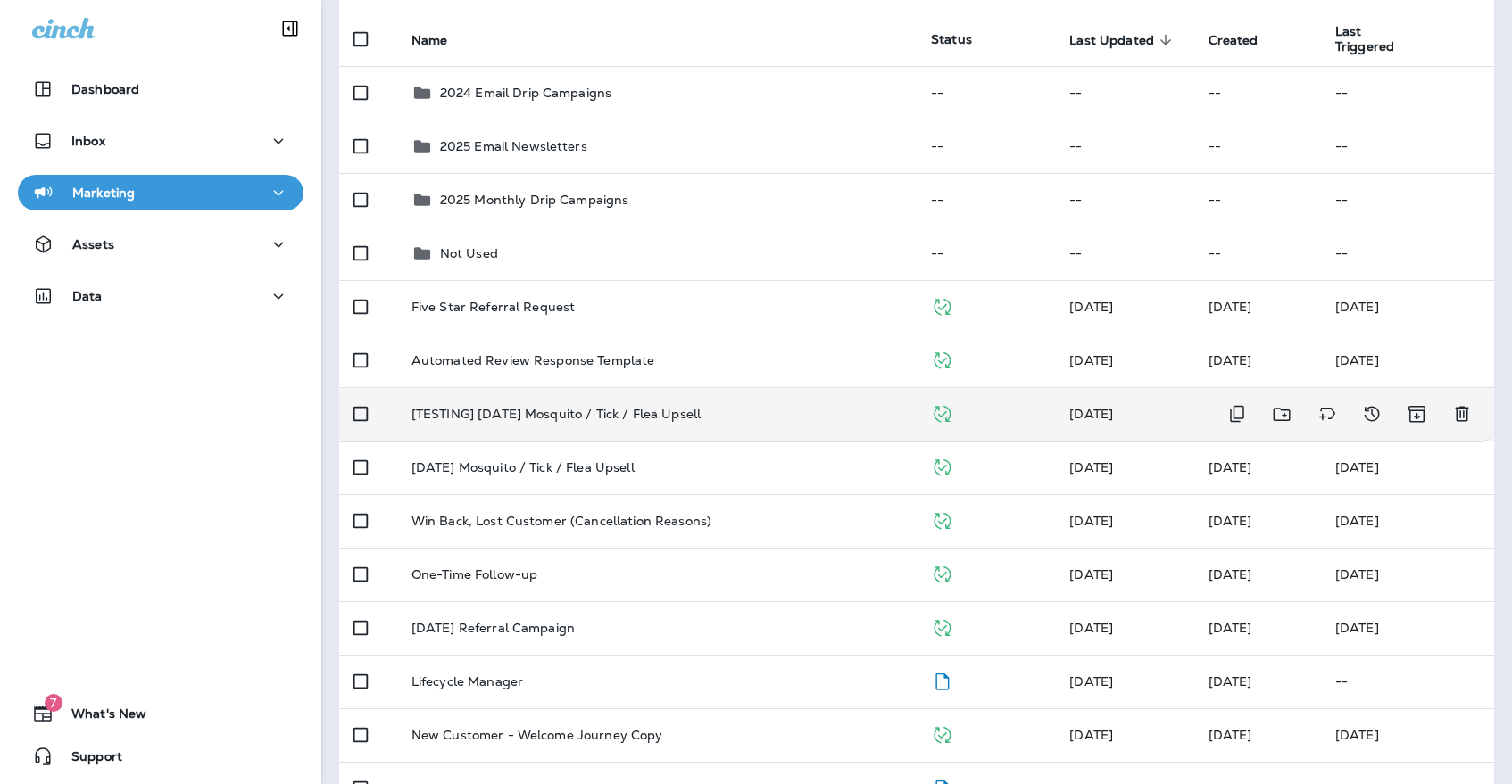
scroll to position [177, 0]
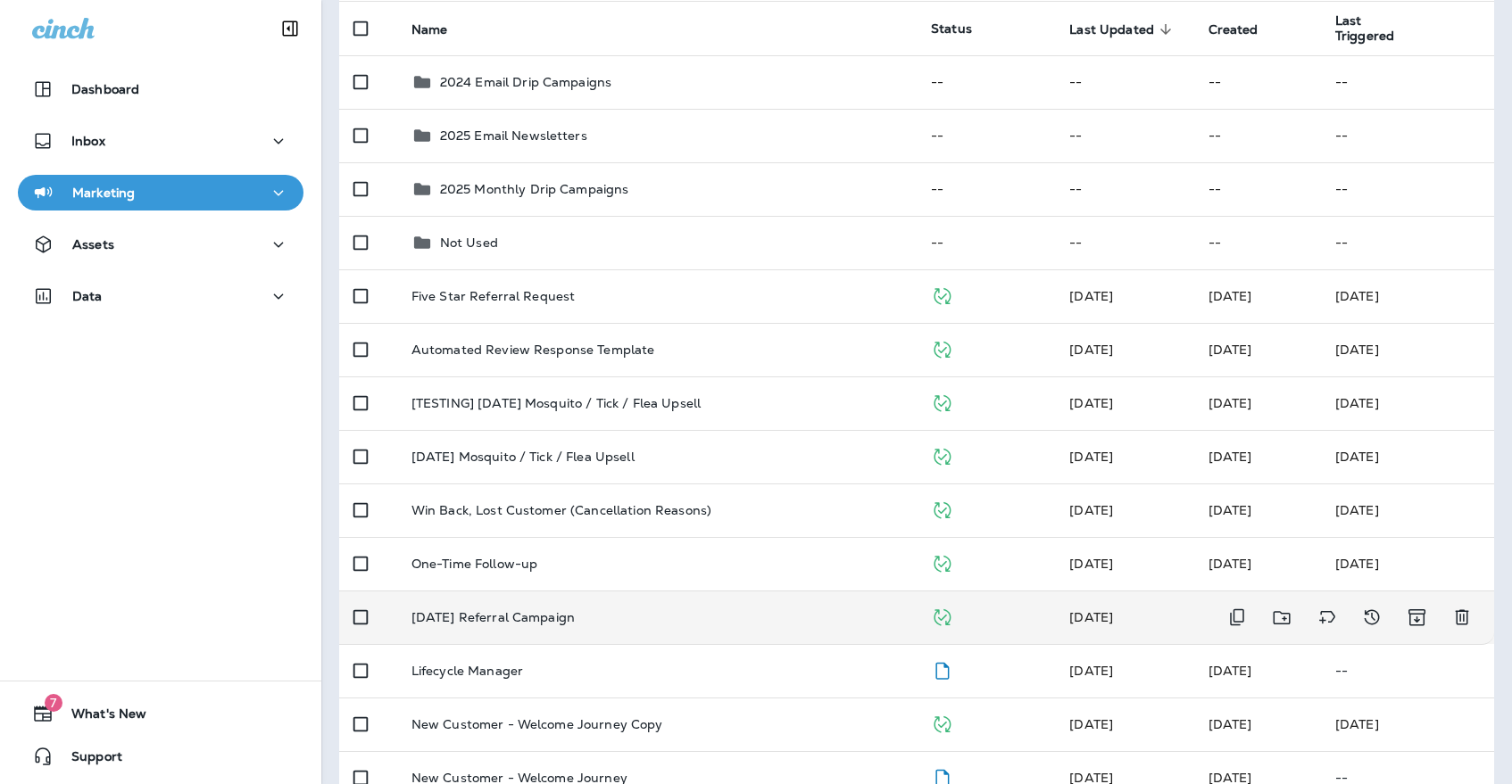
click at [685, 596] on td "[DATE] Referral Campaign" at bounding box center [657, 617] width 520 height 53
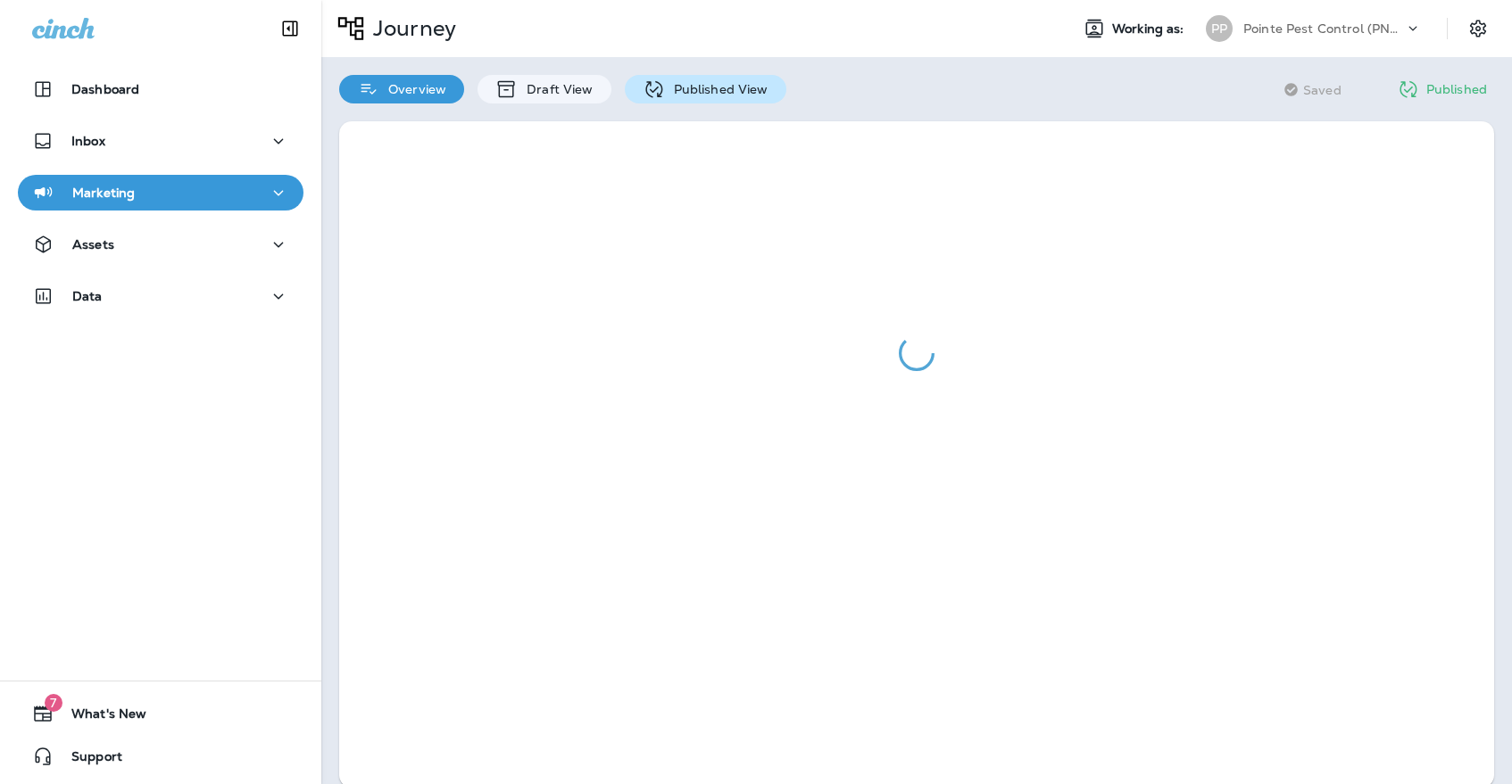
click at [669, 99] on div "Published View" at bounding box center [705, 89] width 161 height 28
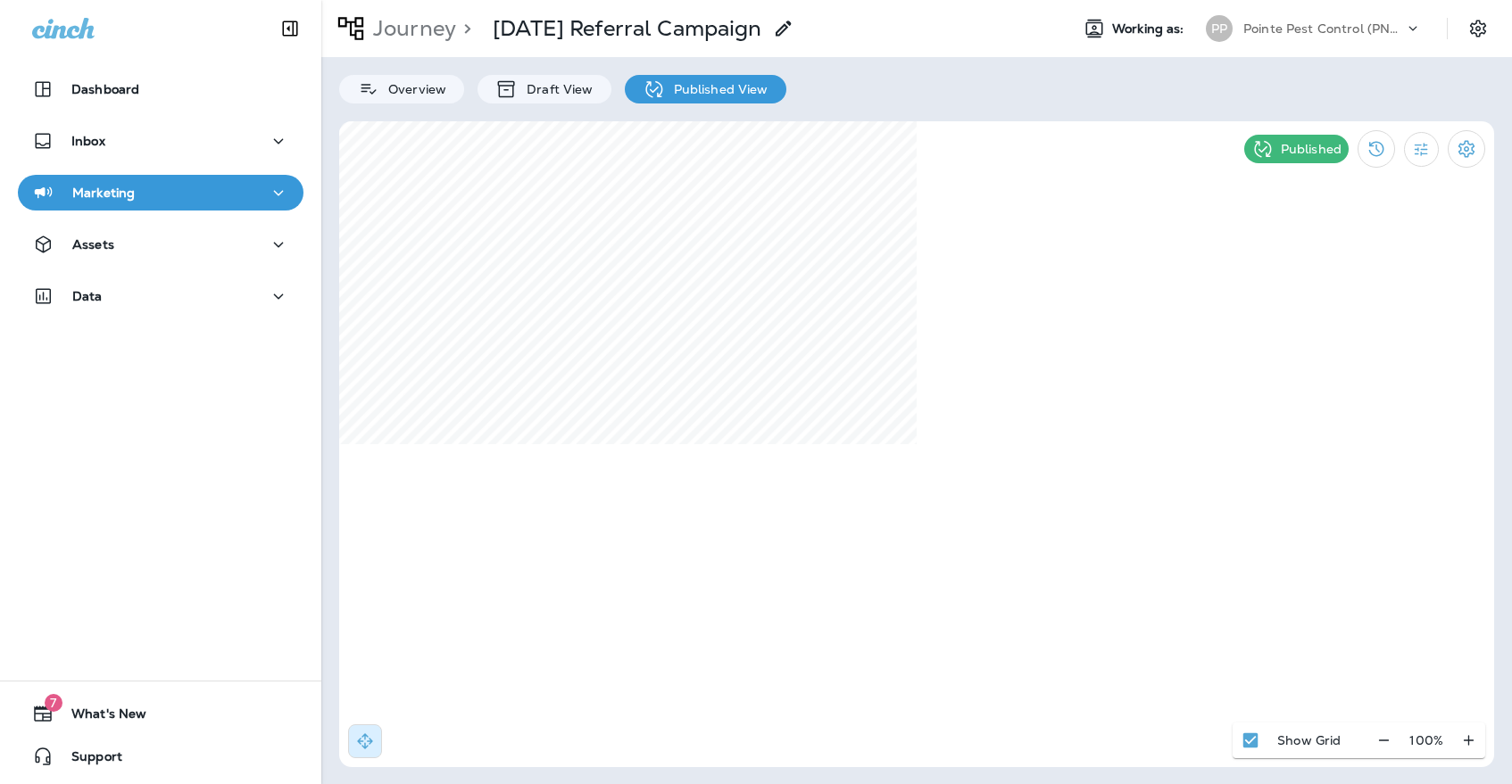
click at [271, 197] on icon "button" at bounding box center [278, 193] width 22 height 23
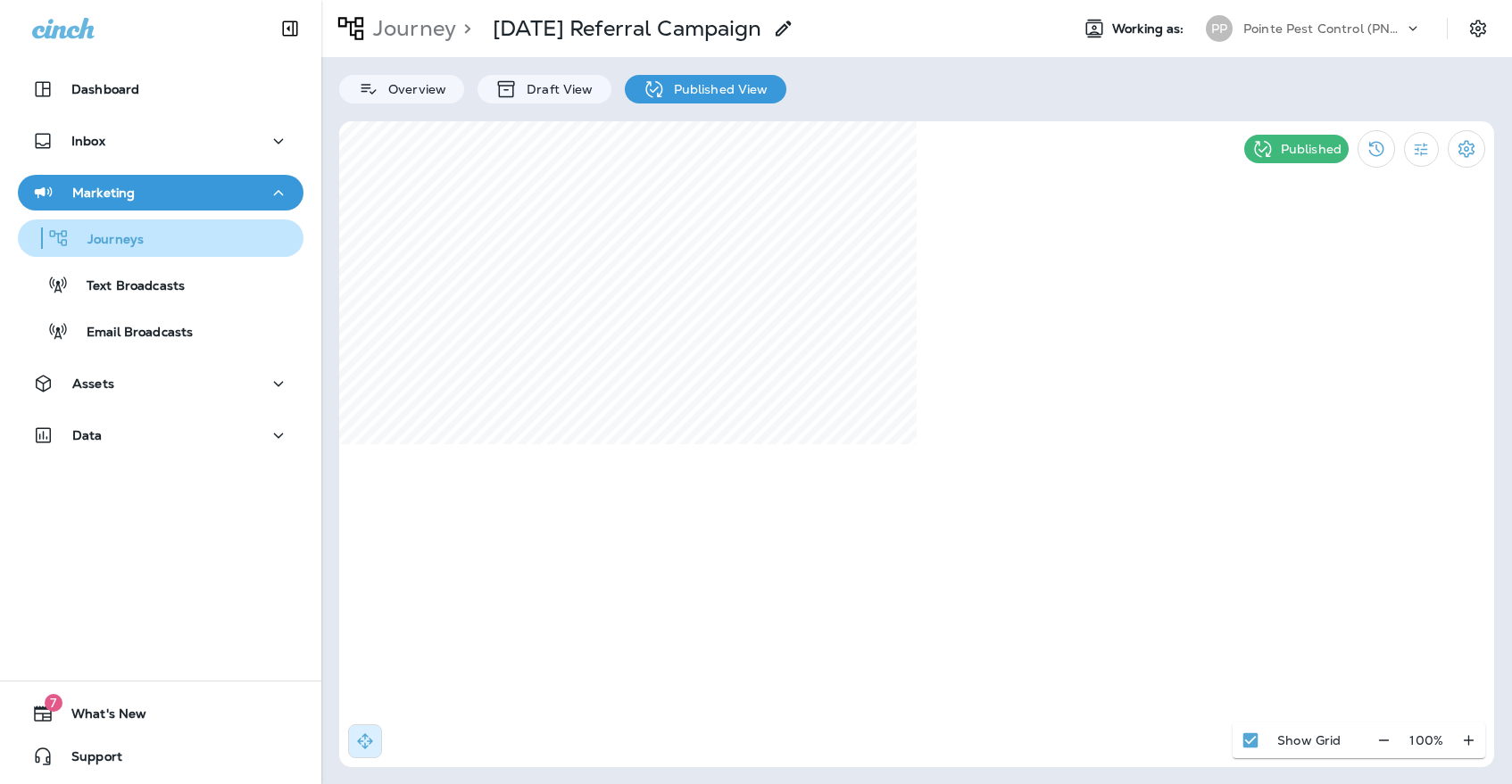
click at [259, 245] on div "Journeys" at bounding box center [160, 238] width 271 height 27
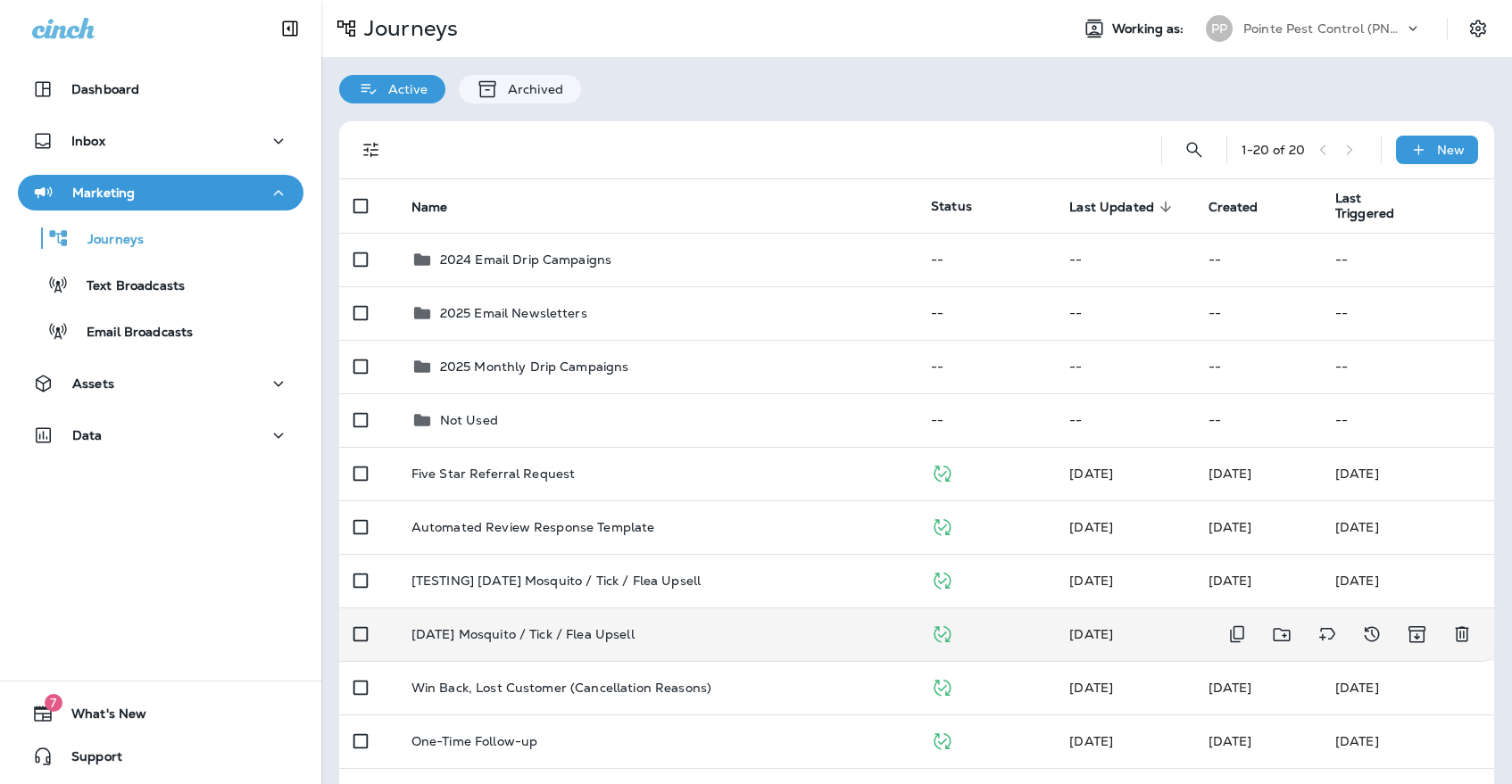
click at [571, 609] on td "[DATE] Mosquito / Tick / Flea Upsell" at bounding box center [657, 634] width 520 height 53
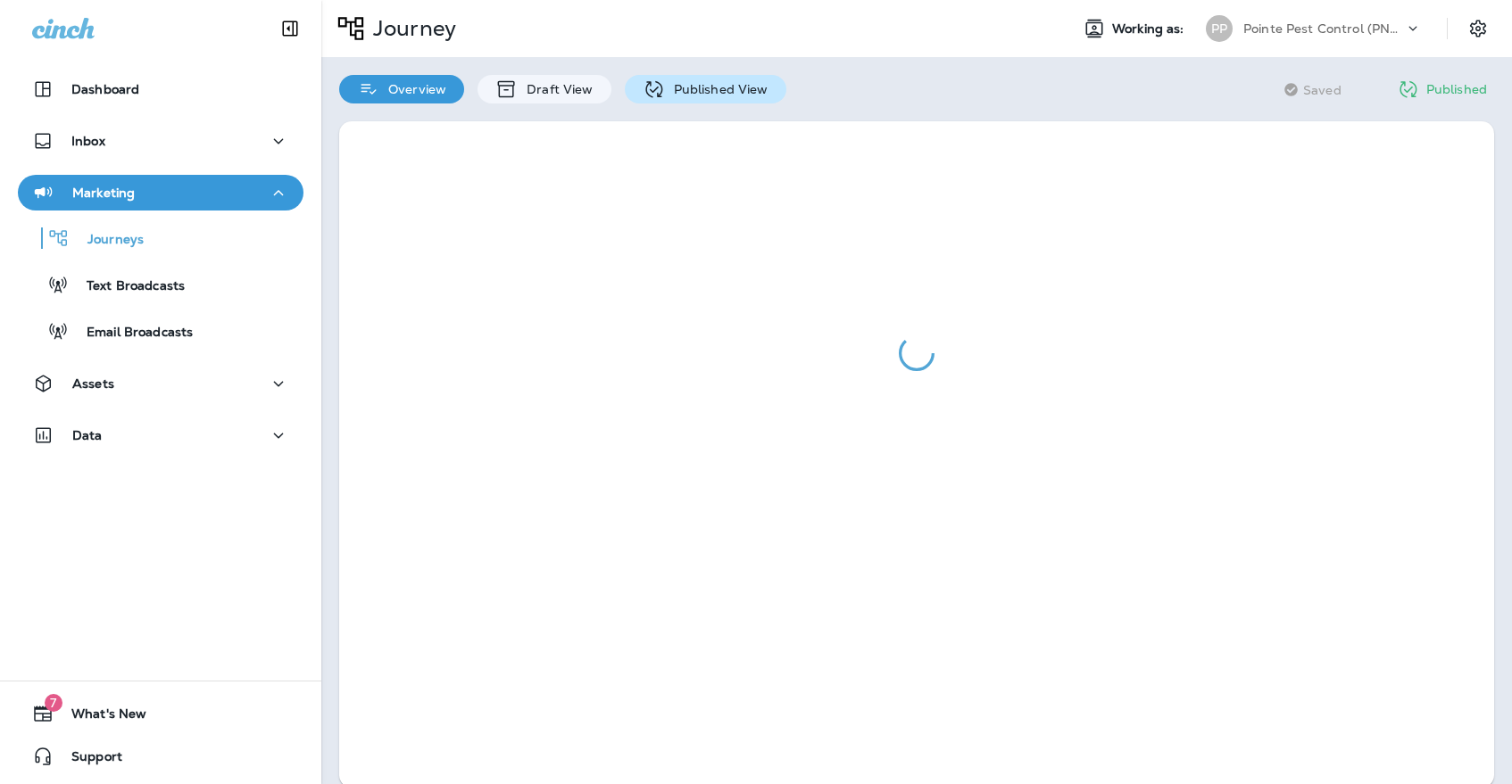
click at [699, 90] on p "Published View" at bounding box center [717, 89] width 103 height 14
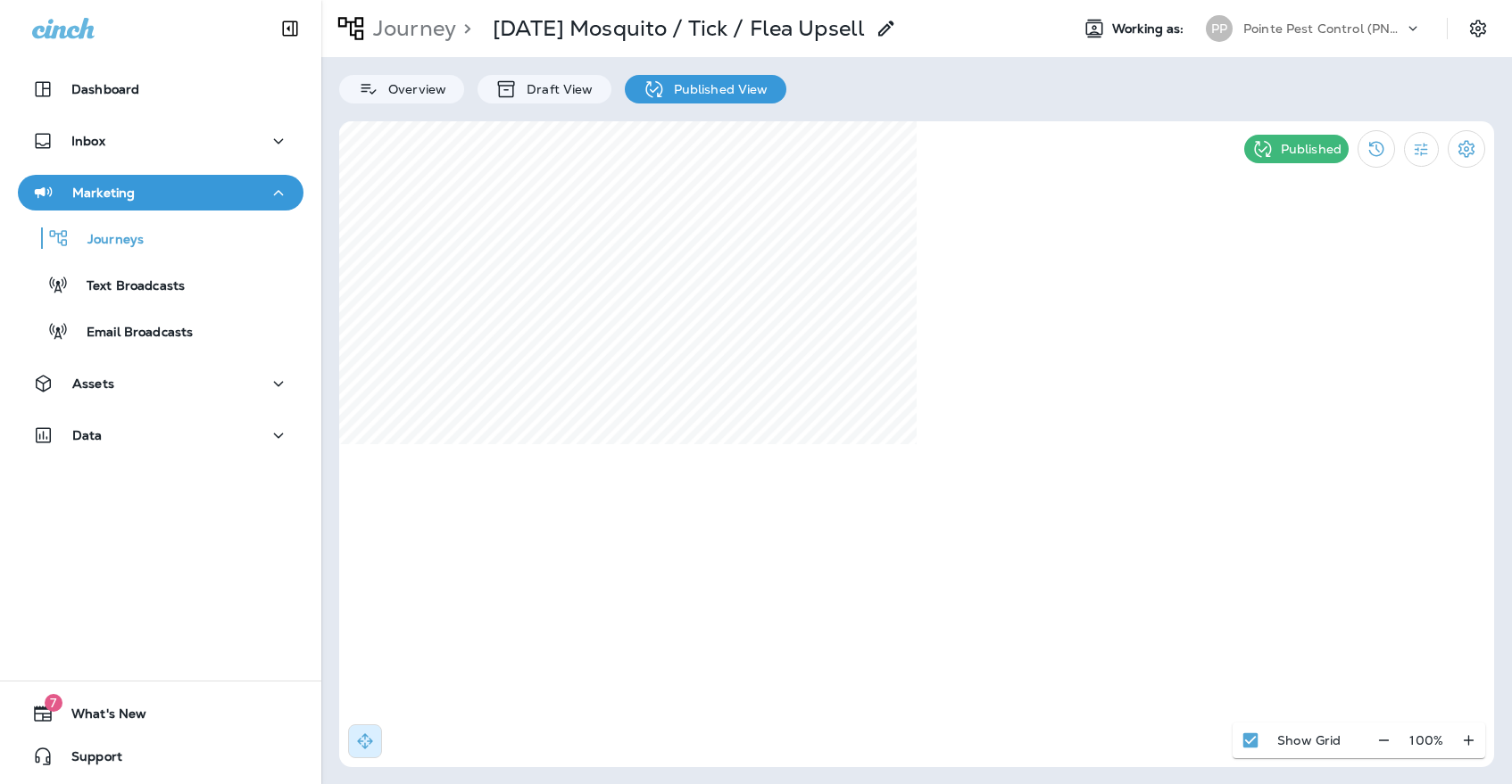
select select "*"
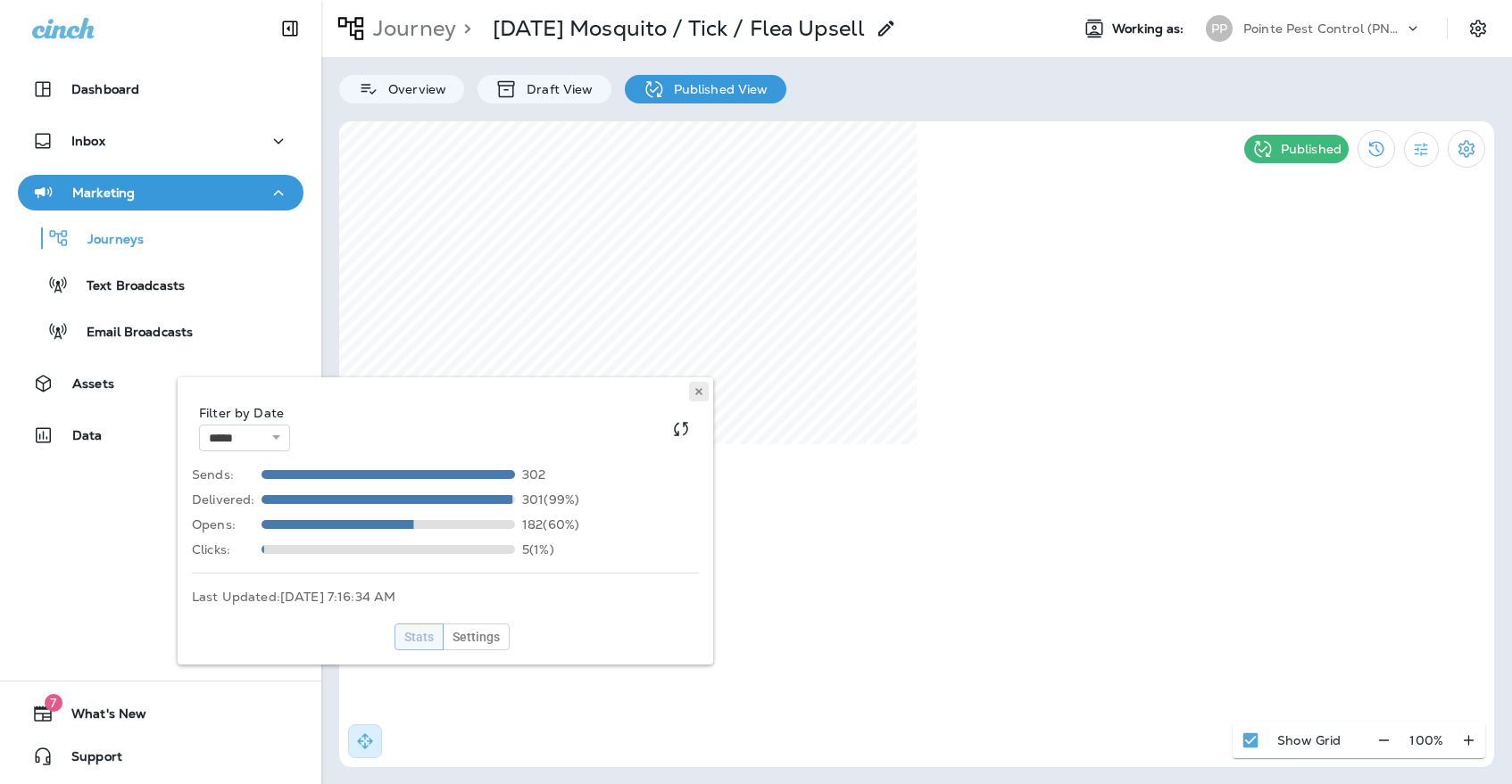
click at [698, 383] on button at bounding box center [698, 391] width 20 height 20
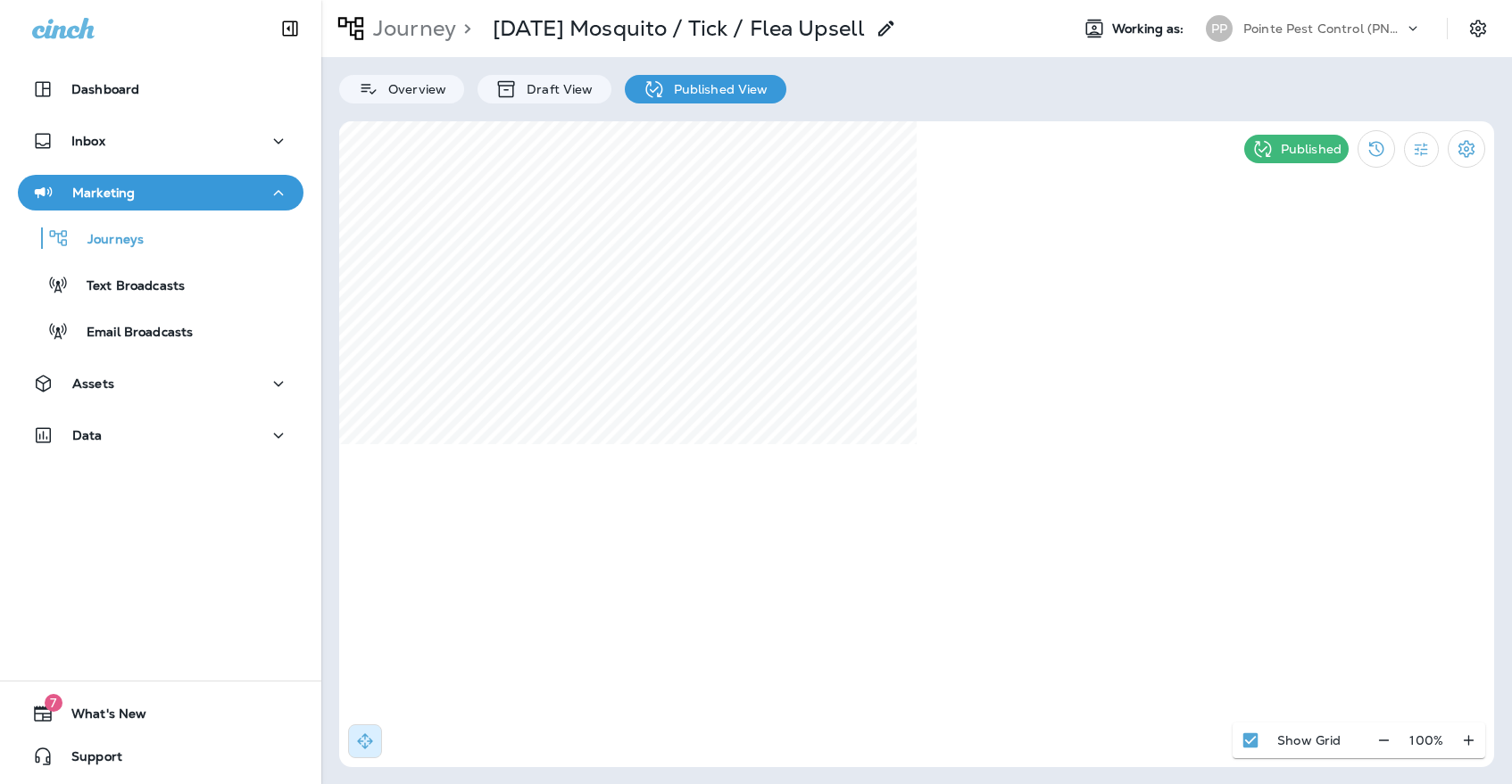
click at [1244, 25] on p "Pointe Pest Control (PNW)" at bounding box center [1323, 28] width 160 height 14
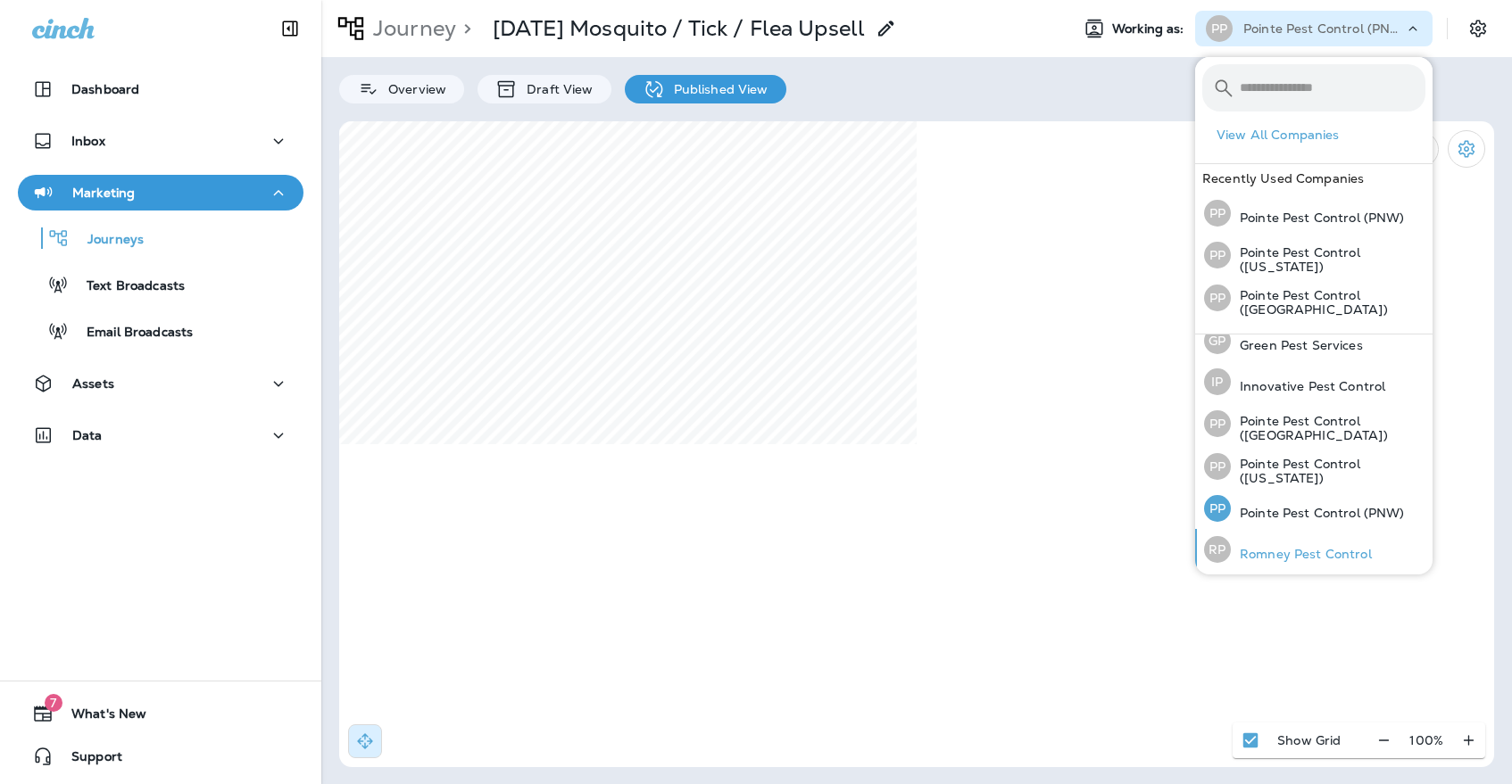
scroll to position [54, 0]
click at [1248, 548] on p "Romney Pest Control" at bounding box center [1301, 554] width 141 height 14
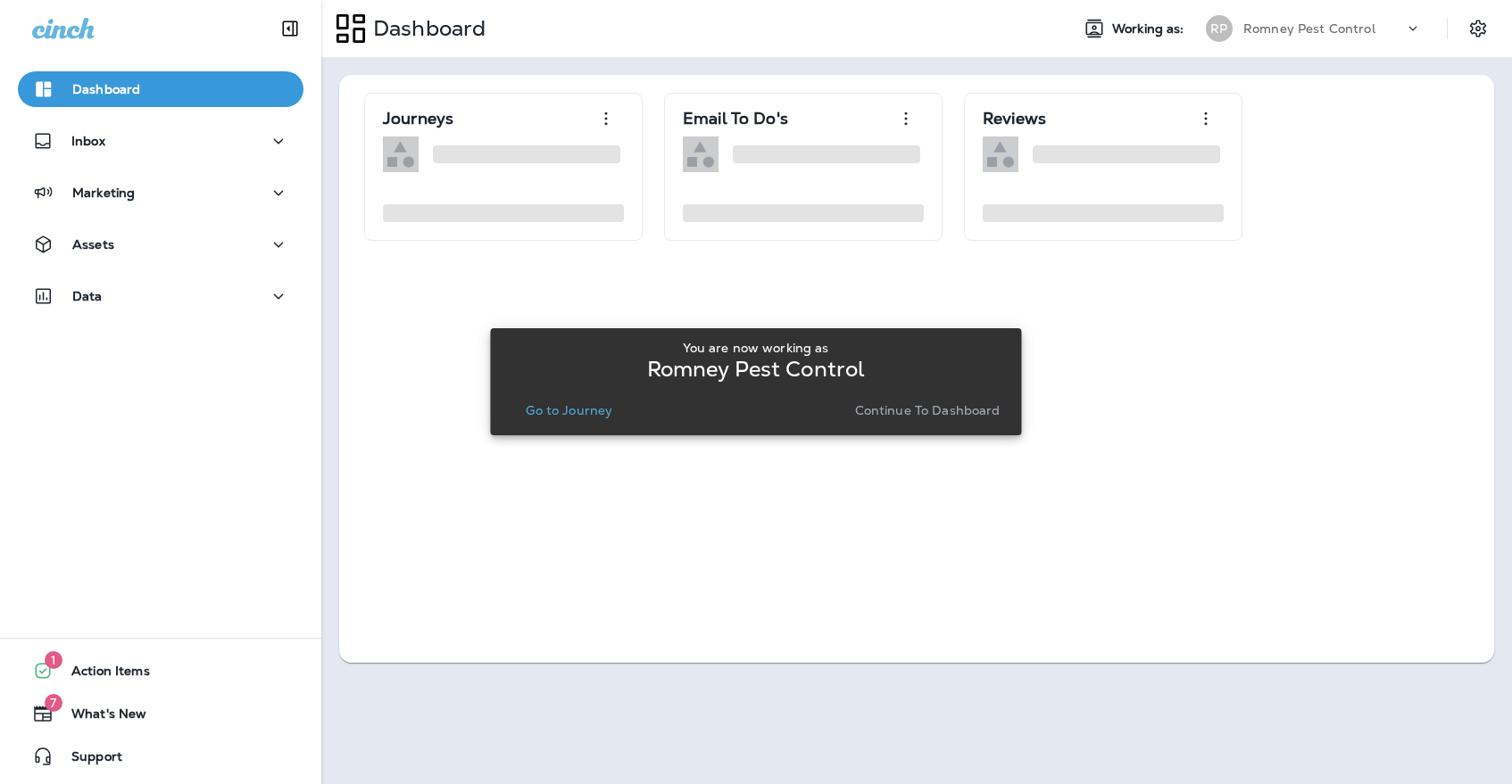
click at [550, 408] on p "Go to Journey" at bounding box center [568, 410] width 86 height 14
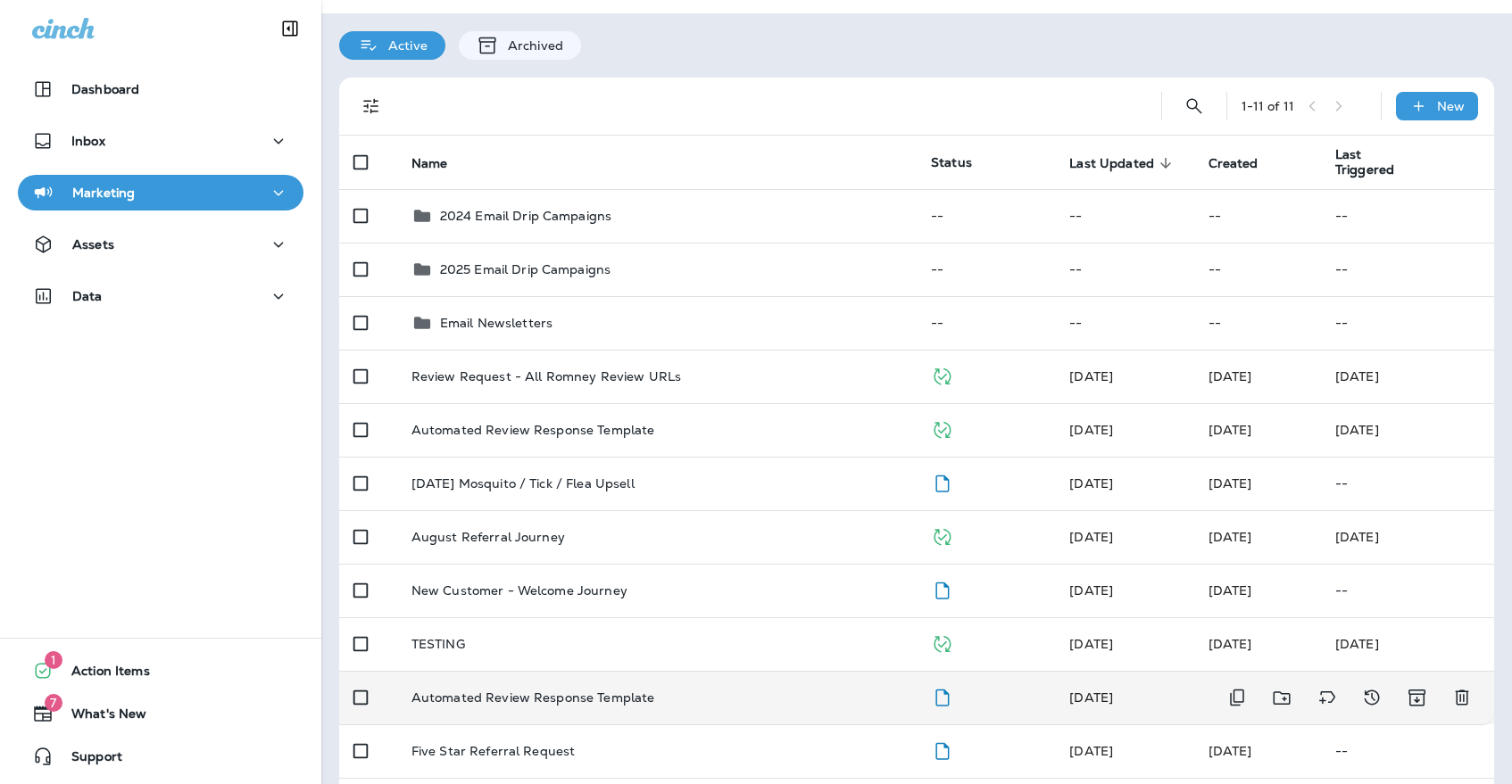
scroll to position [92, 0]
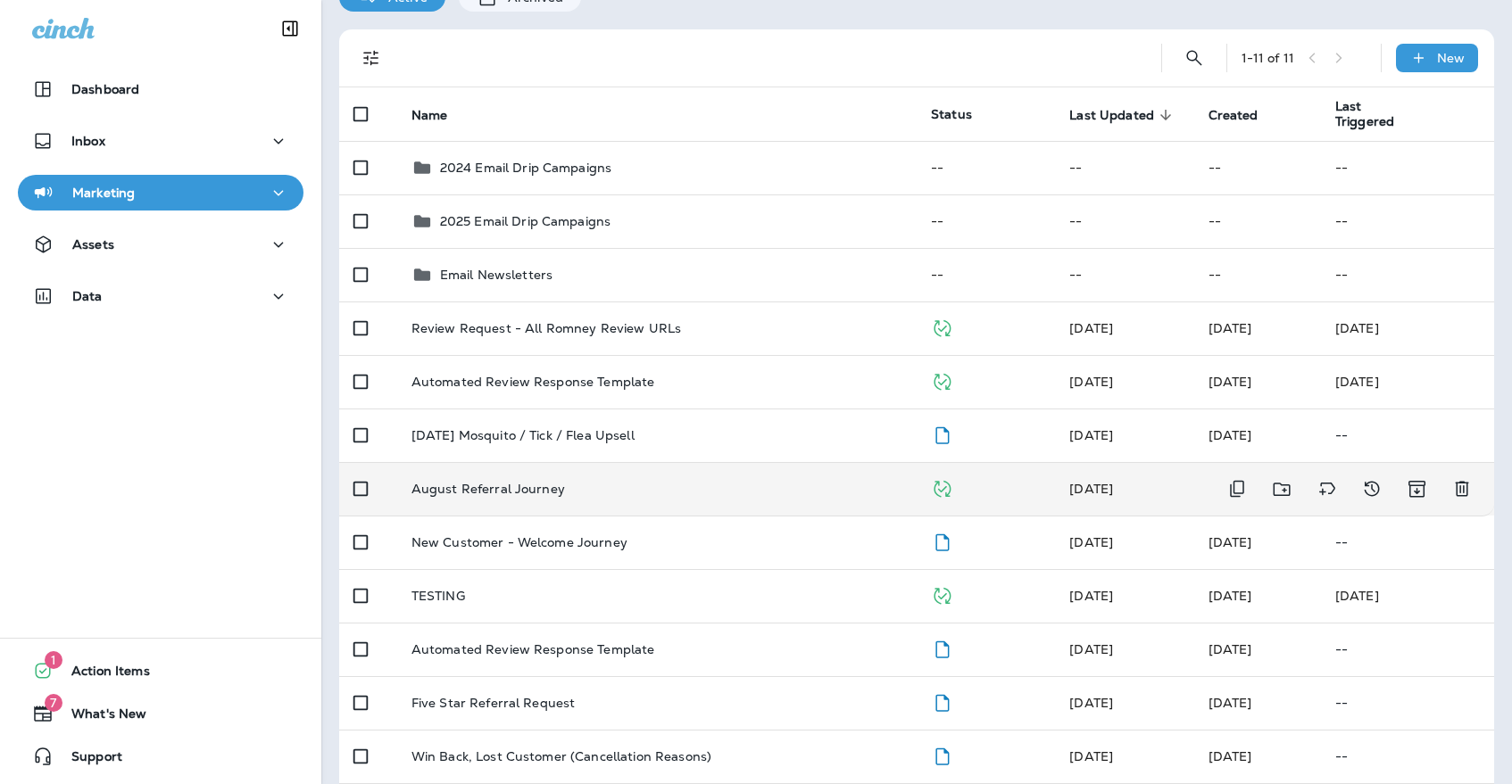
click at [519, 497] on td "August Referral Journey" at bounding box center [657, 489] width 520 height 53
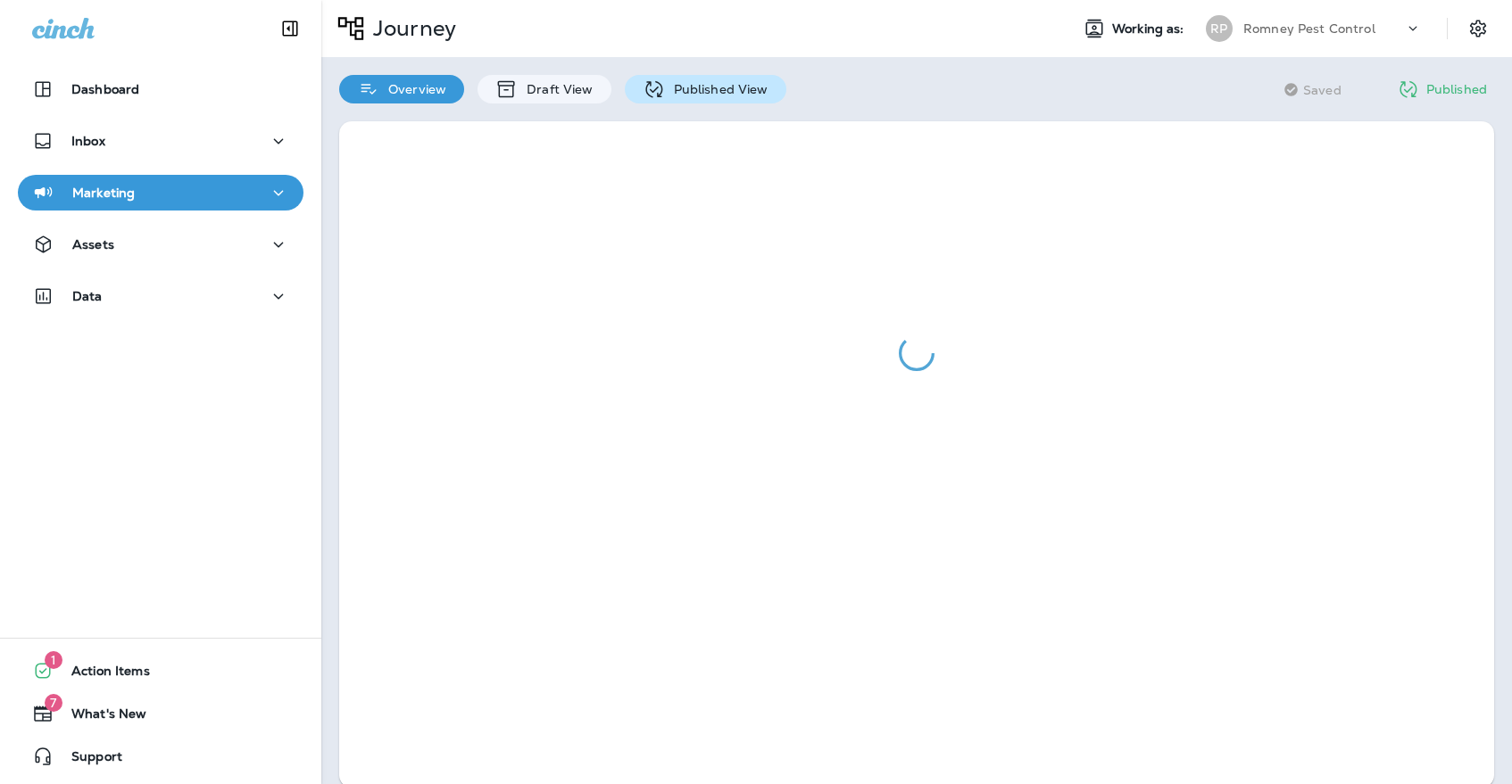
click at [700, 87] on p "Published View" at bounding box center [717, 89] width 103 height 14
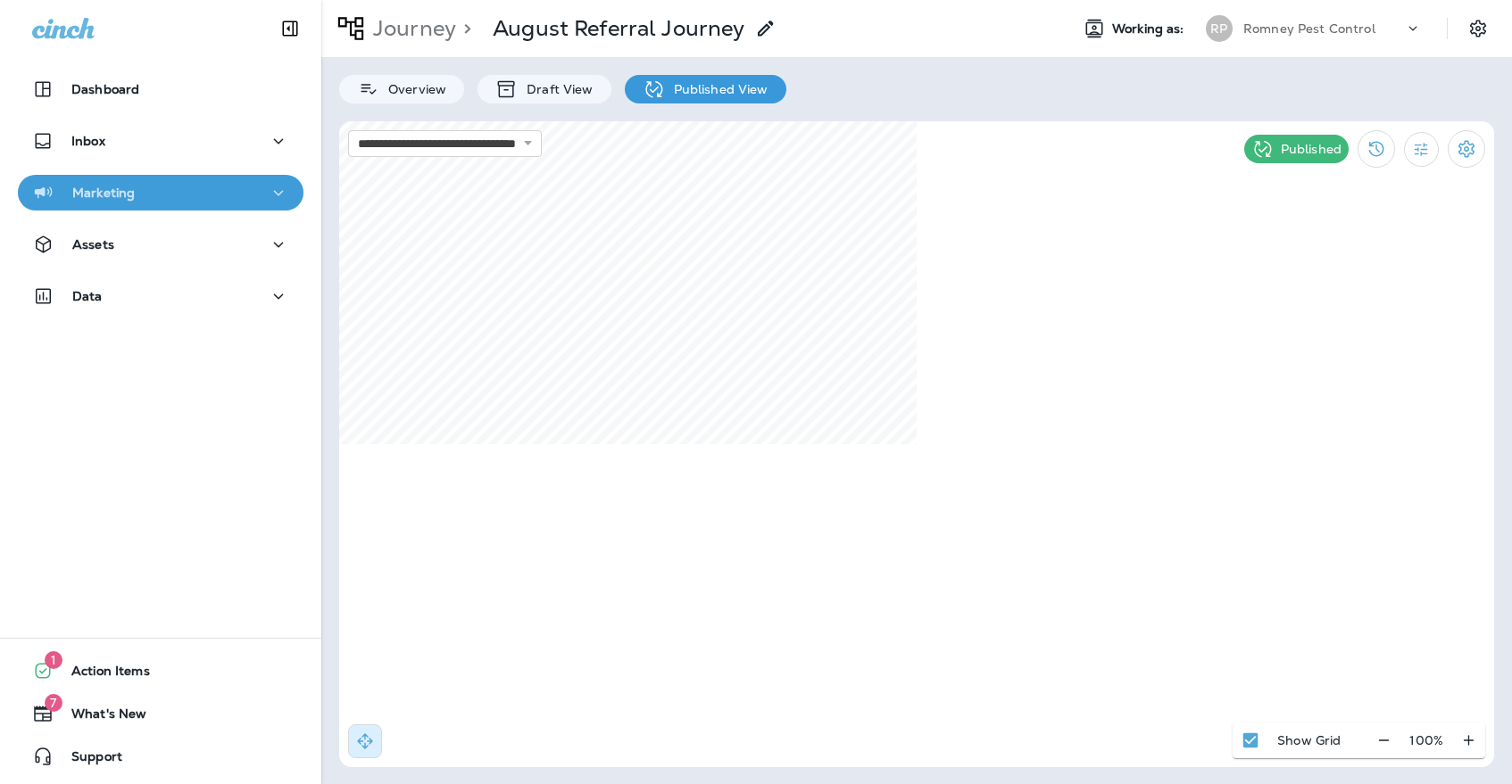
click at [267, 202] on icon "button" at bounding box center [278, 193] width 22 height 23
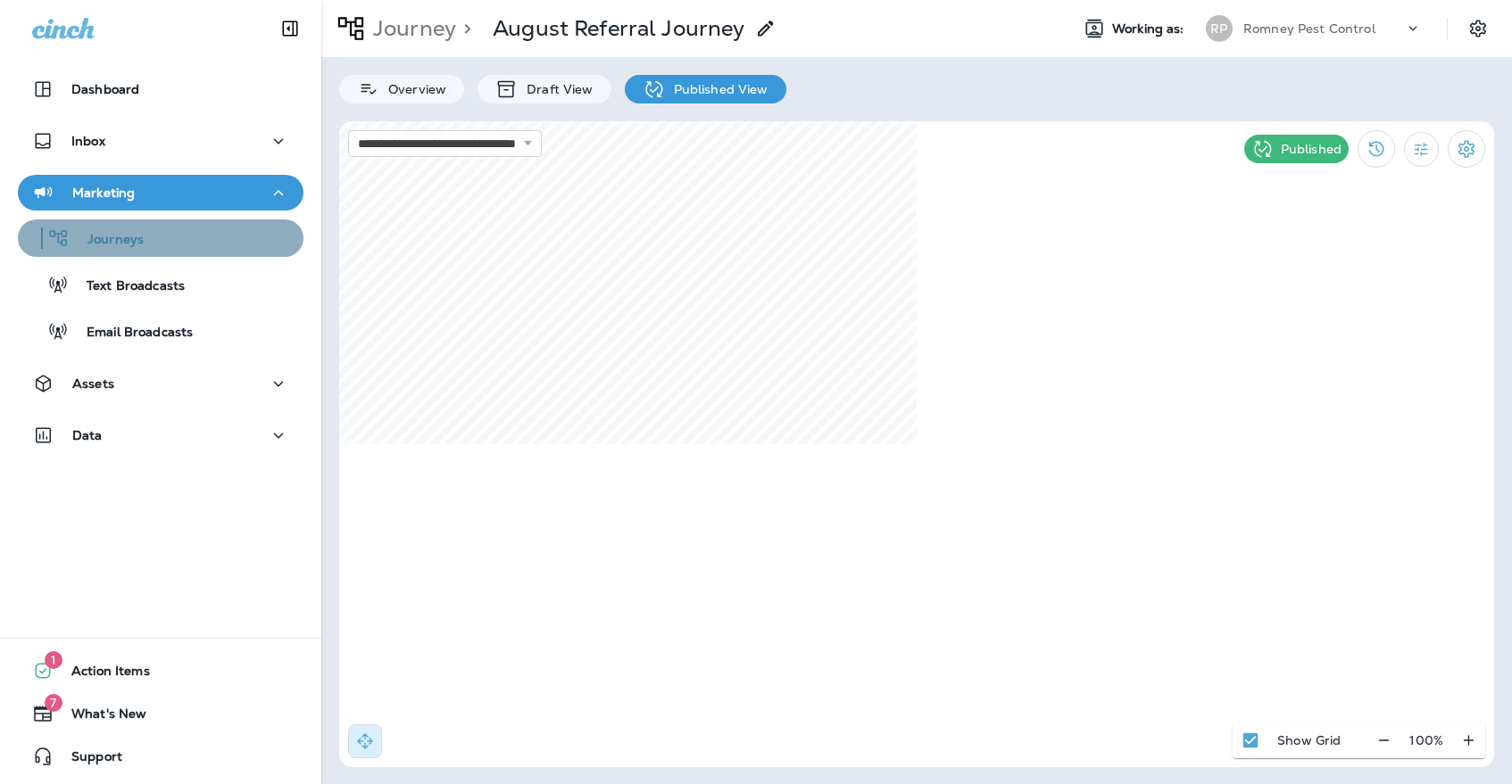
click at [254, 230] on div "Journeys" at bounding box center [160, 238] width 271 height 27
